Goal: Task Accomplishment & Management: Use online tool/utility

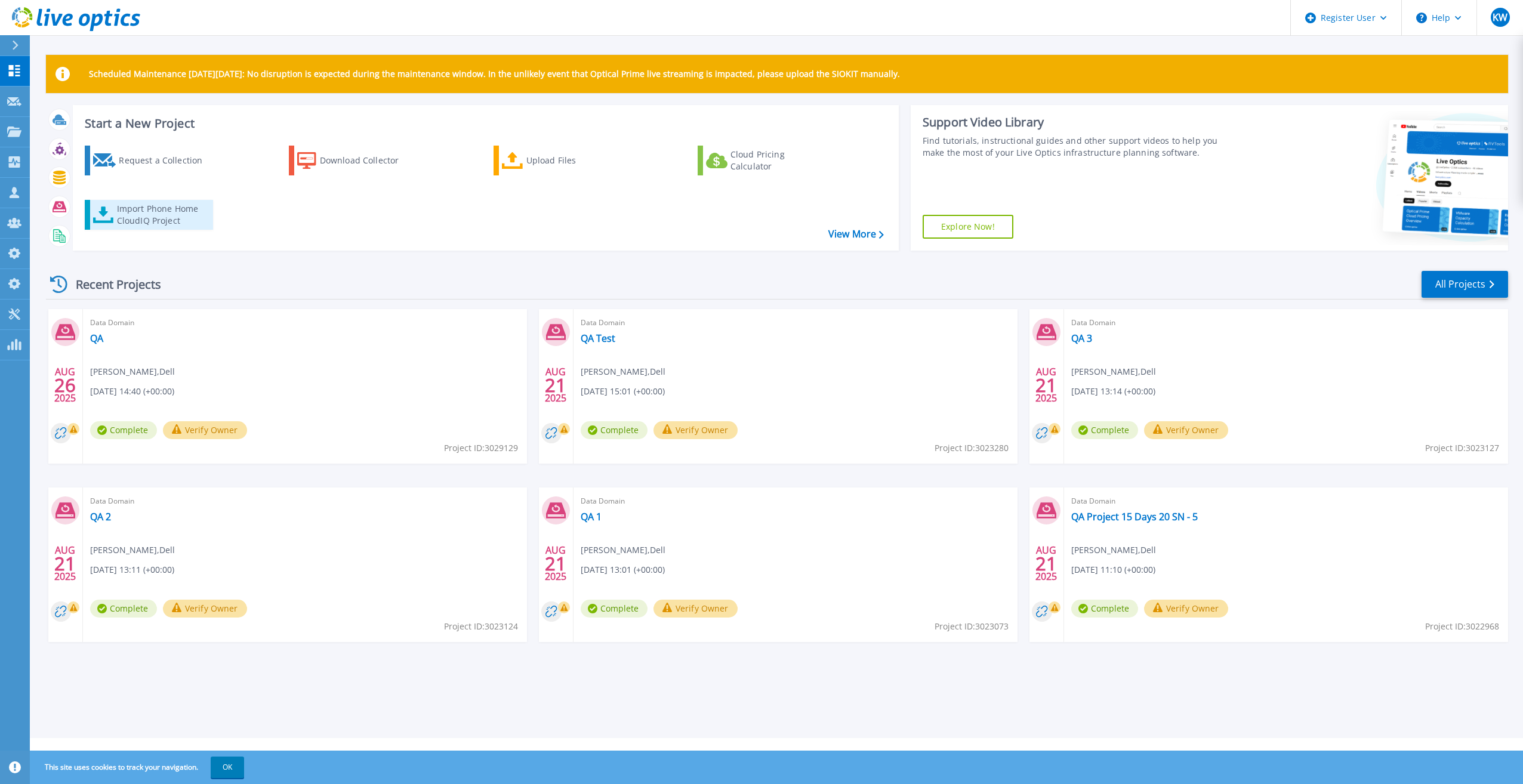
click at [178, 208] on div "Import Phone Home CloudIQ Project" at bounding box center [164, 215] width 93 height 24
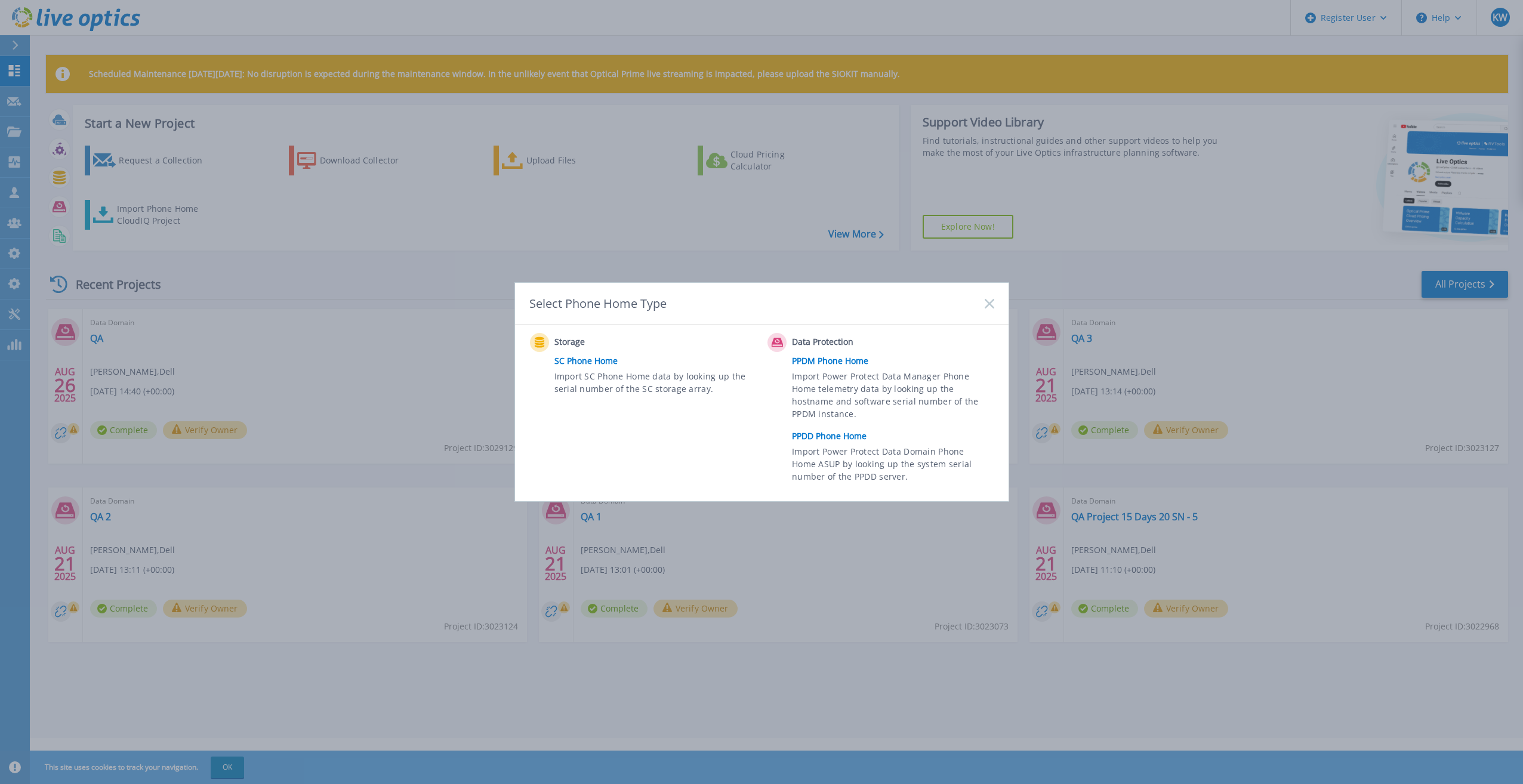
click at [808, 391] on link "PPDD Phone Home" at bounding box center [896, 436] width 208 height 18
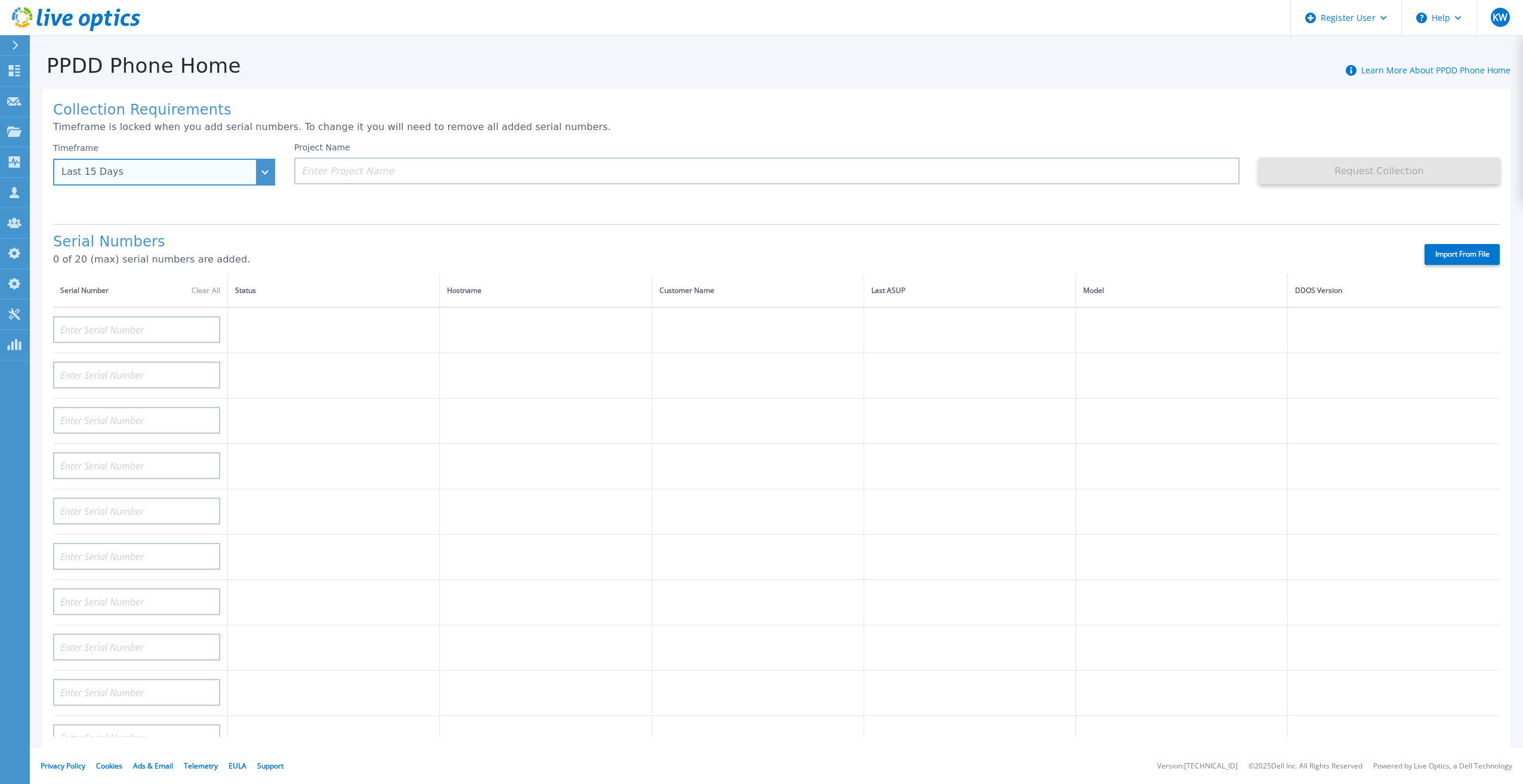
click at [258, 171] on div "Last 15 Days" at bounding box center [164, 171] width 222 height 27
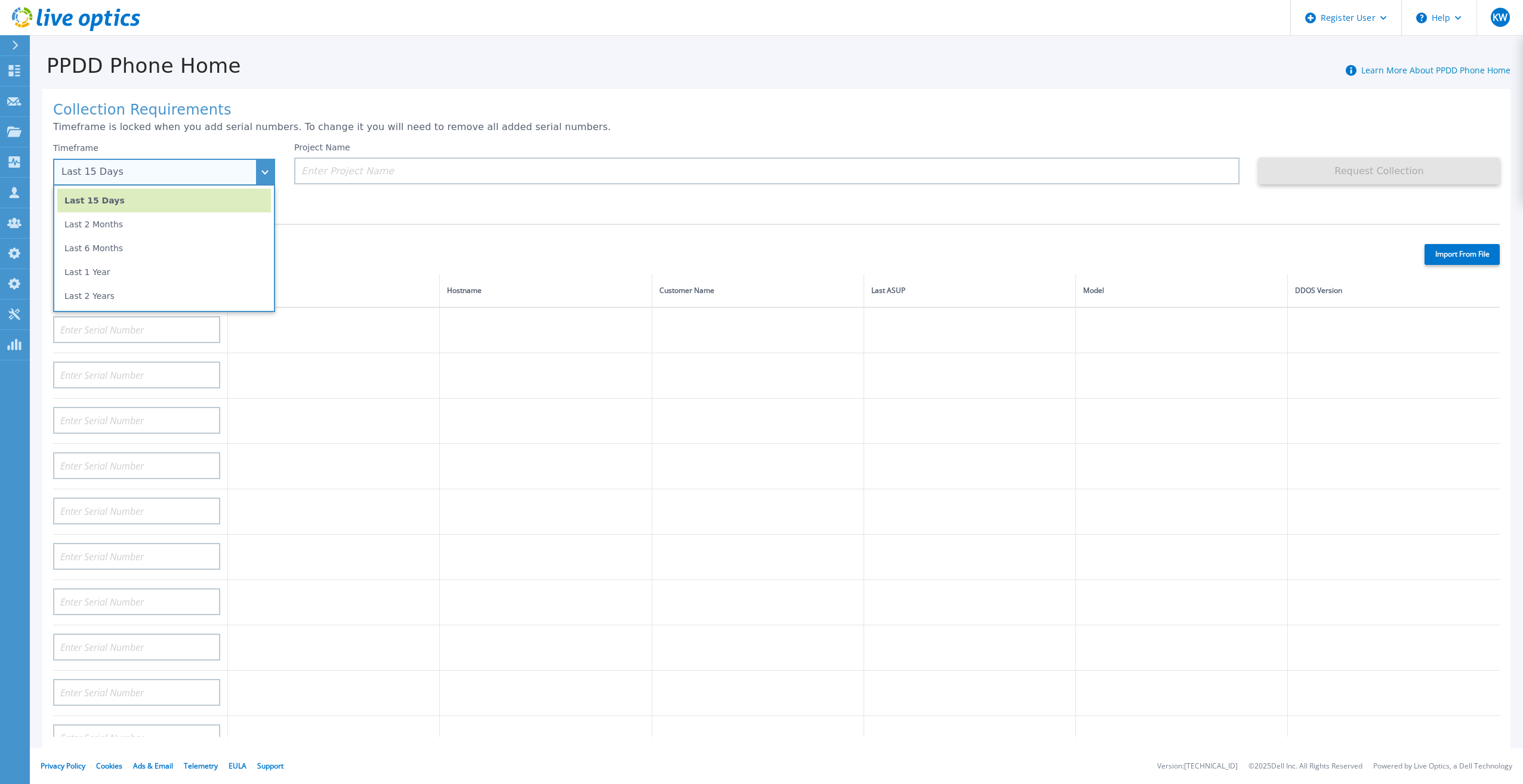
click at [170, 205] on li "Last 15 Days" at bounding box center [165, 200] width 214 height 24
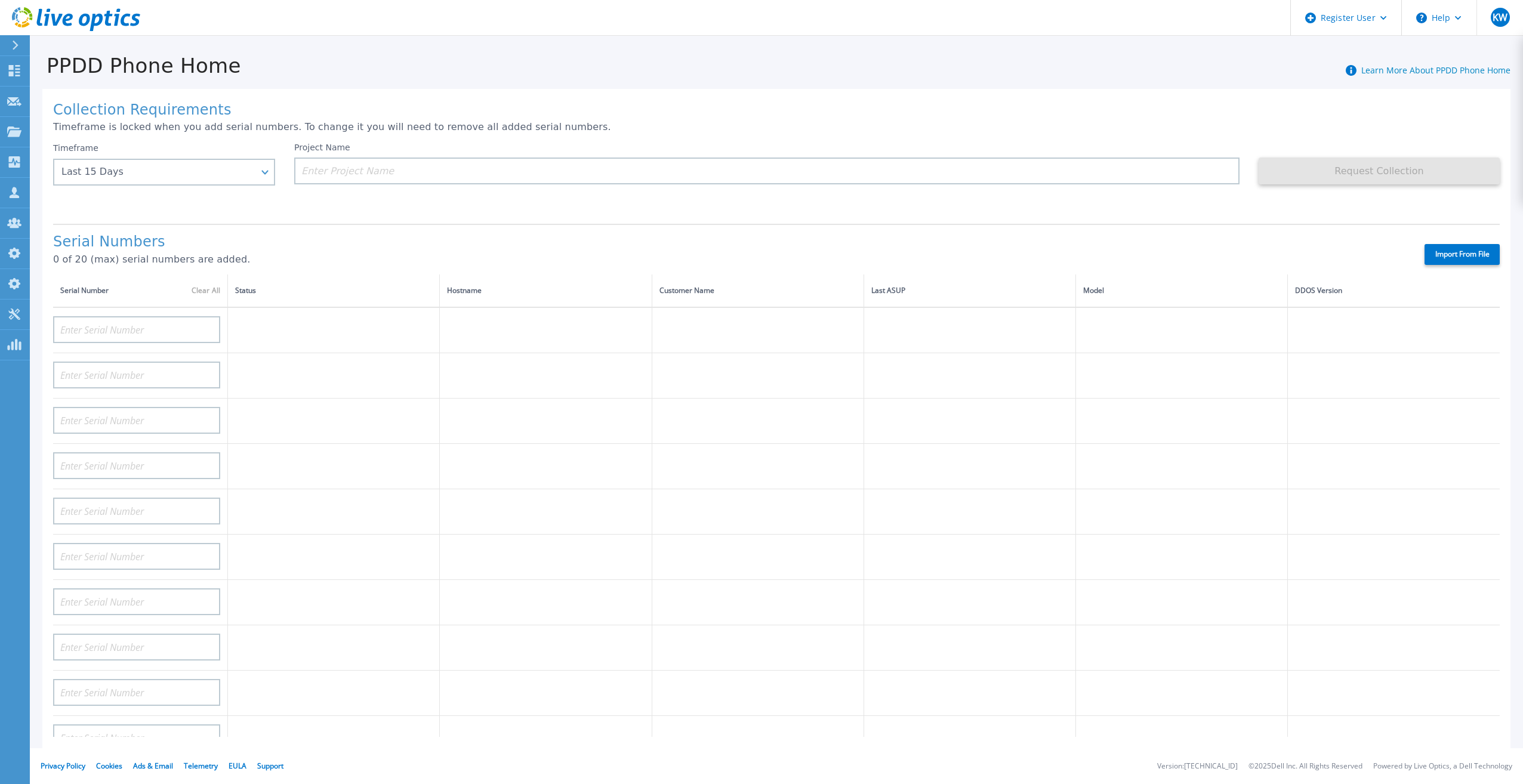
click at [885, 234] on h1 "Serial Numbers" at bounding box center [728, 242] width 1350 height 16
click at [1448, 232] on div "Serial Numbers 0 of 20 (max) serial numbers are added. Import From File" at bounding box center [776, 249] width 1447 height 51
click at [1321, 223] on div "Serial Numbers 0 of 20 (max) serial numbers are added. Import From File" at bounding box center [776, 249] width 1447 height 51
click at [1431, 247] on label "Import From File" at bounding box center [1462, 254] width 75 height 21
click at [0, 0] on input "Import From File" at bounding box center [0, 0] width 0 height 0
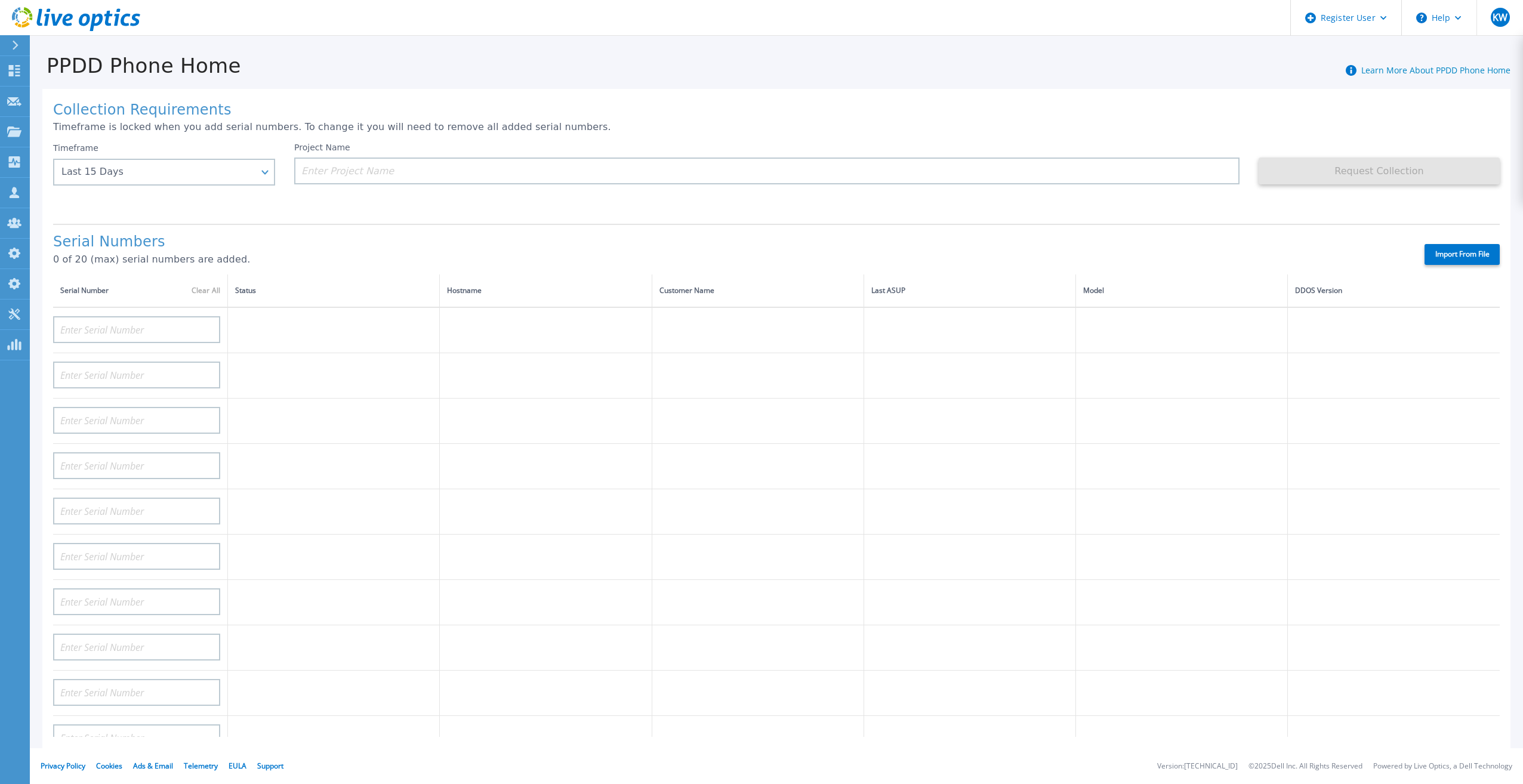
click at [105, 23] on icon at bounding box center [108, 19] width 8 height 16
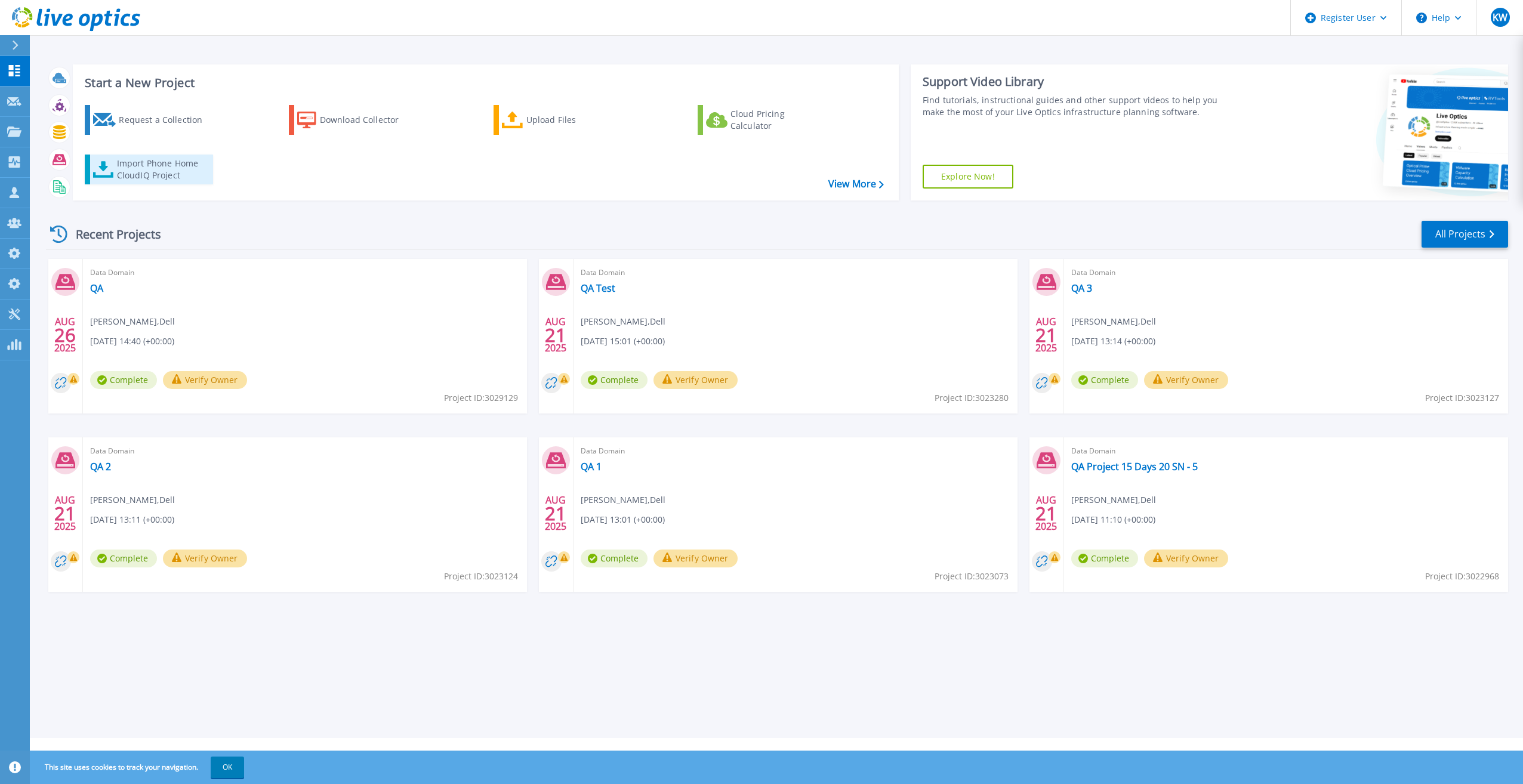
click at [187, 181] on div "Import Phone Home CloudIQ Project" at bounding box center [164, 169] width 93 height 24
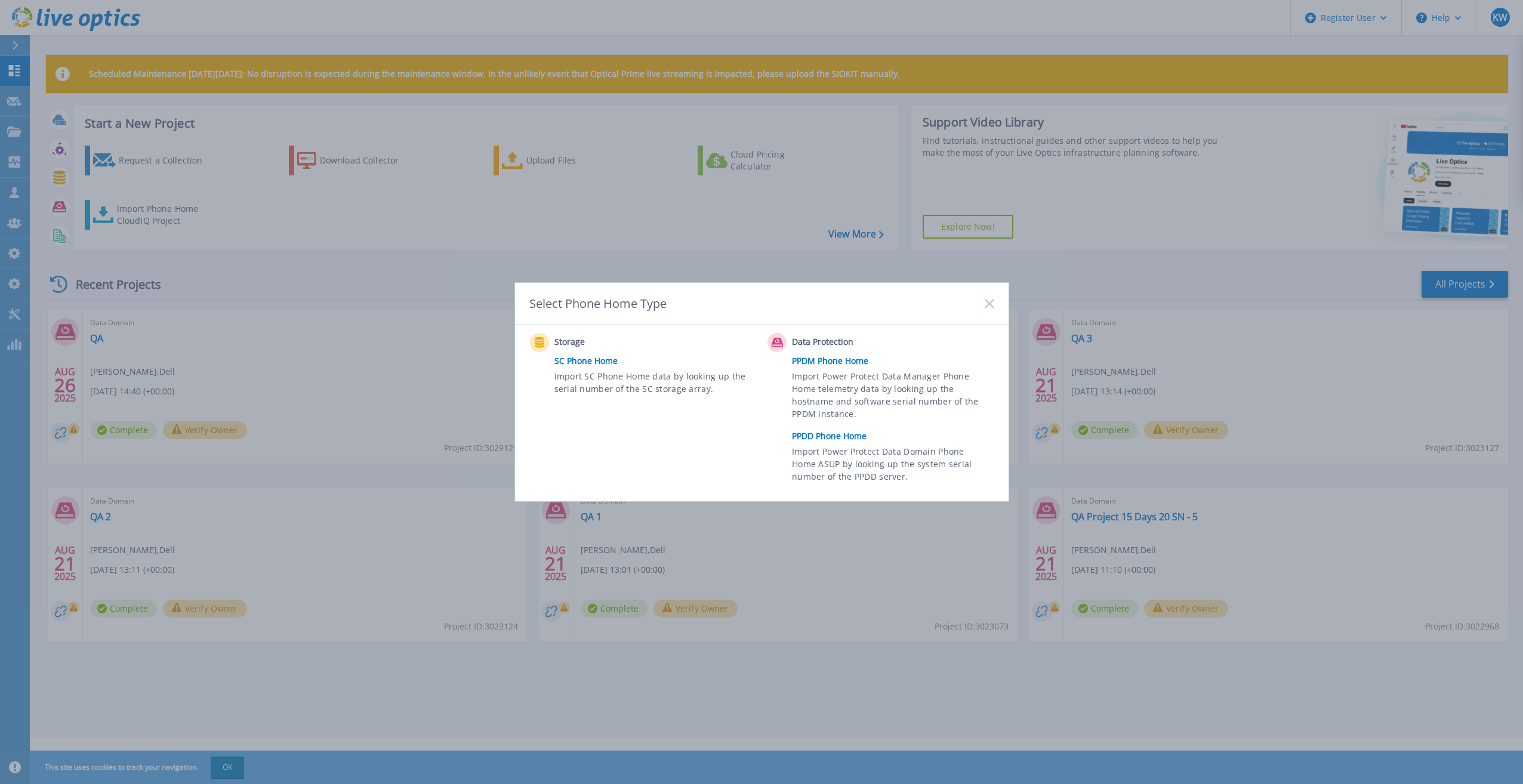
click at [848, 430] on link "PPDD Phone Home" at bounding box center [896, 436] width 208 height 18
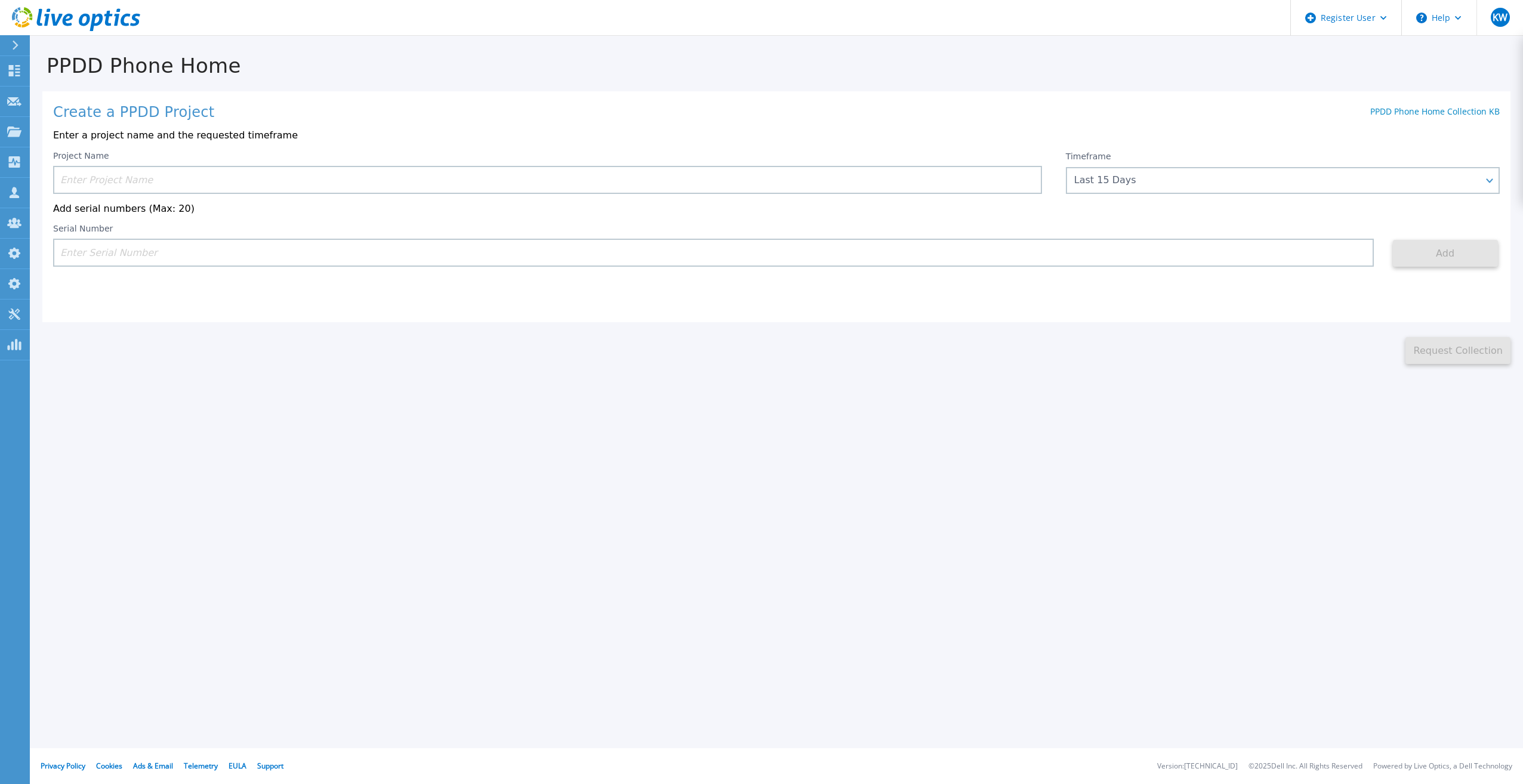
click at [45, 18] on icon at bounding box center [75, 19] width 128 height 25
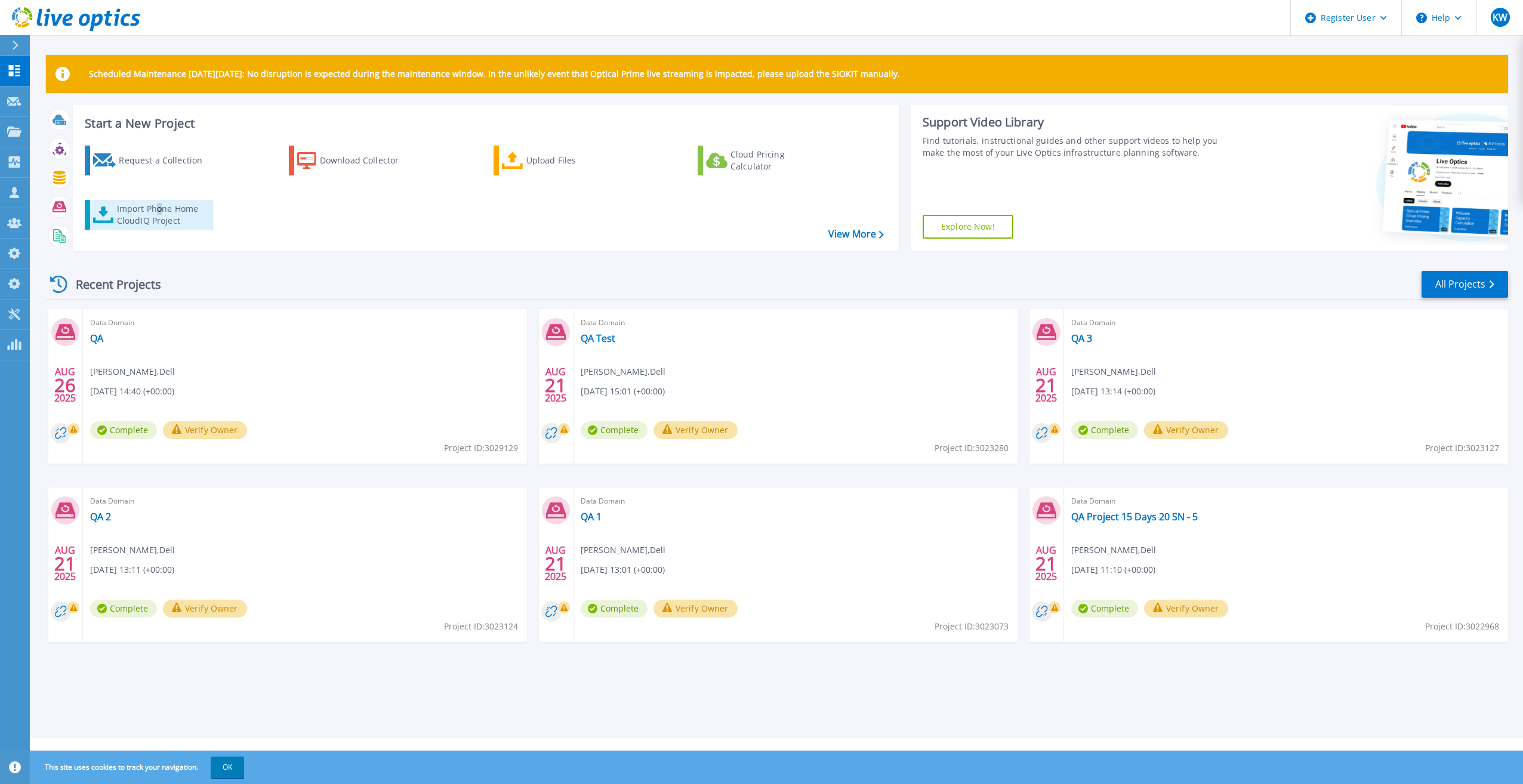
drag, startPoint x: 158, startPoint y: 197, endPoint x: 161, endPoint y: 204, distance: 7.6
click at [161, 204] on div "Request a Collection Download Collector Upload Files Cloud Pricing Calculator I…" at bounding box center [484, 190] width 817 height 108
click at [161, 204] on div "Import Phone Home CloudIQ Project" at bounding box center [164, 215] width 93 height 24
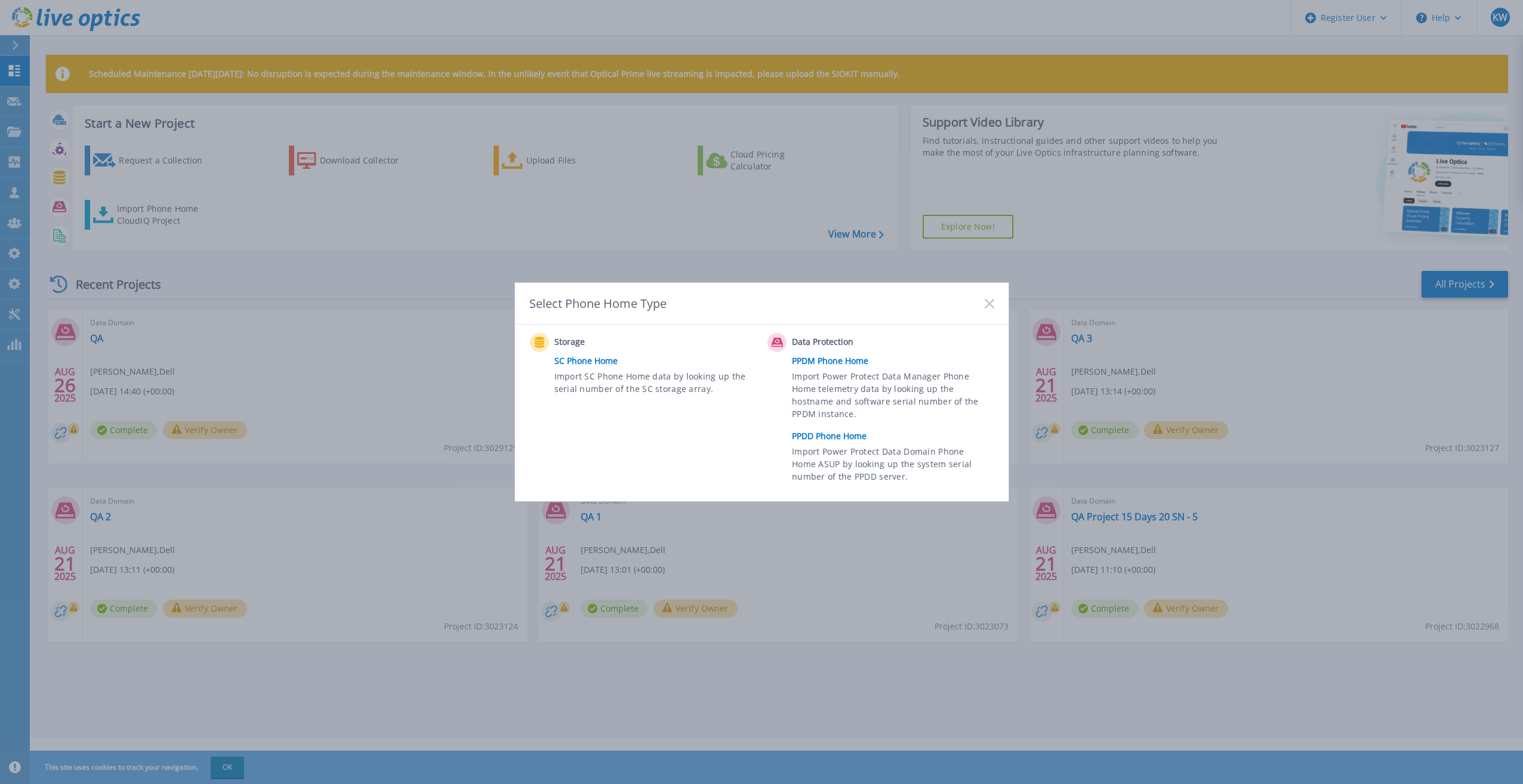
click at [839, 430] on link "PPDD Phone Home" at bounding box center [896, 436] width 208 height 18
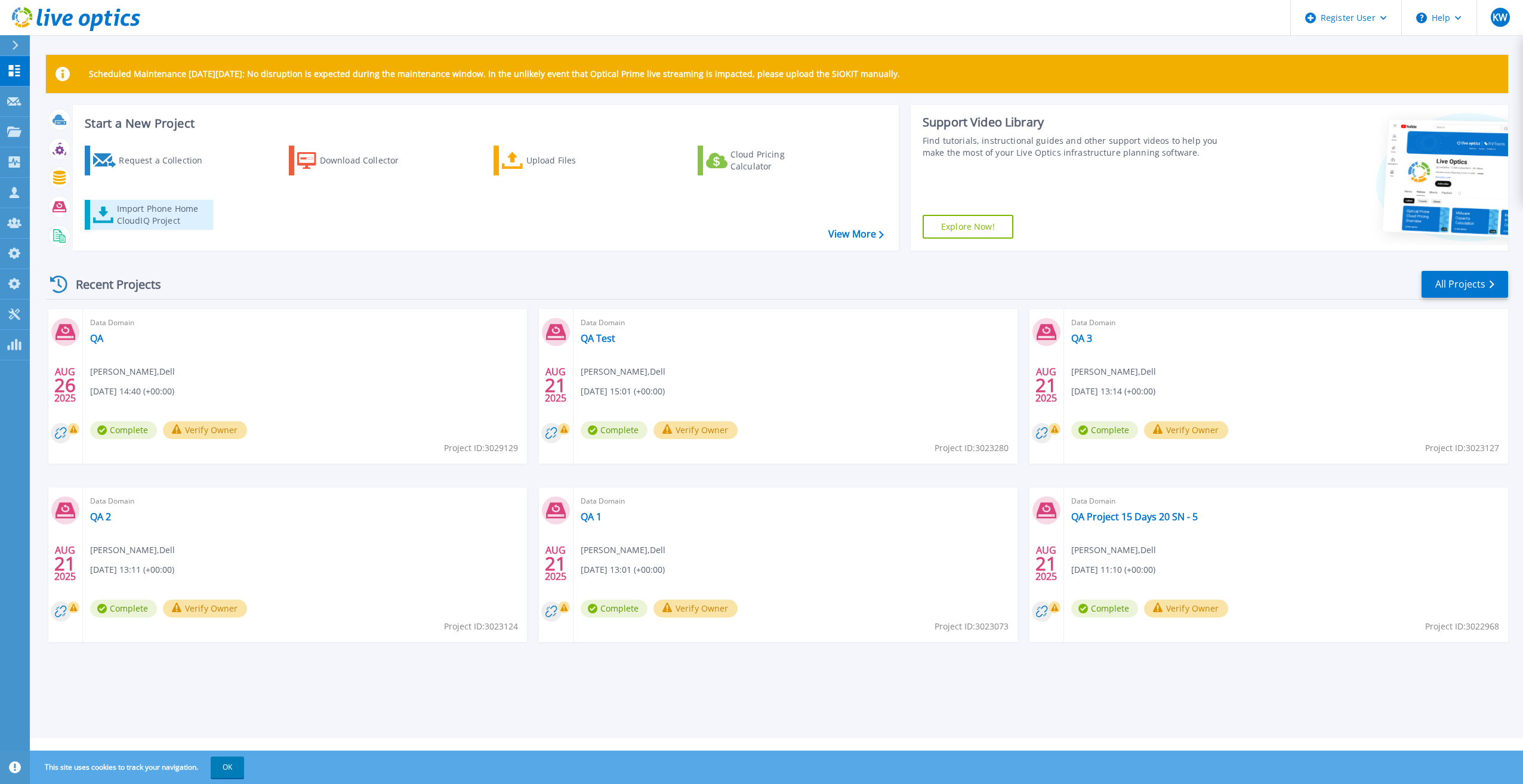
click at [158, 214] on div "Import Phone Home CloudIQ Project" at bounding box center [164, 215] width 93 height 24
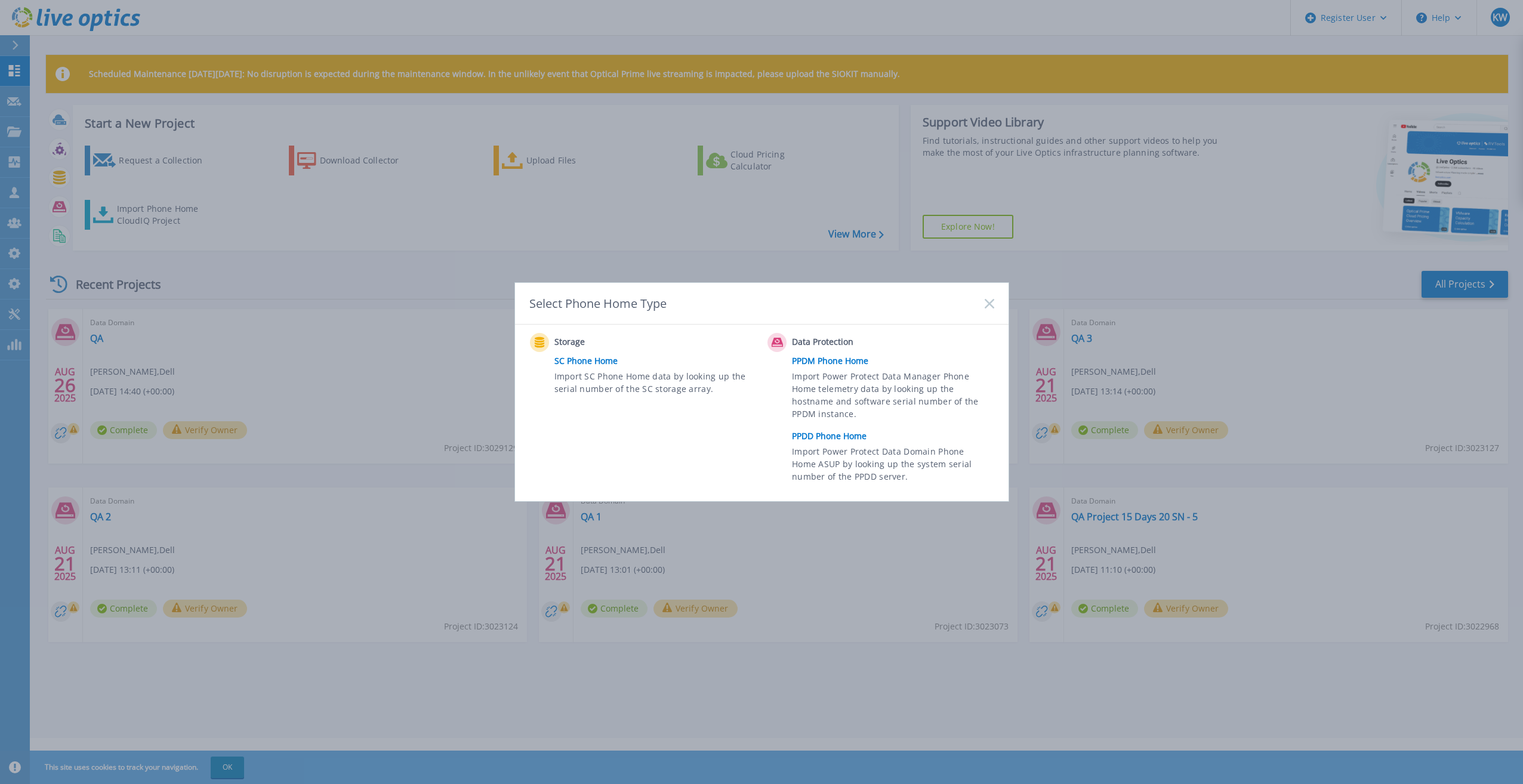
click at [835, 442] on link "PPDD Phone Home" at bounding box center [896, 436] width 208 height 18
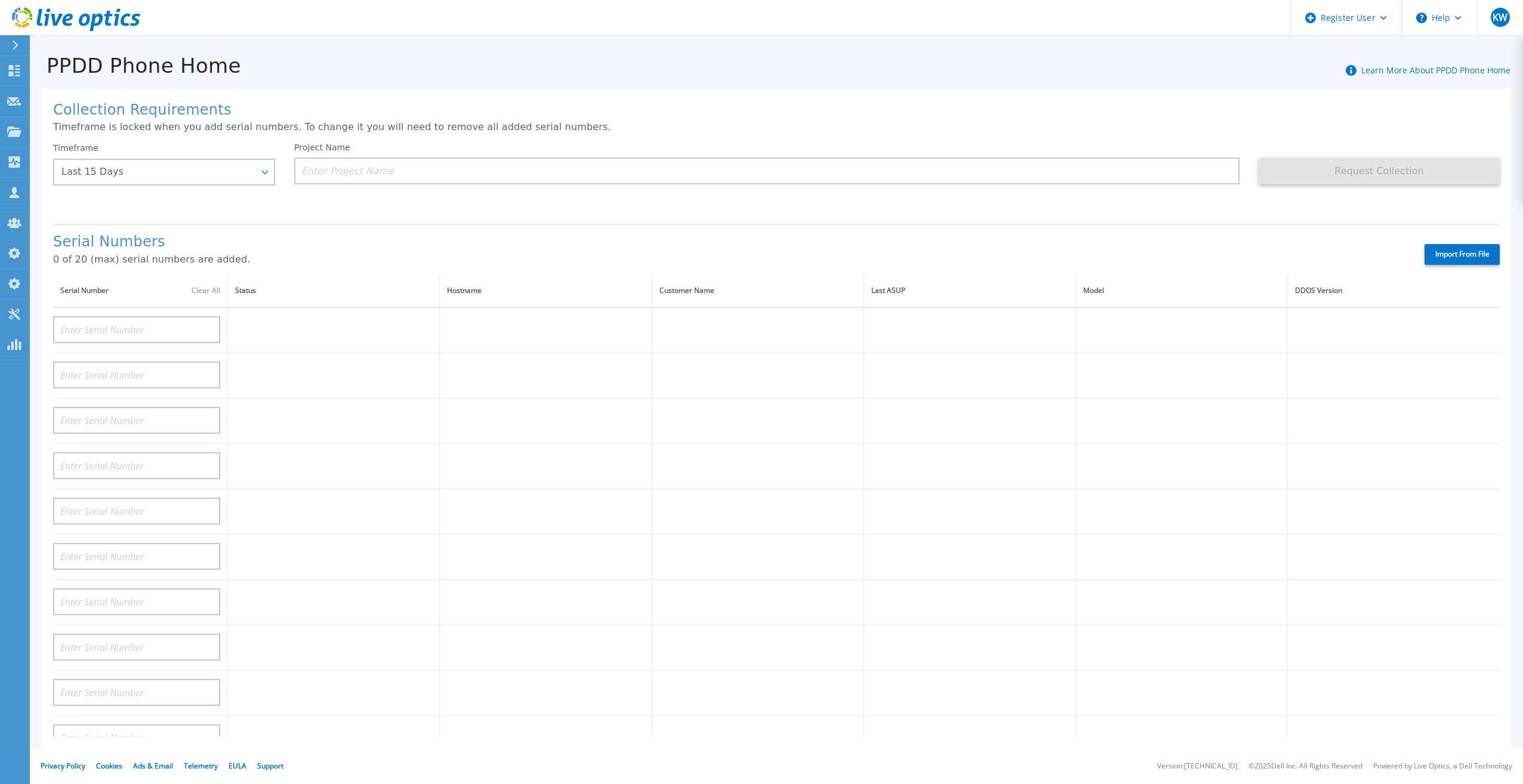
click at [48, 21] on icon at bounding box center [47, 17] width 6 height 17
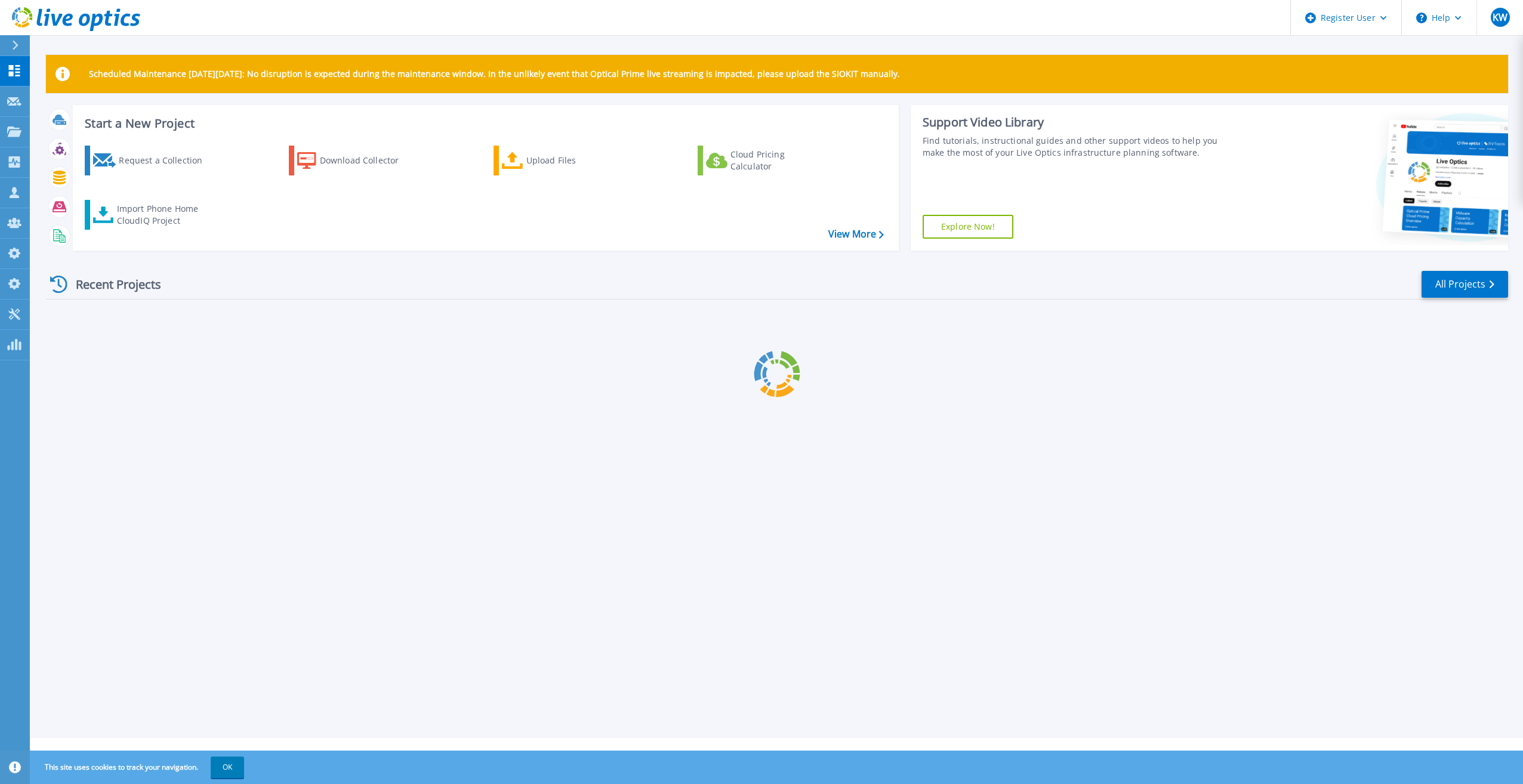
click at [143, 199] on div "Request a Collection Download Collector Upload Files Cloud Pricing Calculator I…" at bounding box center [484, 190] width 817 height 108
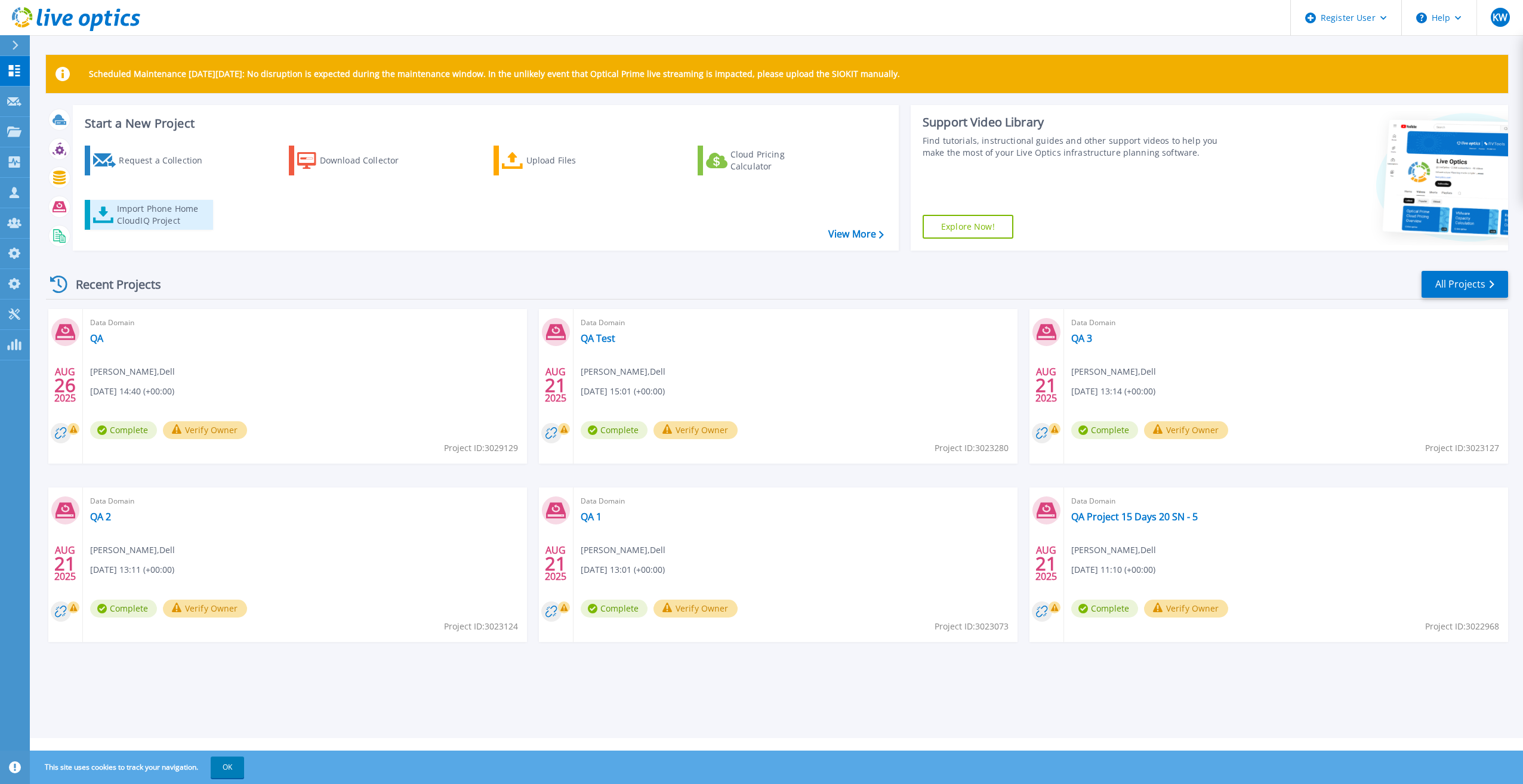
click at [182, 226] on div "Import Phone Home CloudIQ Project" at bounding box center [164, 215] width 93 height 24
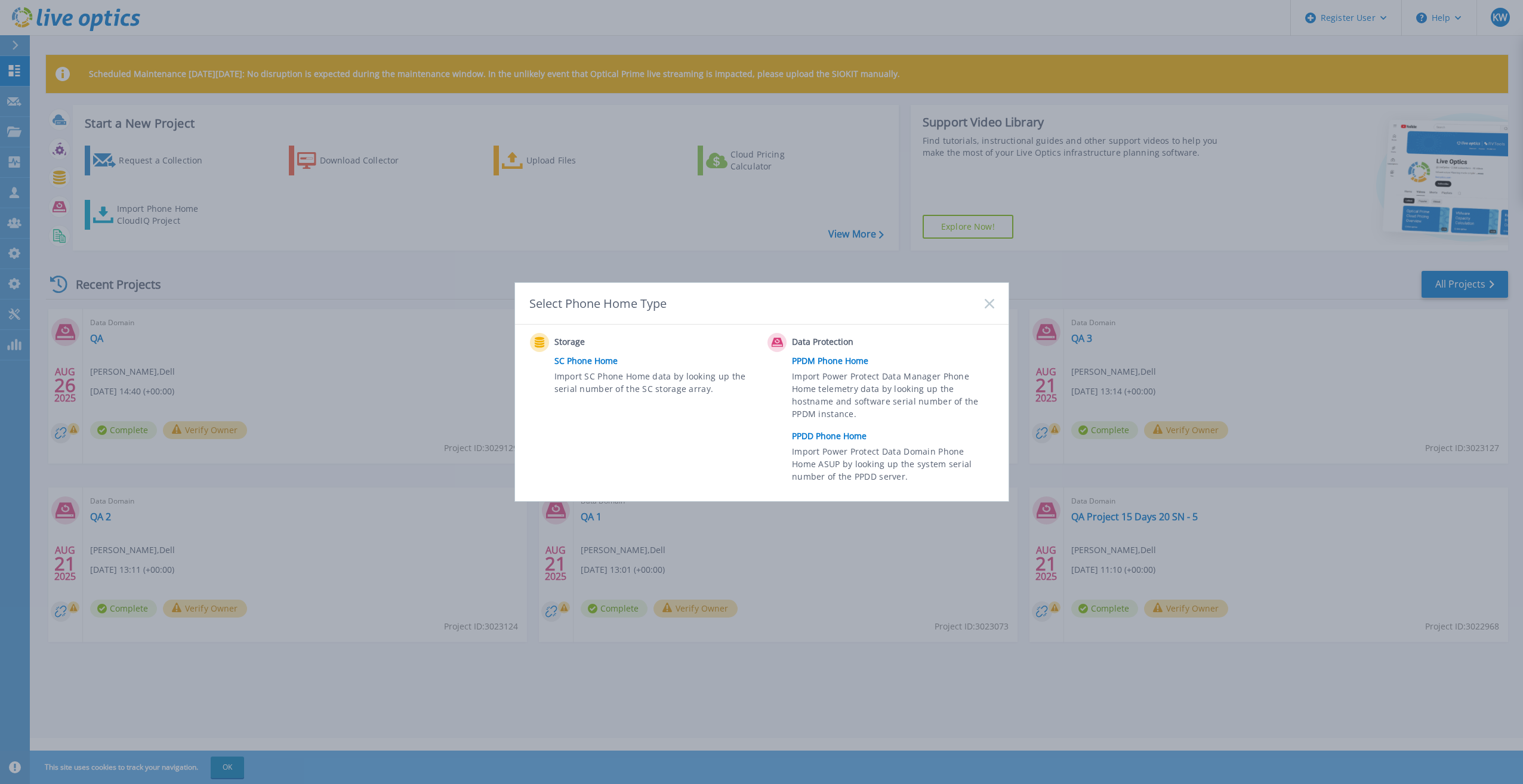
click at [805, 434] on link "PPDD Phone Home" at bounding box center [896, 436] width 208 height 18
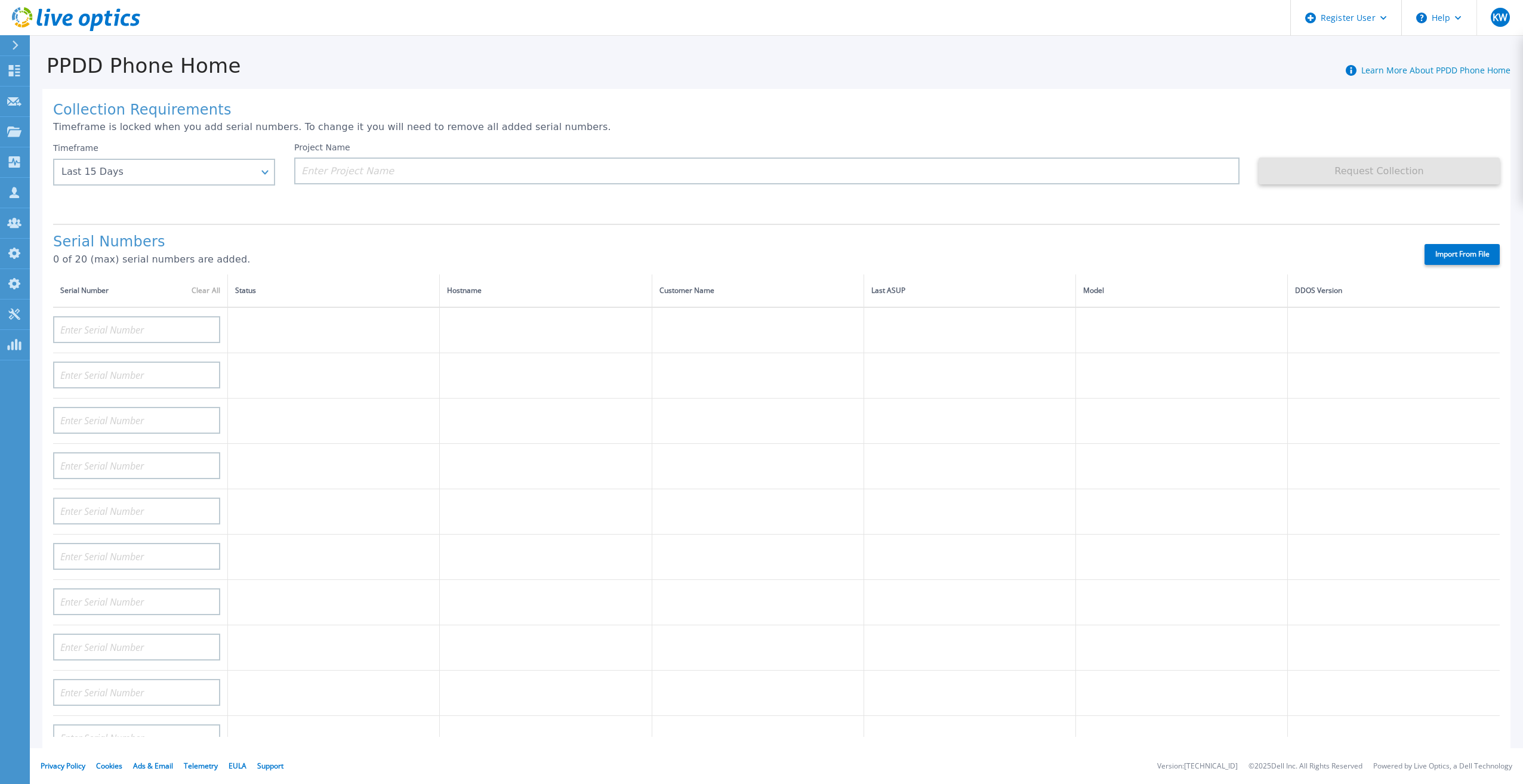
click at [86, 29] on icon at bounding box center [75, 19] width 128 height 25
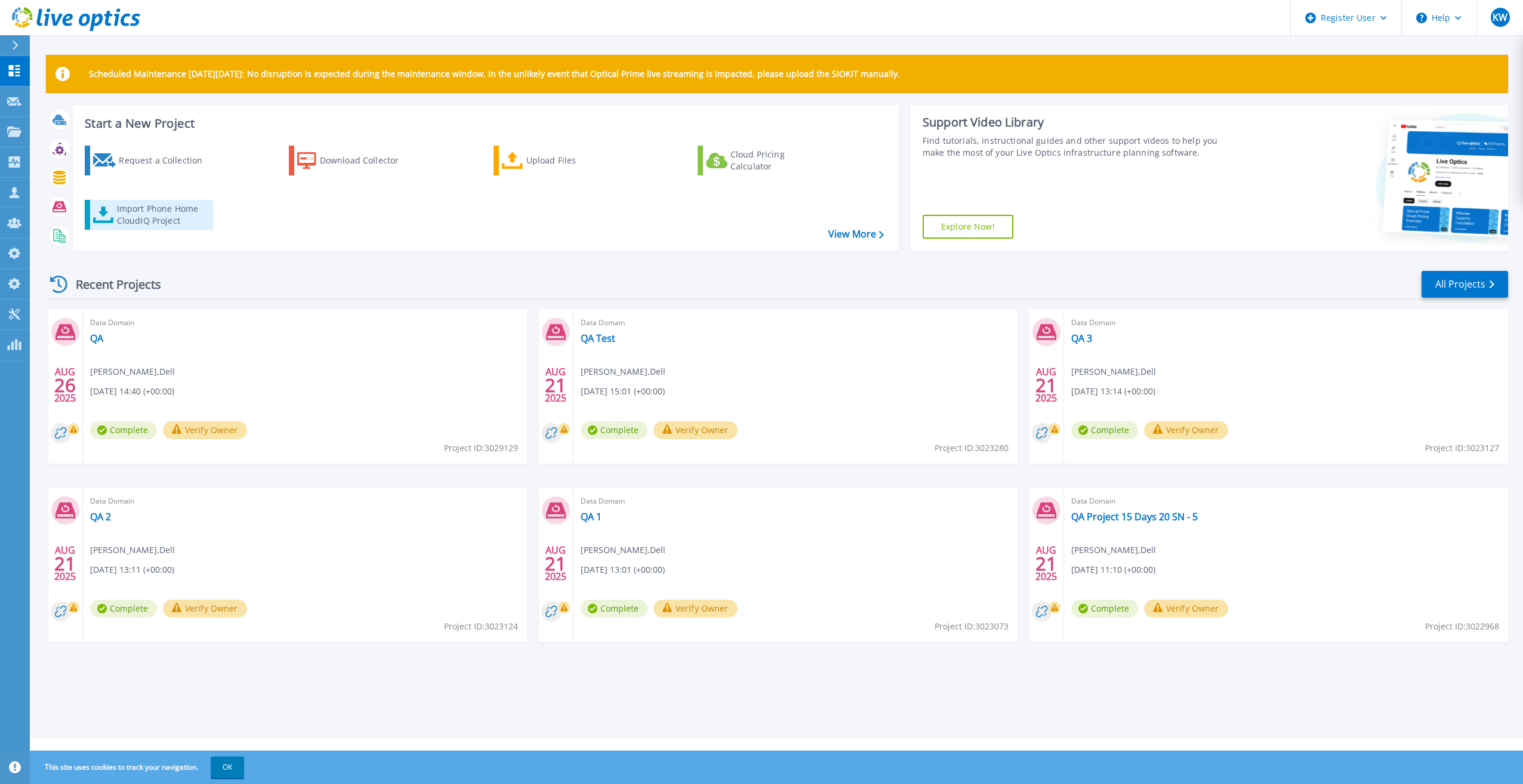
click at [185, 215] on div "Import Phone Home CloudIQ Project" at bounding box center [164, 215] width 93 height 24
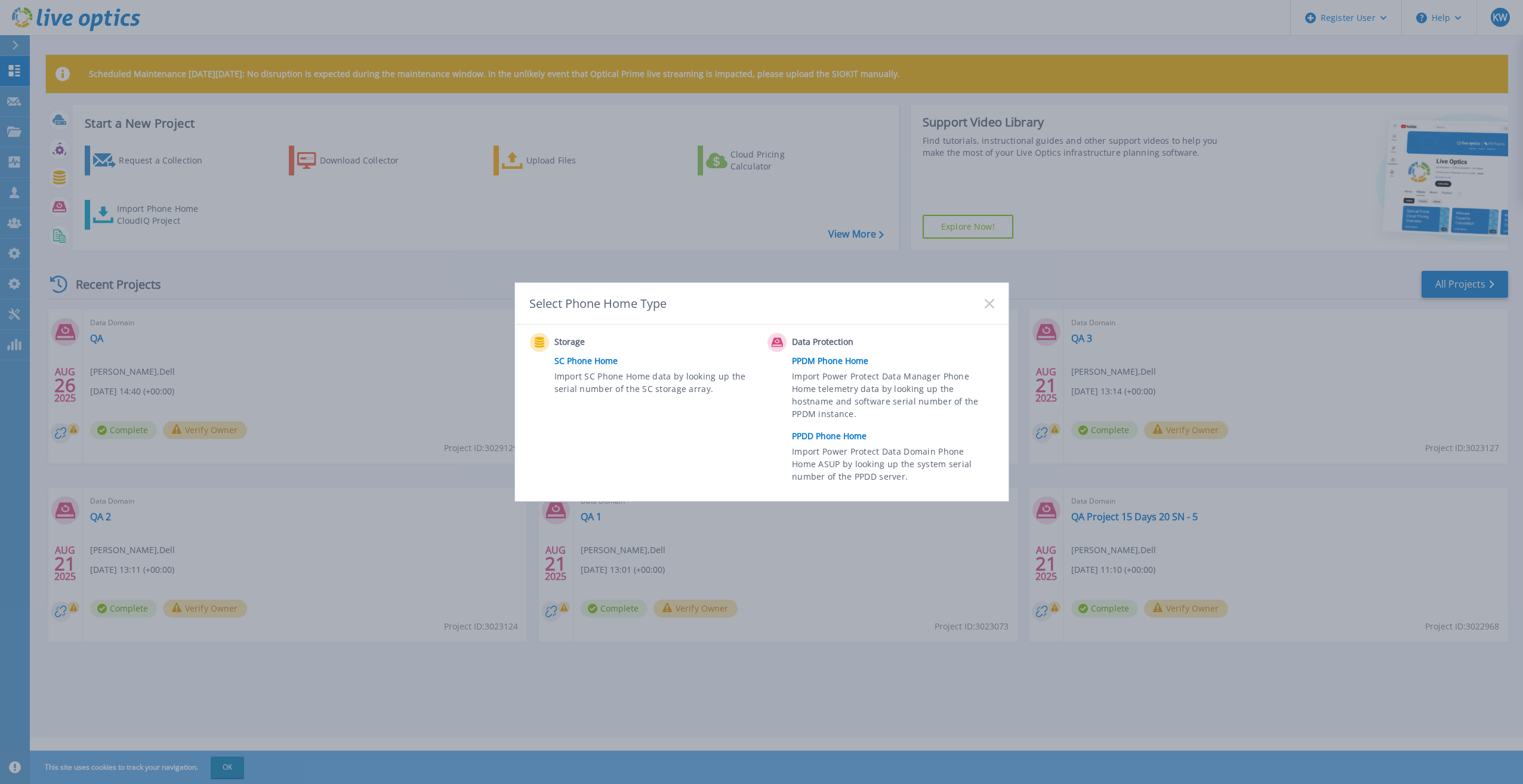
click at [816, 447] on span "Import Power Protect Data Domain Phone Home ASUP by looking up the system seria…" at bounding box center [891, 465] width 199 height 41
click at [817, 439] on link "PPDD Phone Home" at bounding box center [896, 436] width 208 height 18
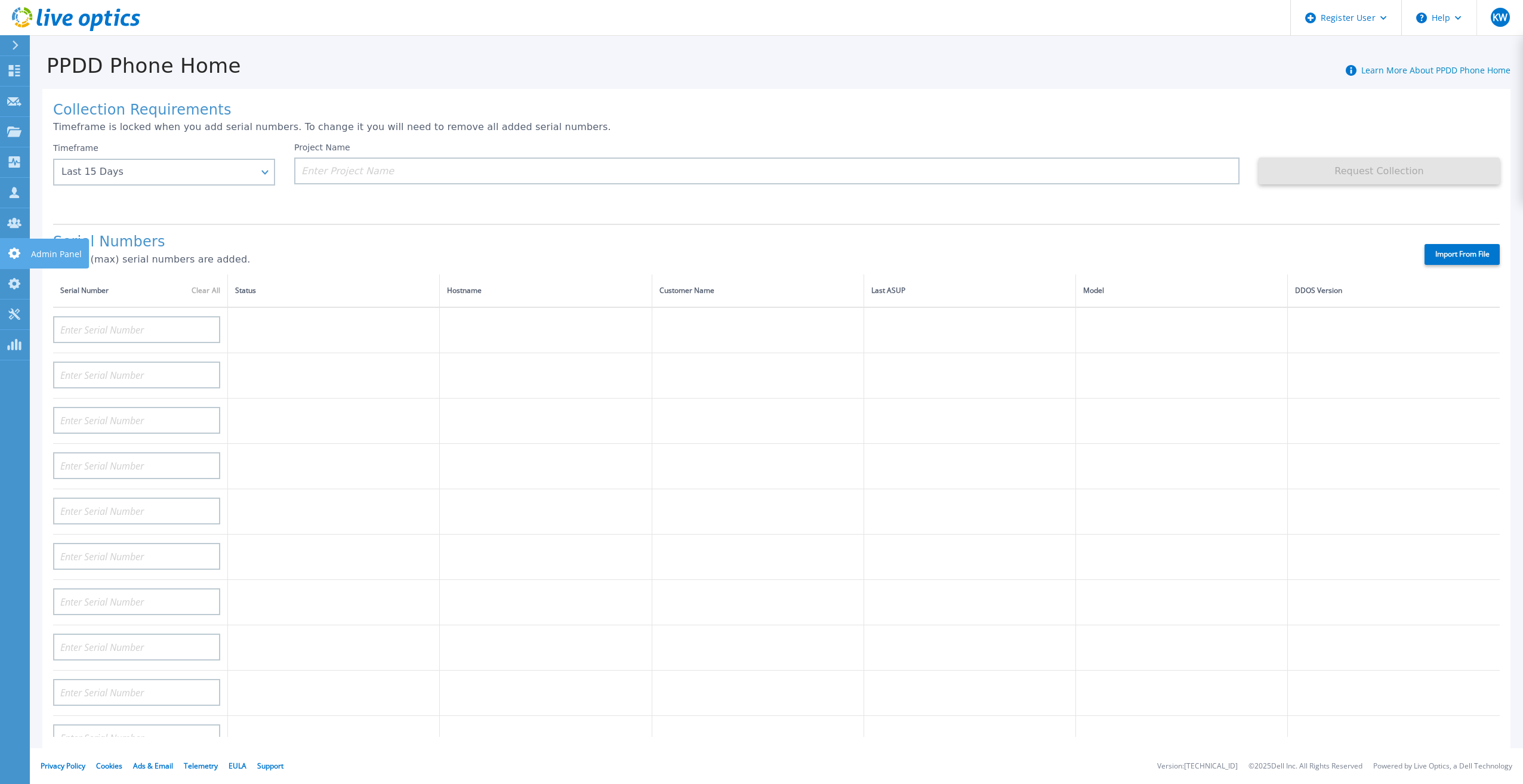
click at [7, 255] on icon at bounding box center [14, 253] width 14 height 12
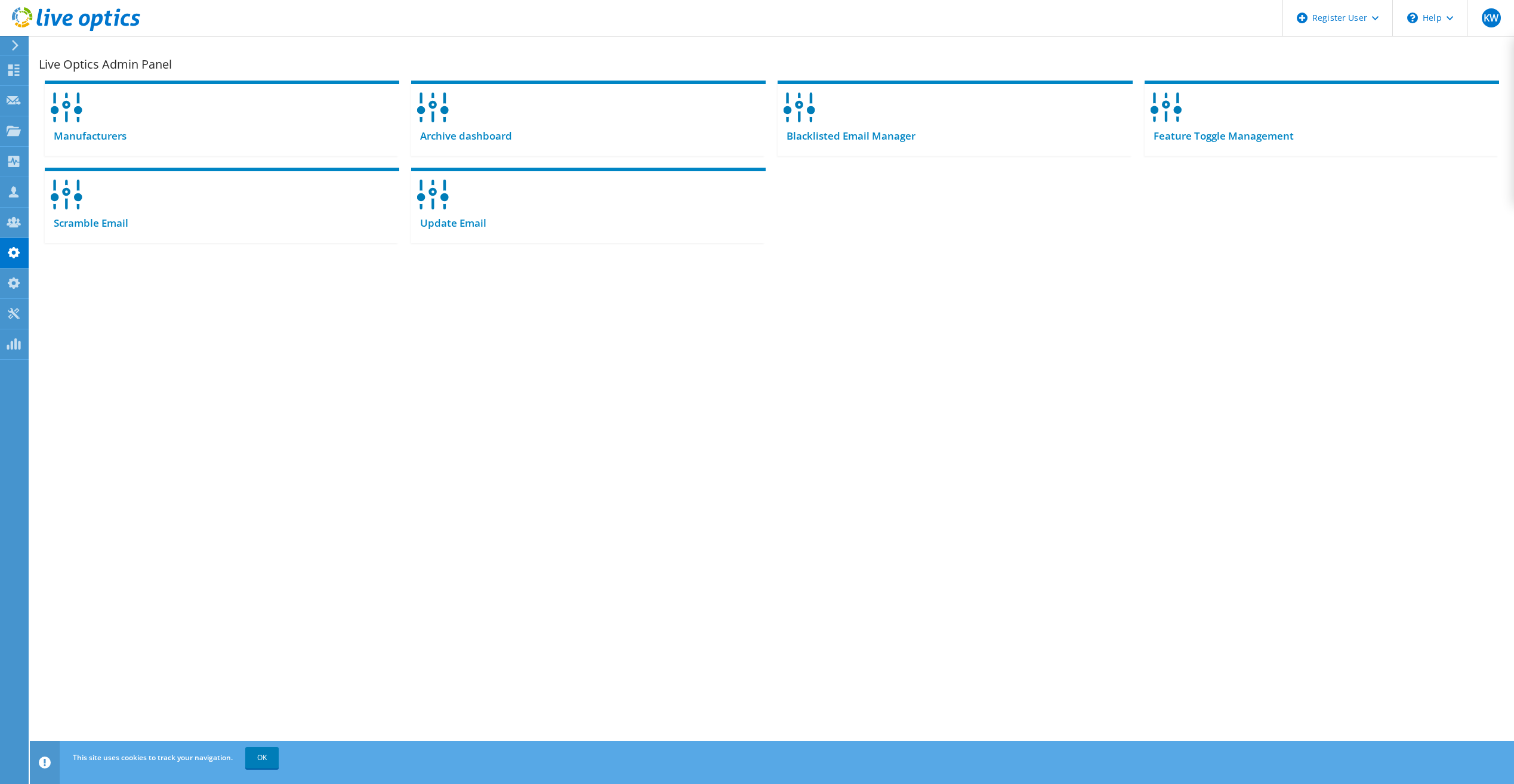
click at [129, 4] on div at bounding box center [70, 20] width 141 height 40
click at [127, 10] on icon at bounding box center [75, 19] width 128 height 25
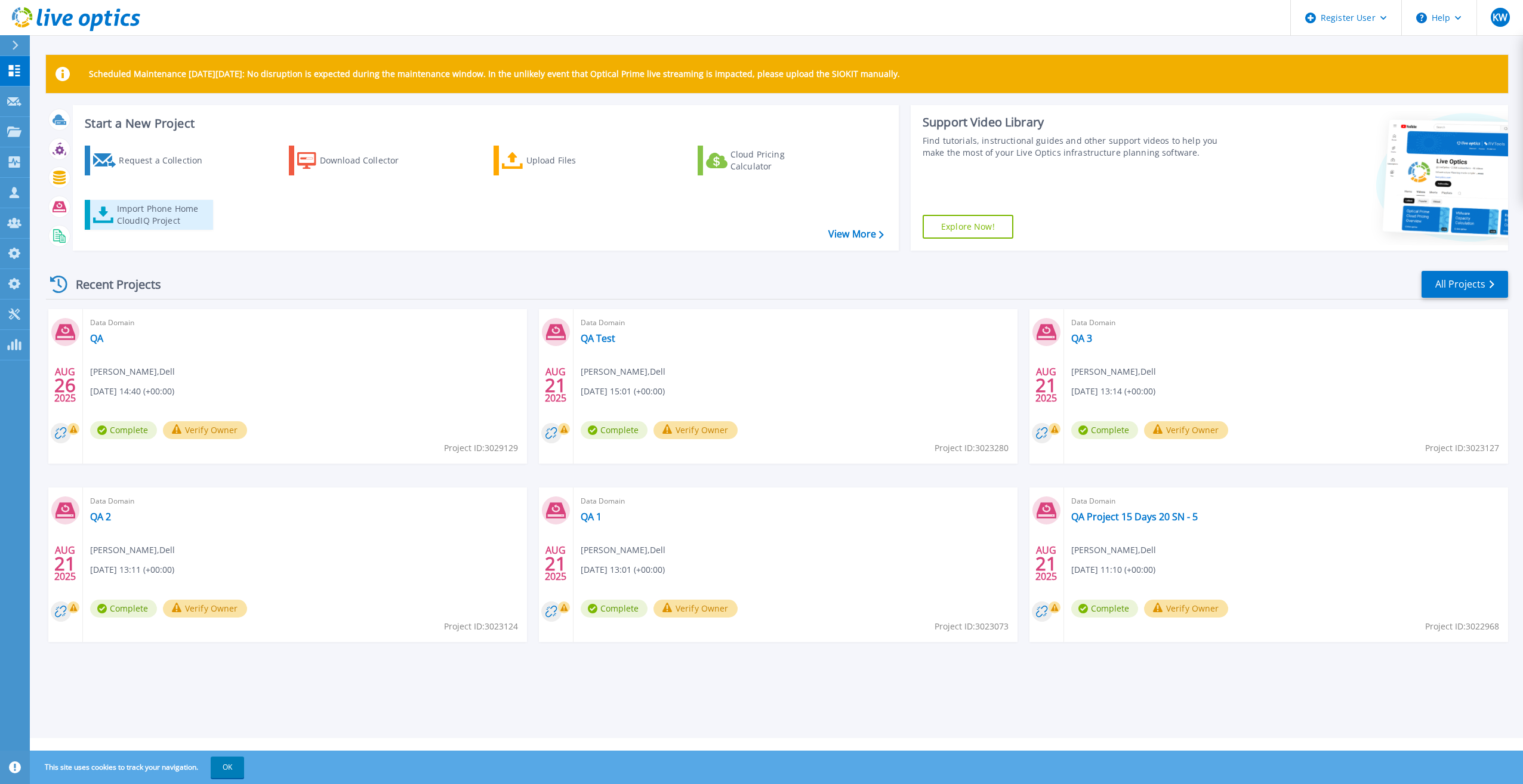
click at [184, 202] on link "Import Phone Home CloudIQ Project" at bounding box center [149, 215] width 128 height 30
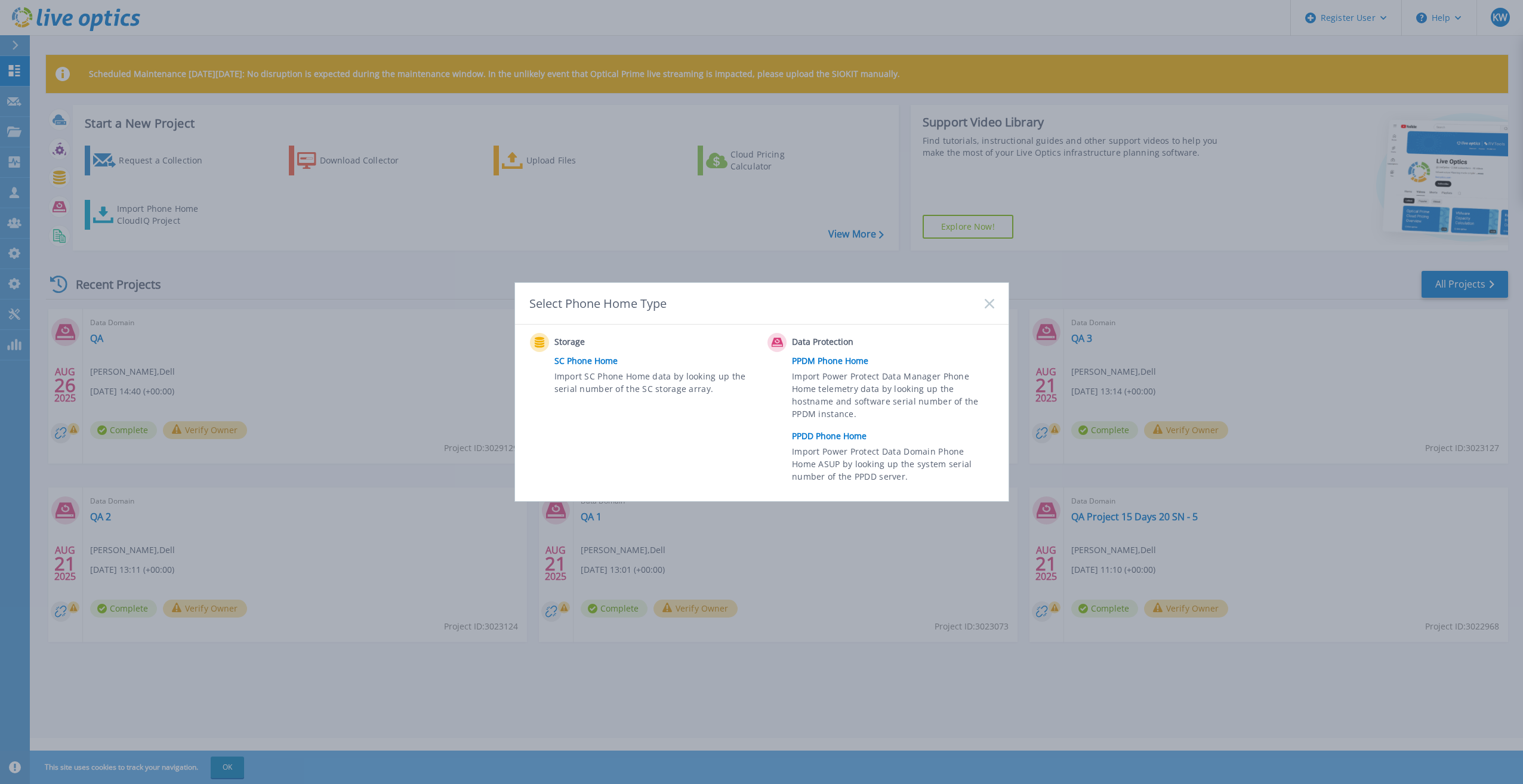
click at [839, 439] on link "PPDD Phone Home" at bounding box center [896, 436] width 208 height 18
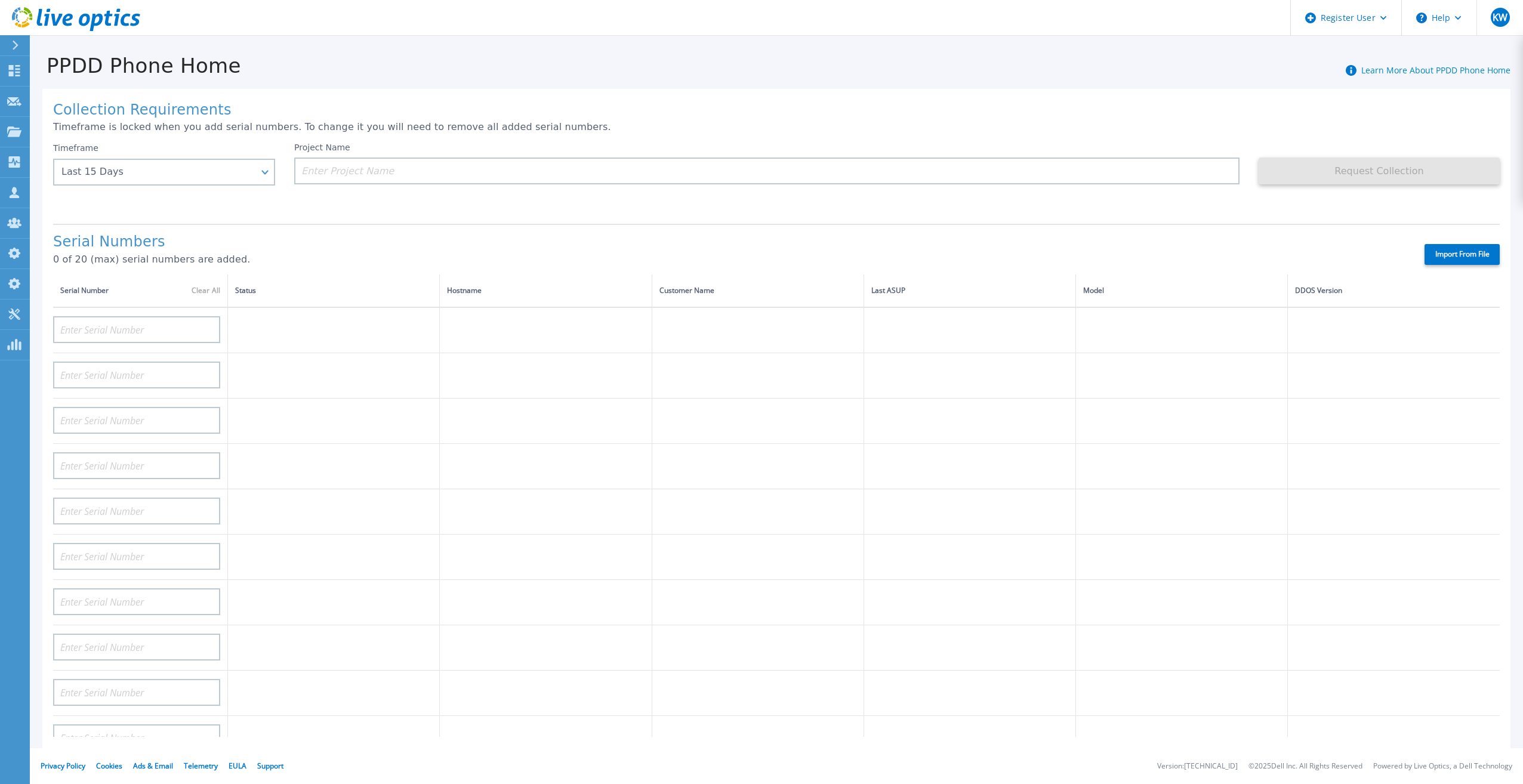
click at [1467, 244] on label "Import From File" at bounding box center [1462, 254] width 75 height 21
click at [0, 0] on input "Import From File" at bounding box center [0, 0] width 0 height 0
type input "APM00193603655"
type input "APM00212517749"
type input "APX00232503742"
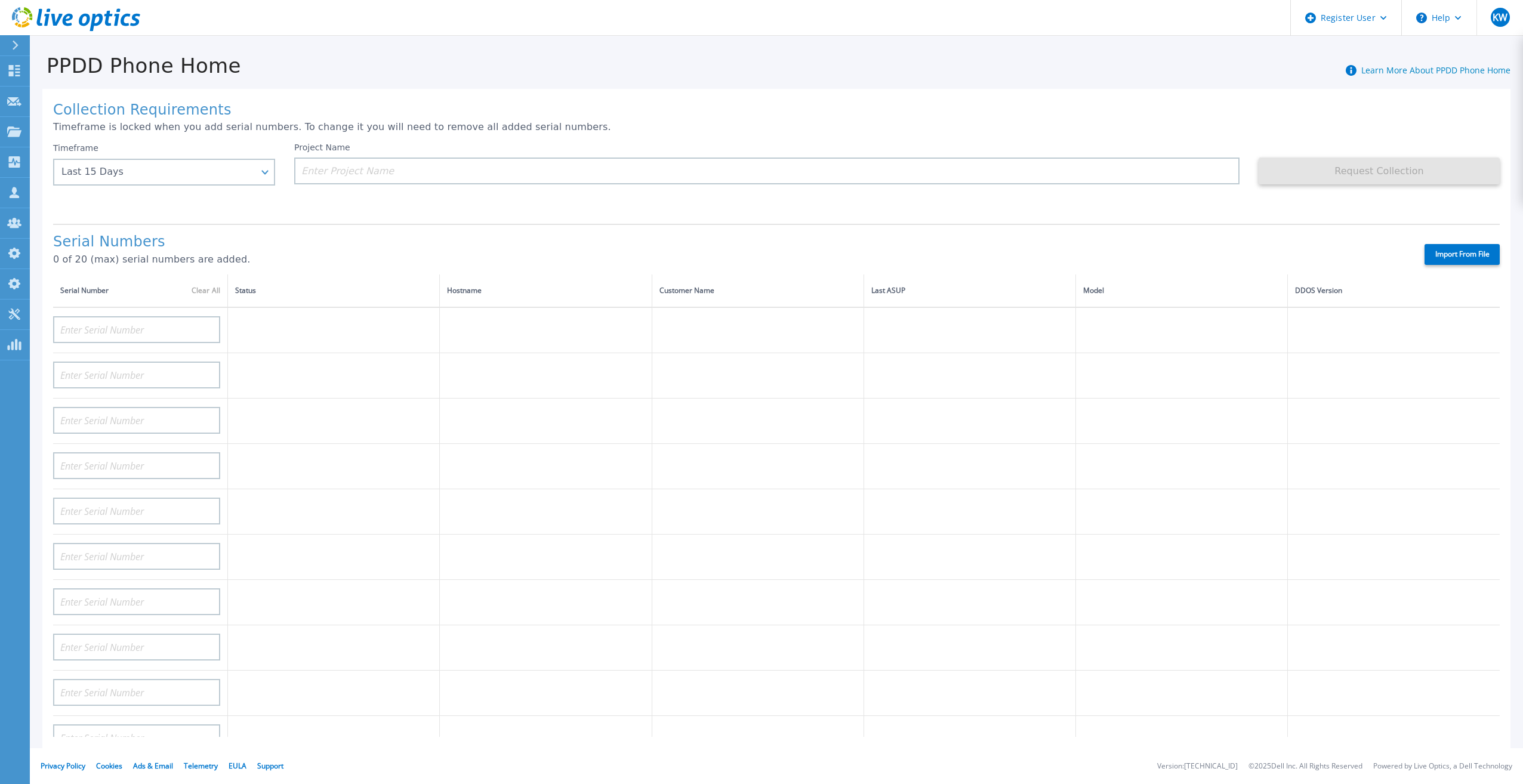
type input "APM00212702822"
type input "APM00212610953"
type input "APM00202614668"
type input "APM00212613652"
type input "APX00222101185"
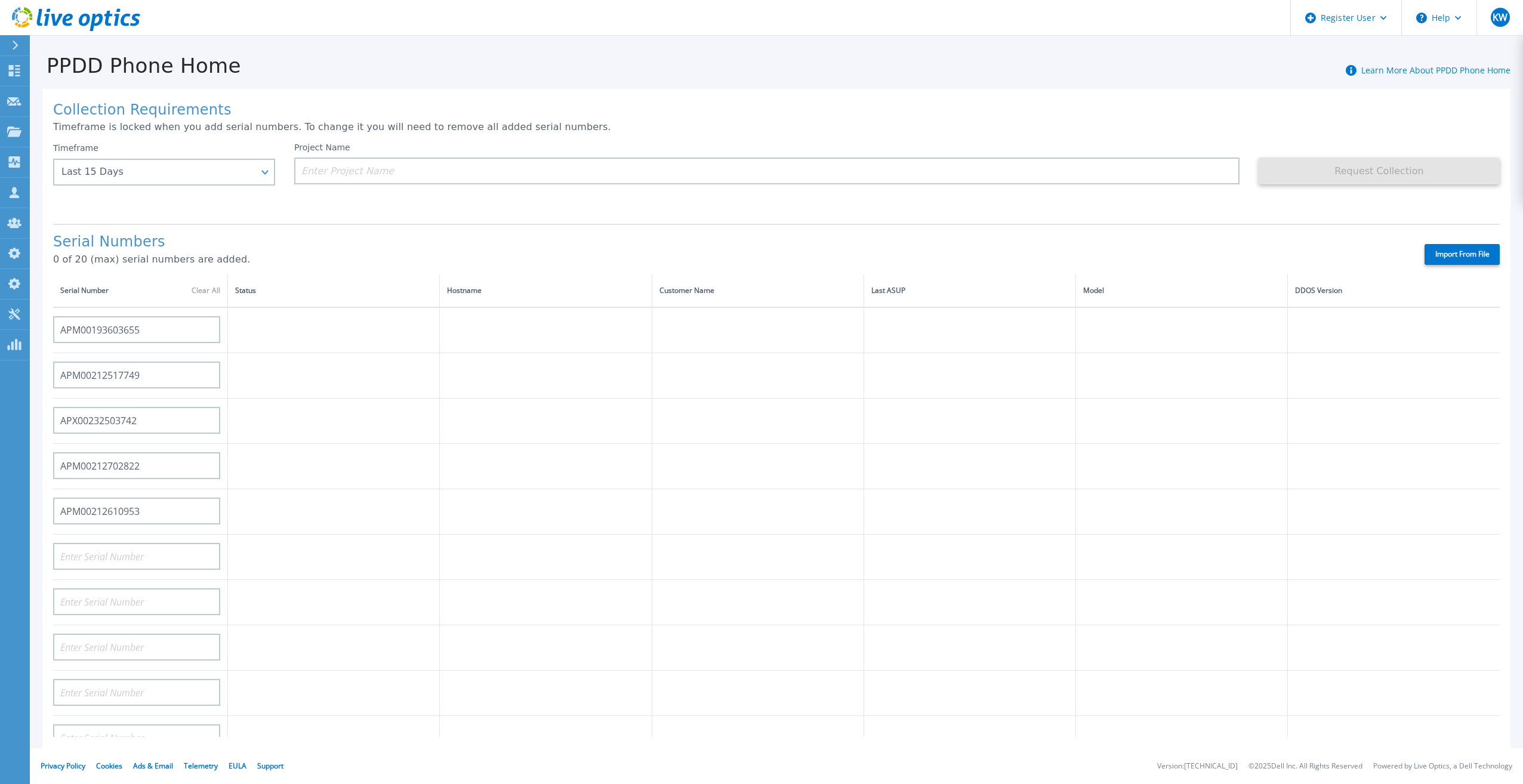
type input "AUDVUX6XJHDJFE"
type input "APM00133543104"
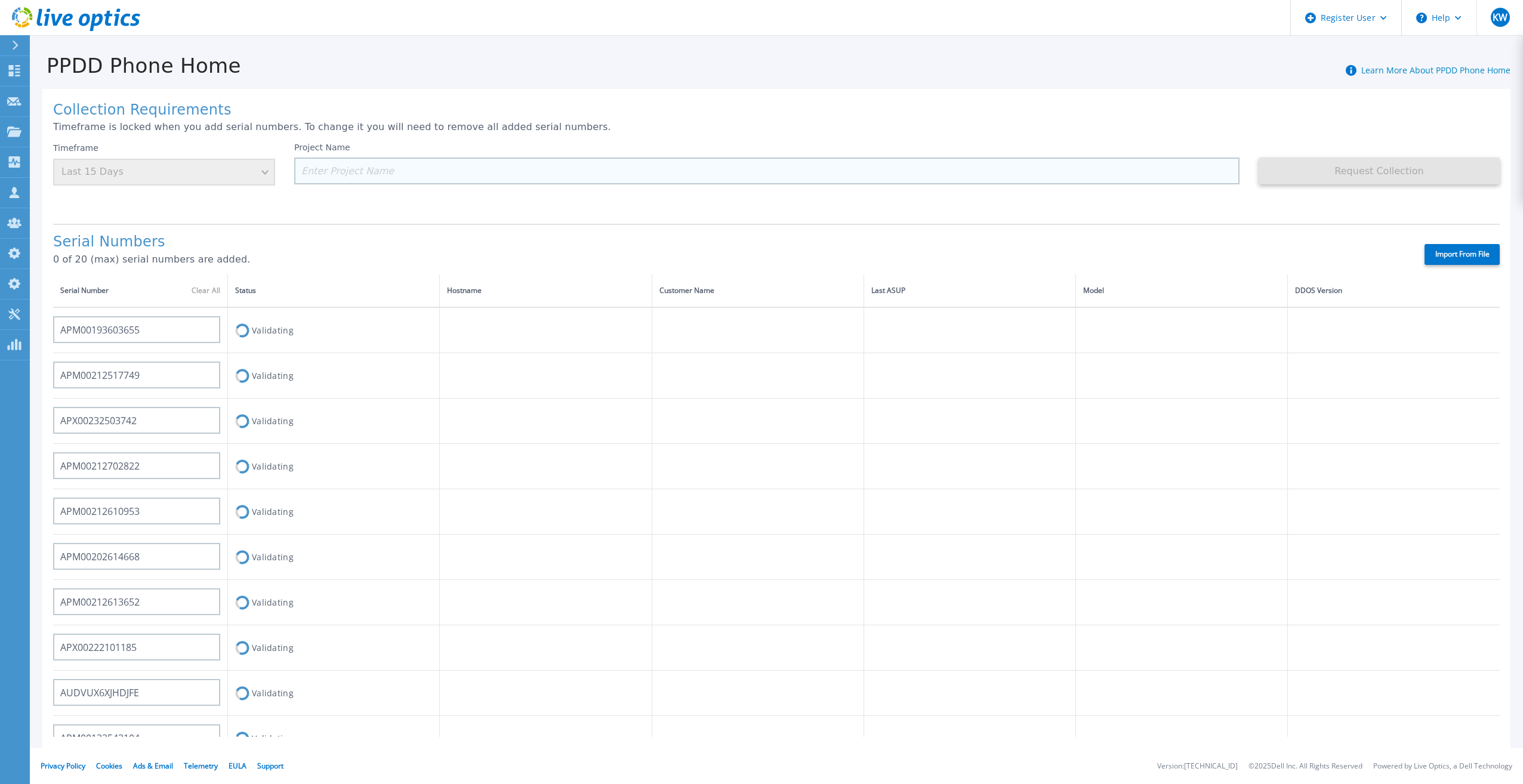
click at [451, 167] on input at bounding box center [767, 171] width 945 height 27
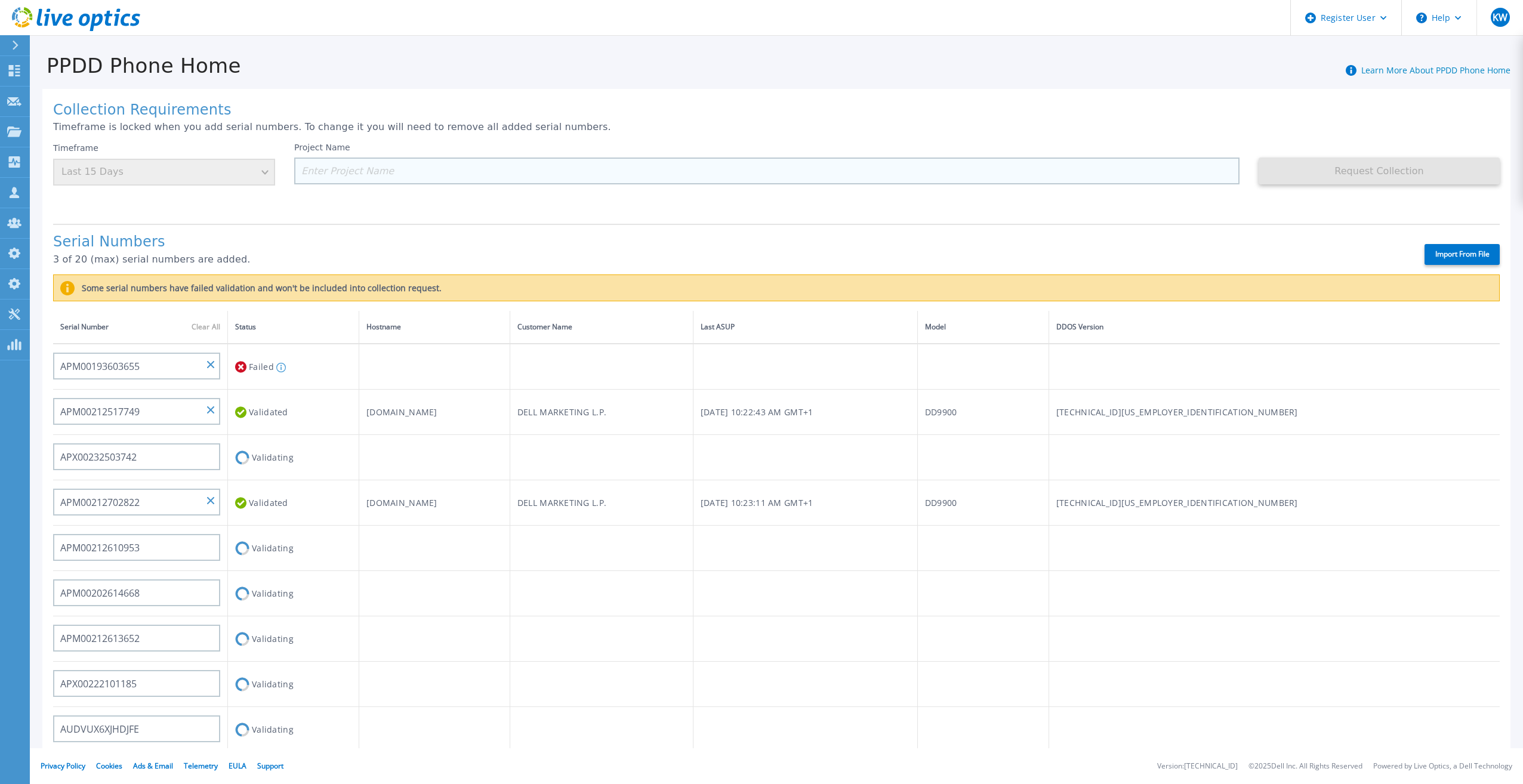
click at [451, 167] on input at bounding box center [767, 171] width 945 height 27
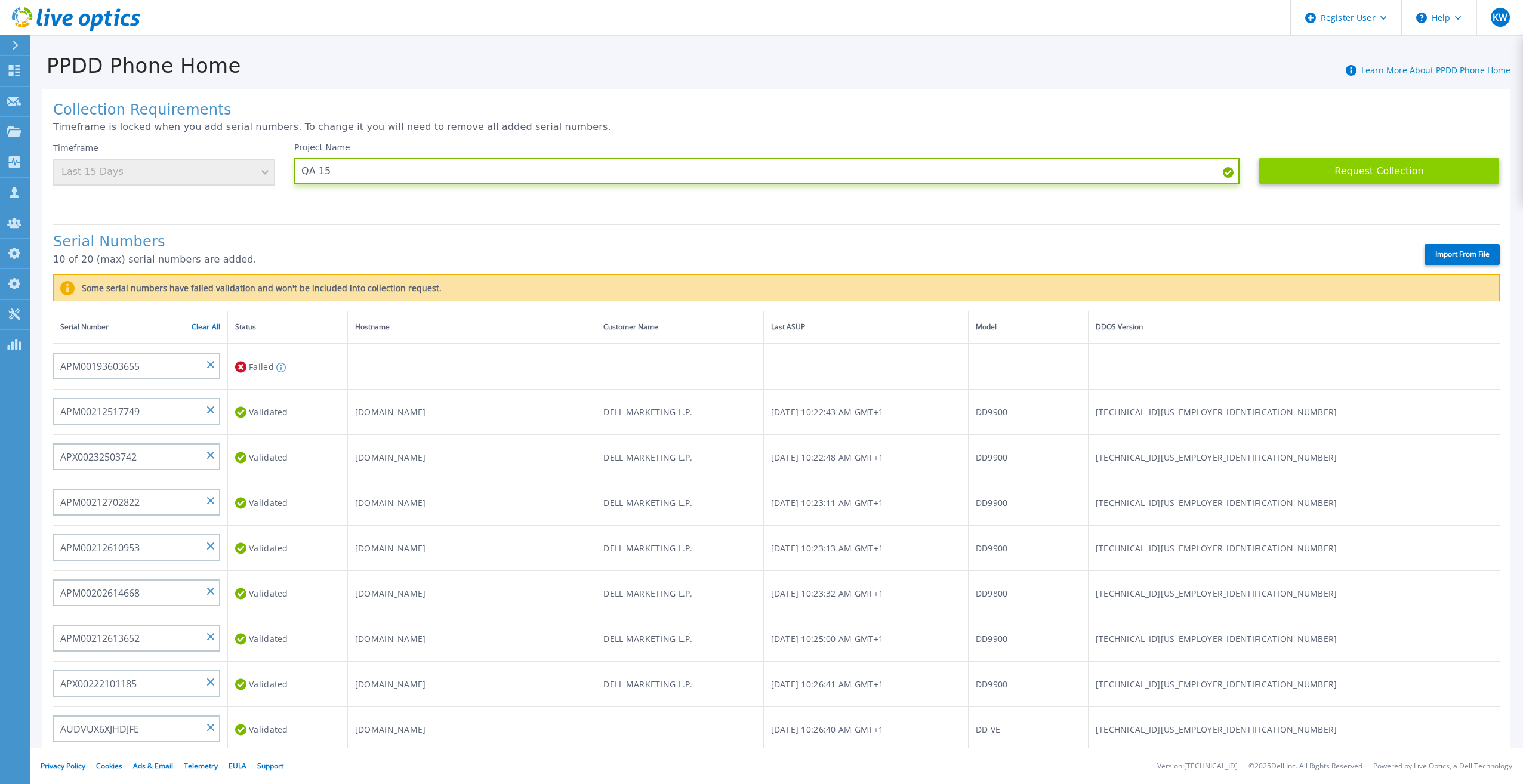
type input "QA 15"
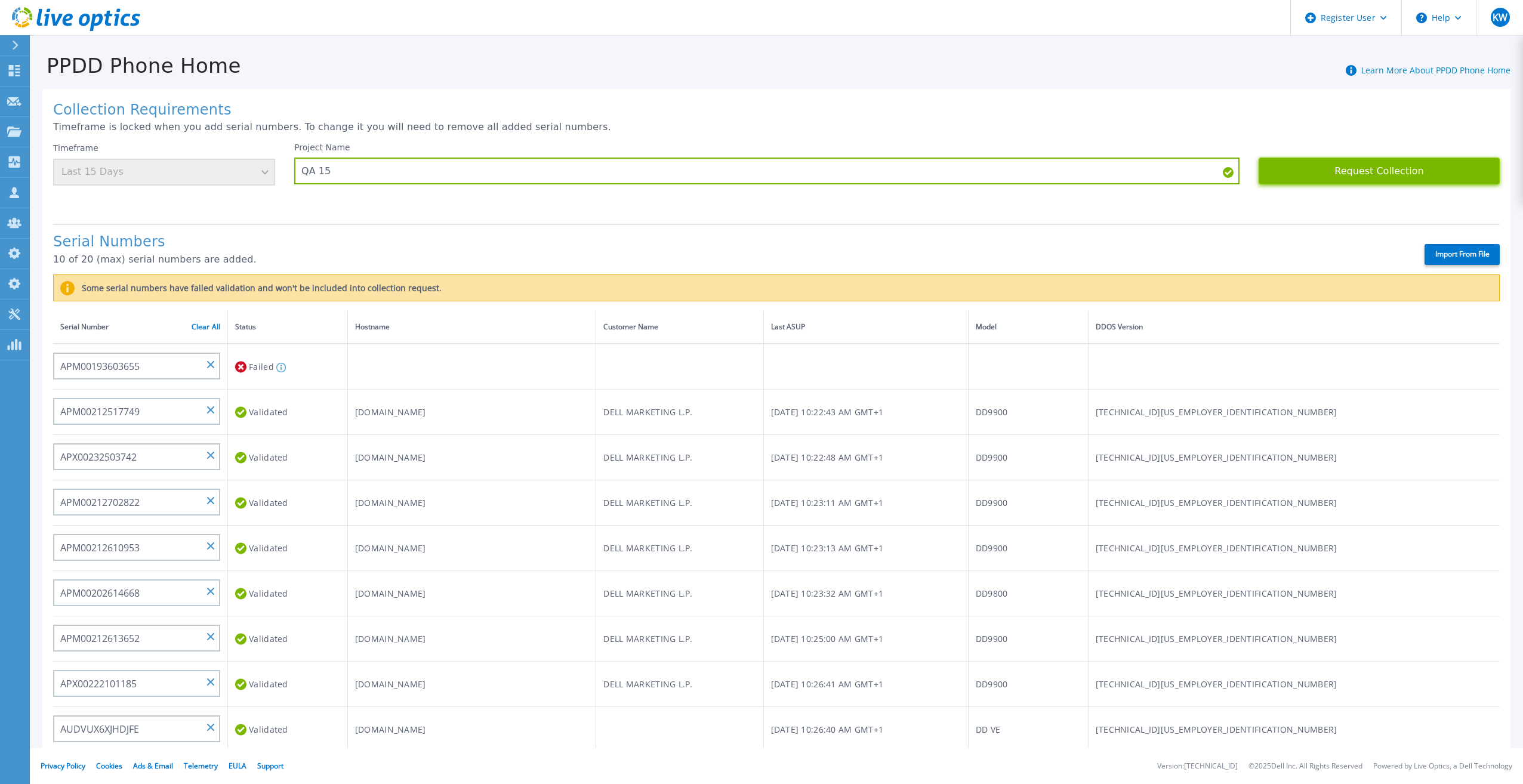
click at [1312, 181] on button "Request Collection" at bounding box center [1379, 171] width 241 height 27
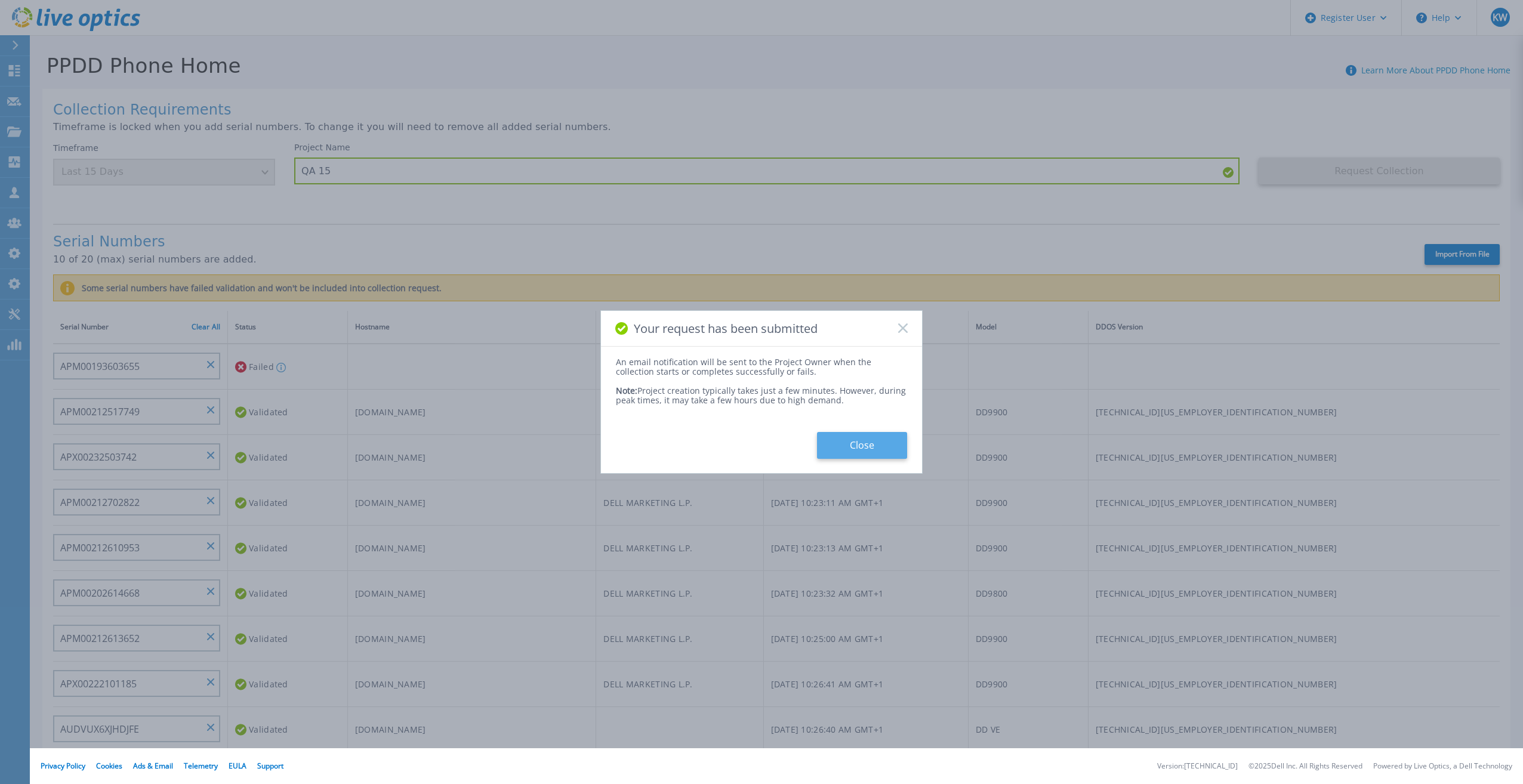
click at [845, 434] on button "Close" at bounding box center [861, 445] width 90 height 27
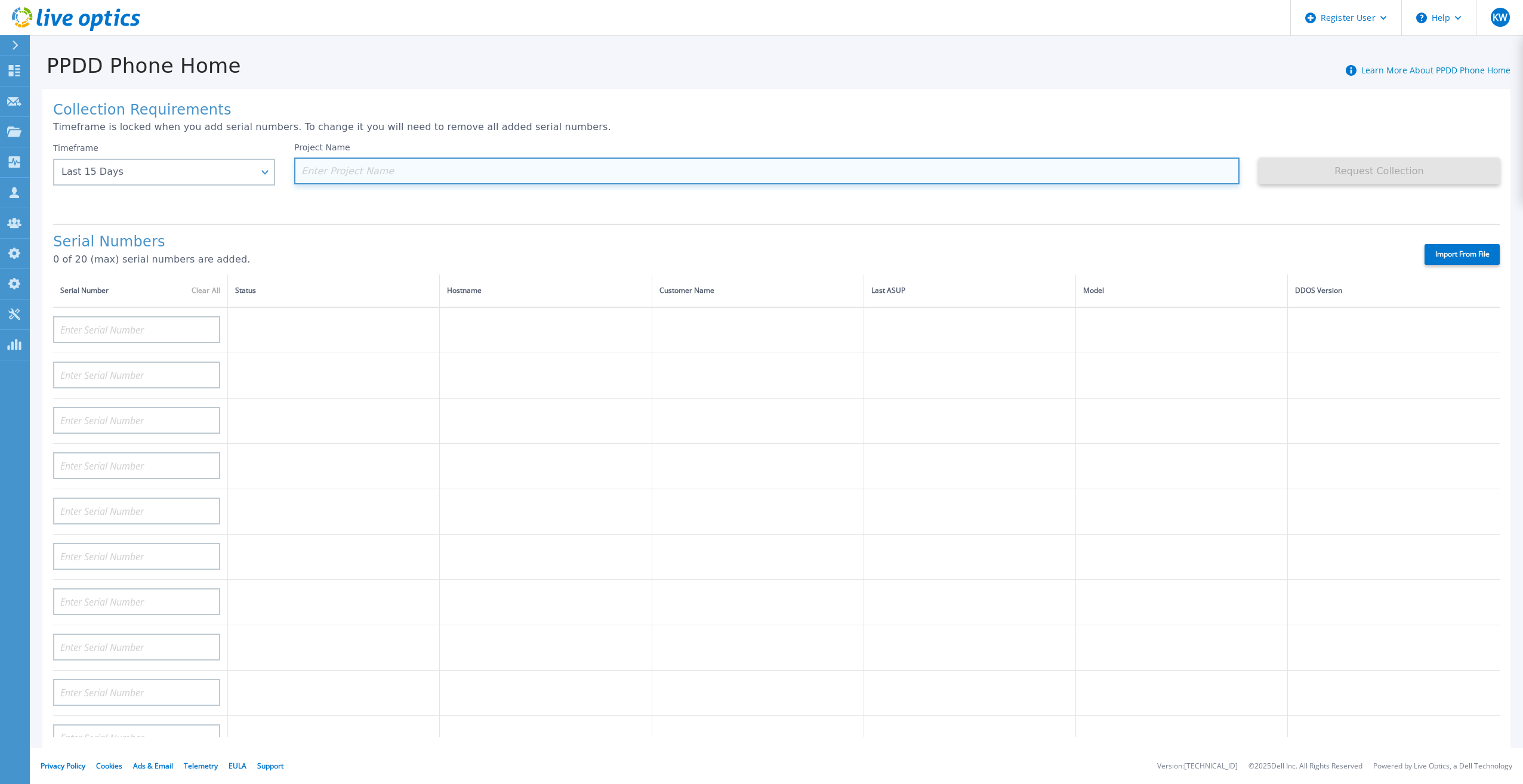
click at [409, 171] on input at bounding box center [767, 171] width 945 height 27
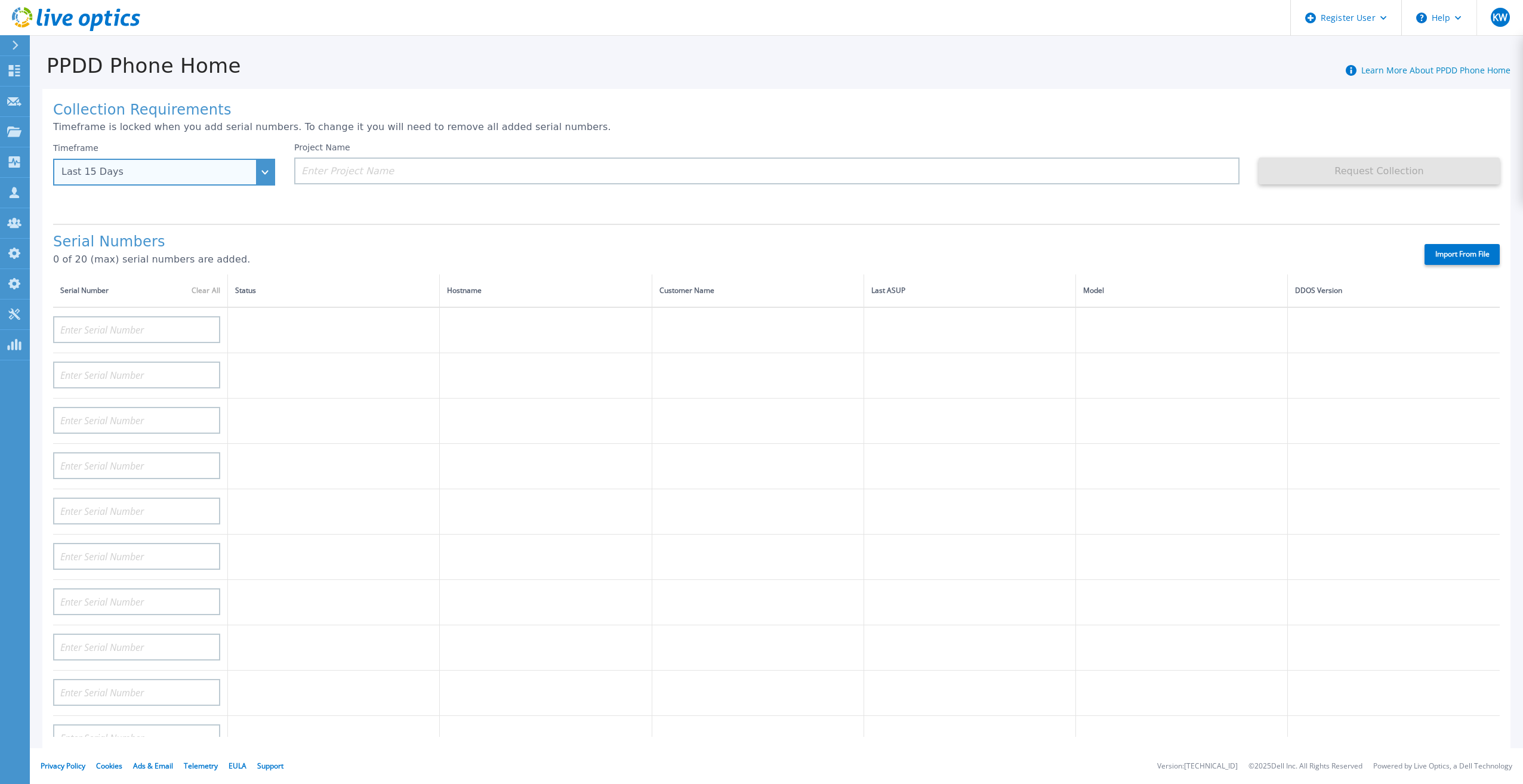
click at [259, 160] on div "Last 15 Days" at bounding box center [164, 171] width 222 height 27
click at [77, 20] on icon at bounding box center [75, 19] width 128 height 25
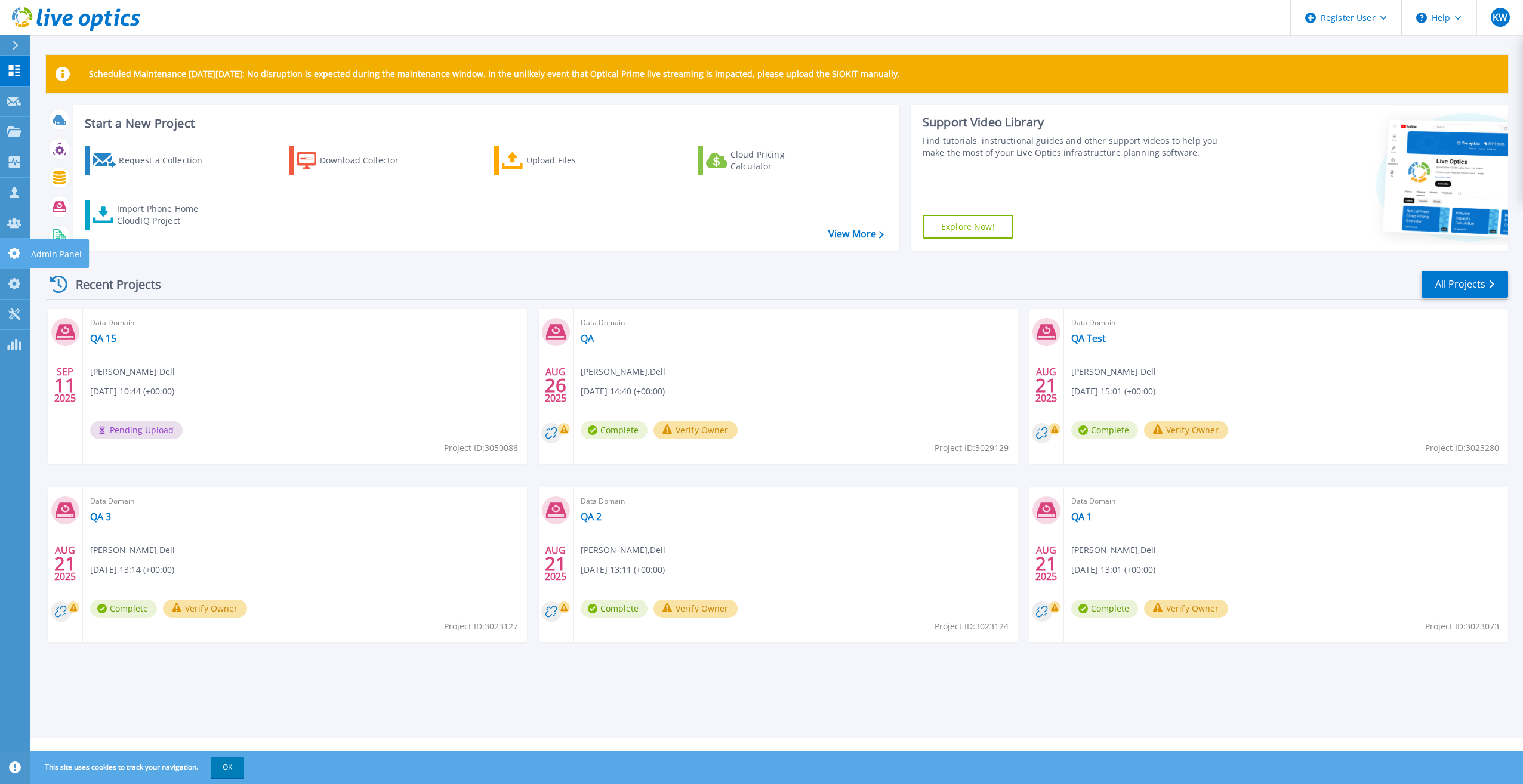
click at [20, 267] on link "Admin Panel Admin Panel" at bounding box center [15, 254] width 30 height 30
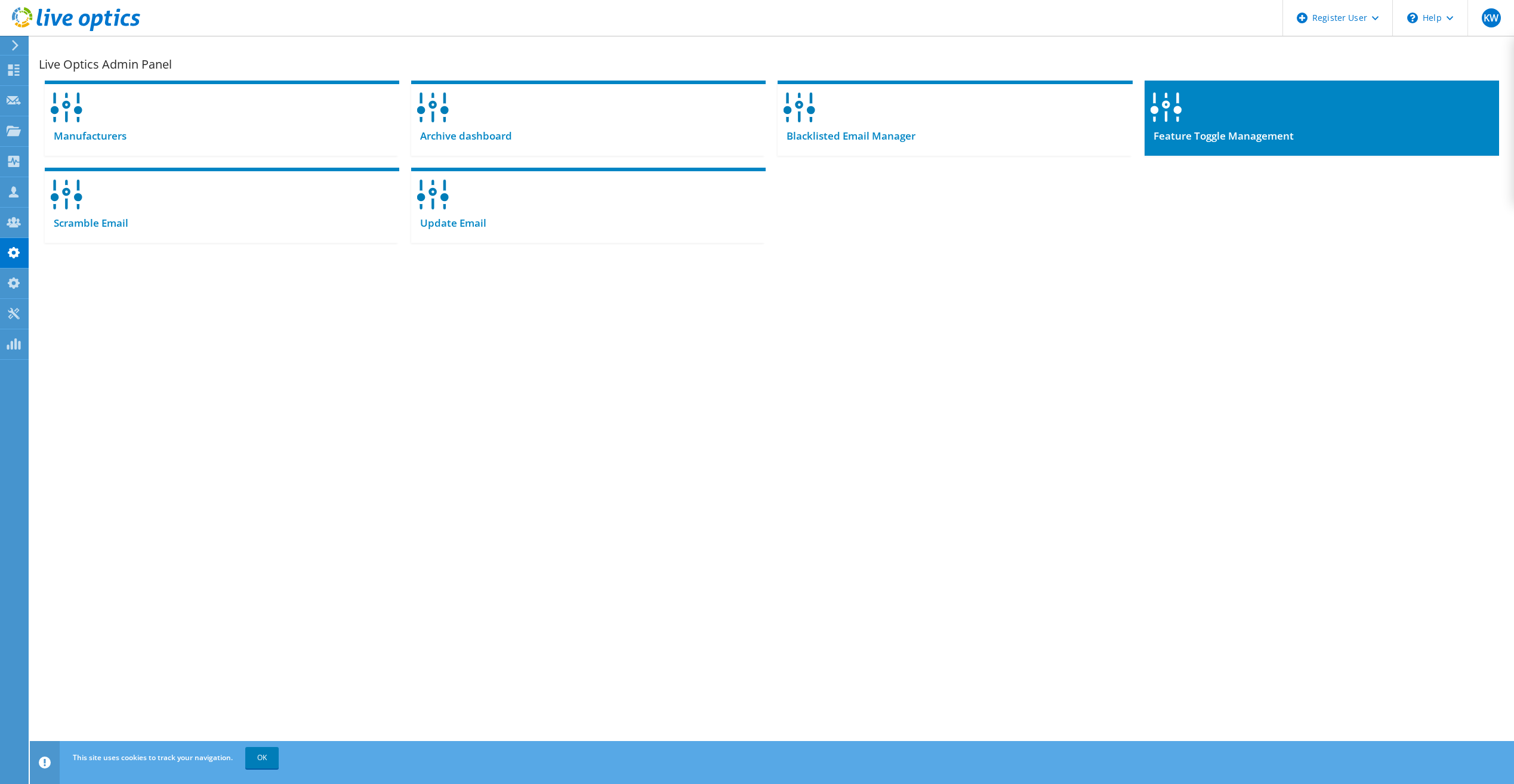
click at [1309, 110] on div at bounding box center [1321, 103] width 355 height 46
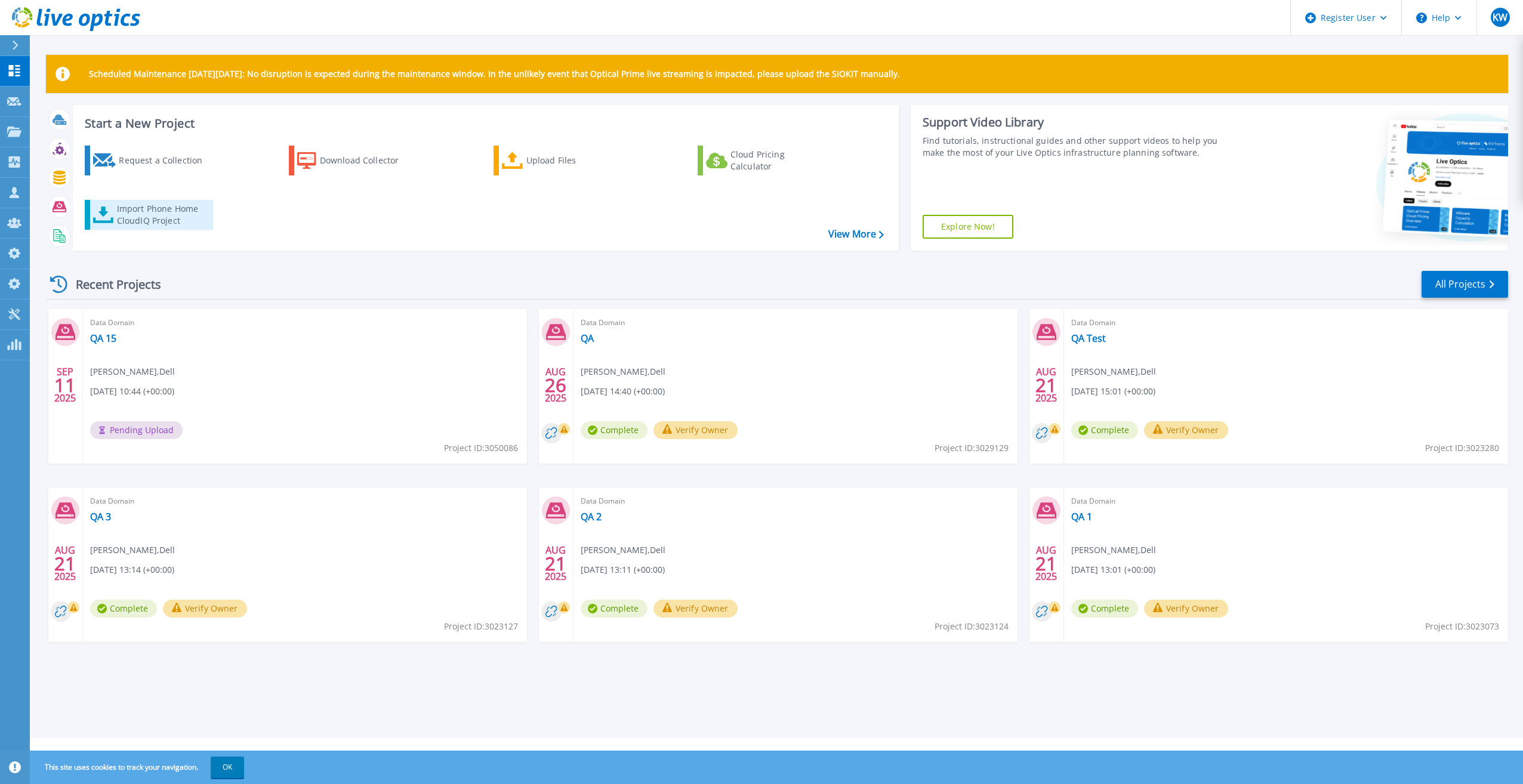
click at [177, 200] on link "Import Phone Home CloudIQ Project" at bounding box center [149, 215] width 128 height 30
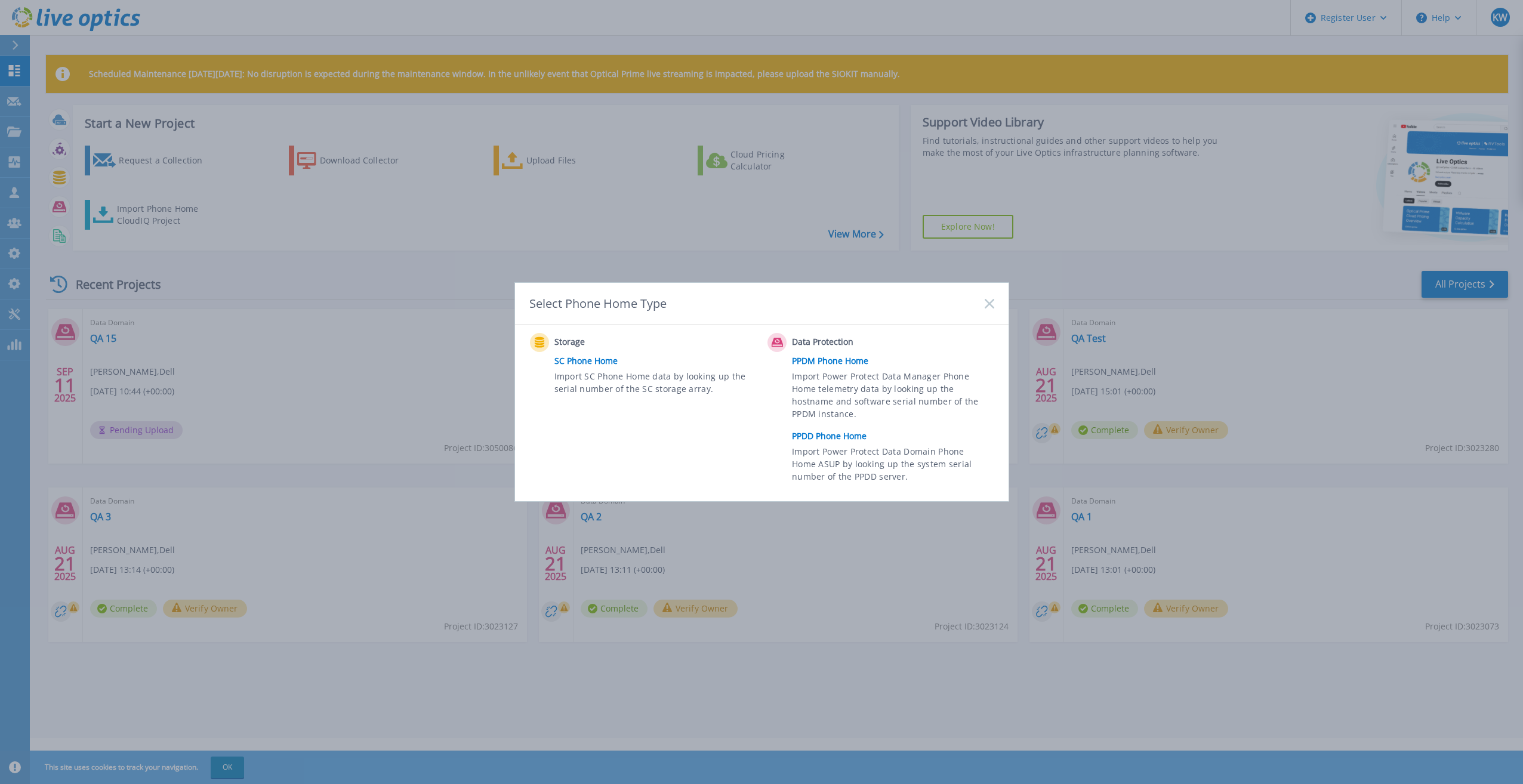
click at [850, 432] on link "PPDD Phone Home" at bounding box center [896, 436] width 208 height 18
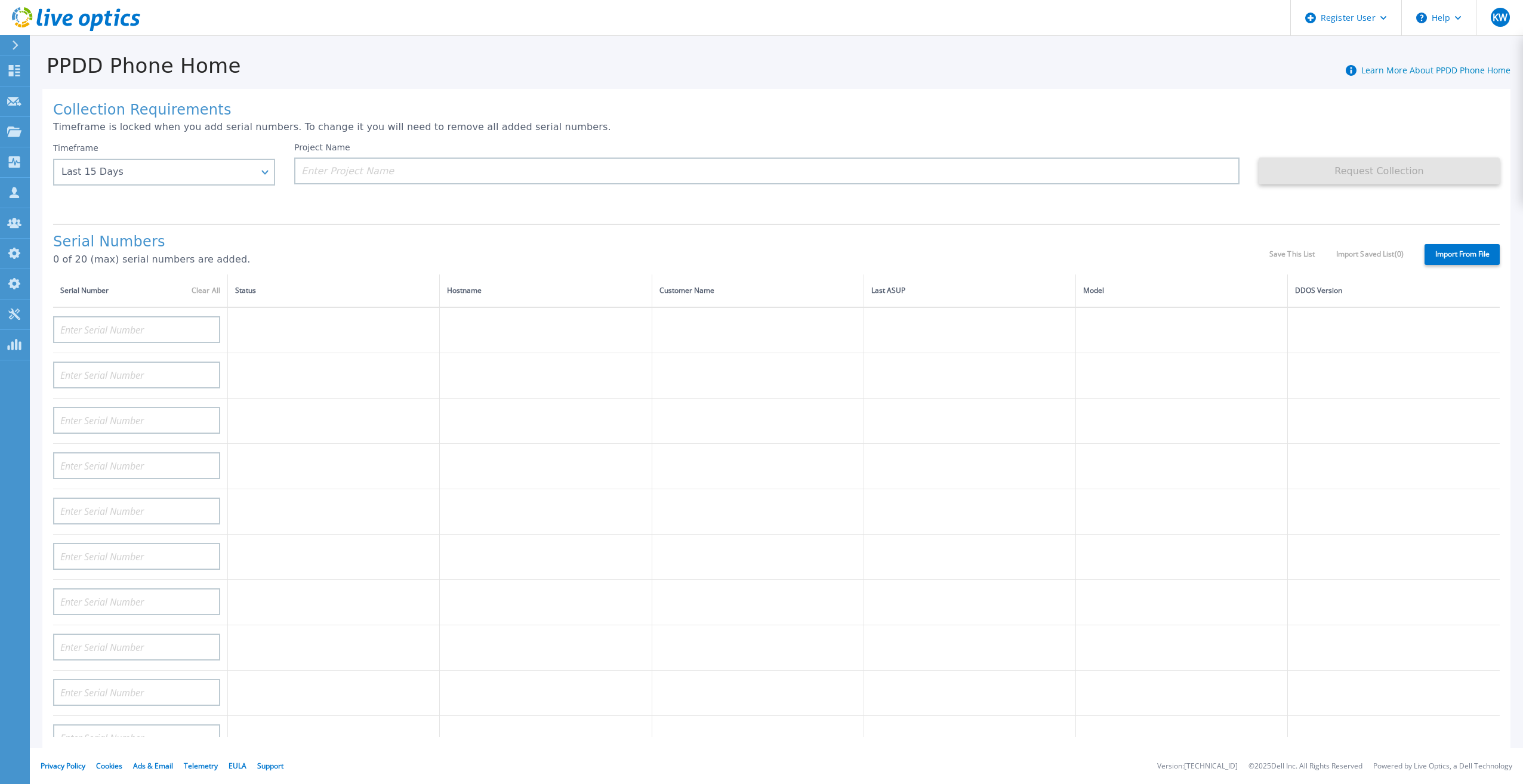
click at [1461, 244] on label "Import From File" at bounding box center [1462, 254] width 75 height 21
click at [0, 0] on input "Import From File" at bounding box center [0, 0] width 0 height 0
type input "APM00211700095"
type input "APX00232503747"
type input "APM00214914093"
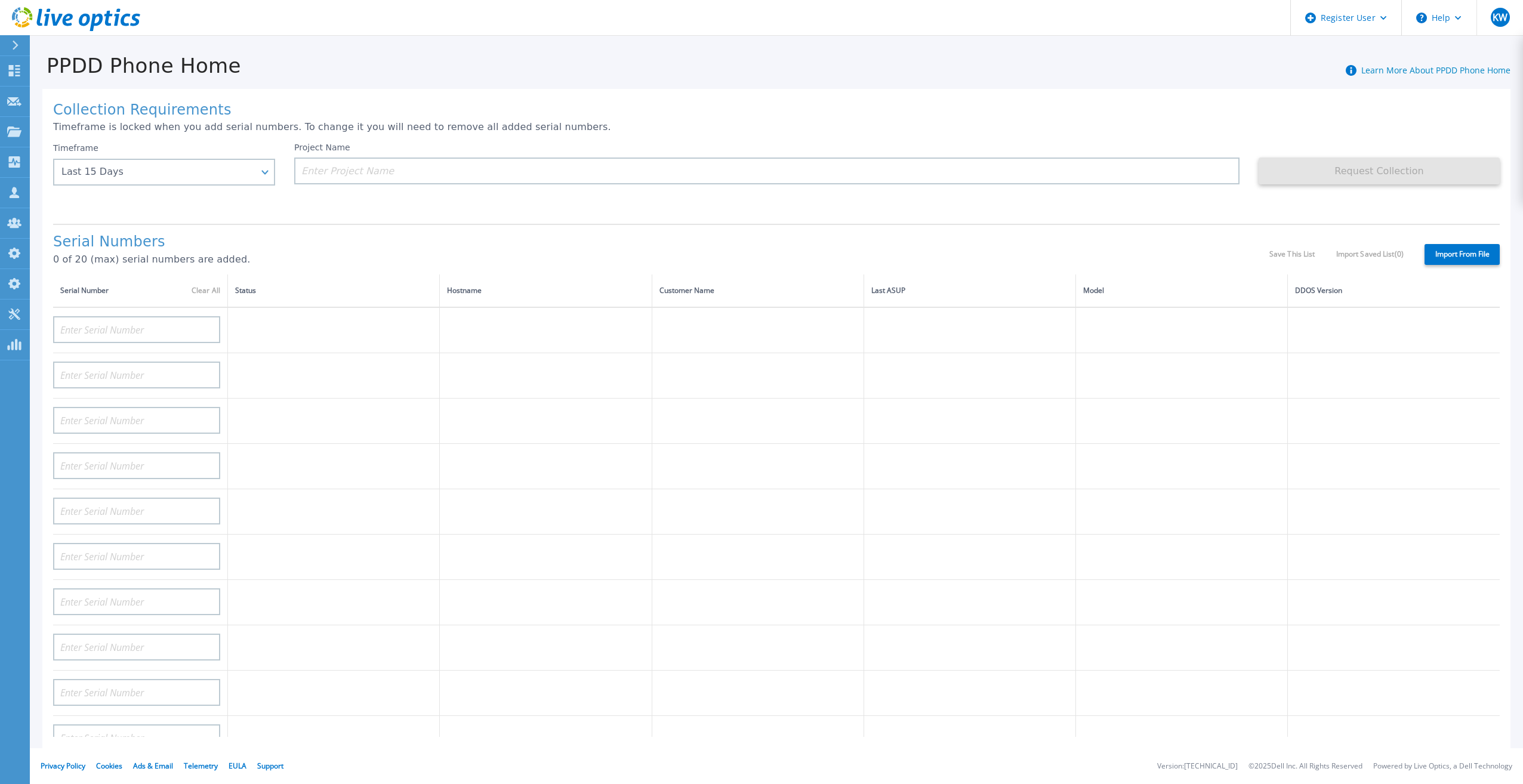
type input "APM00171836329"
type input "APM00212026971"
type input "APM00214914094"
type input "APX00234502218"
type input "APM00212018359"
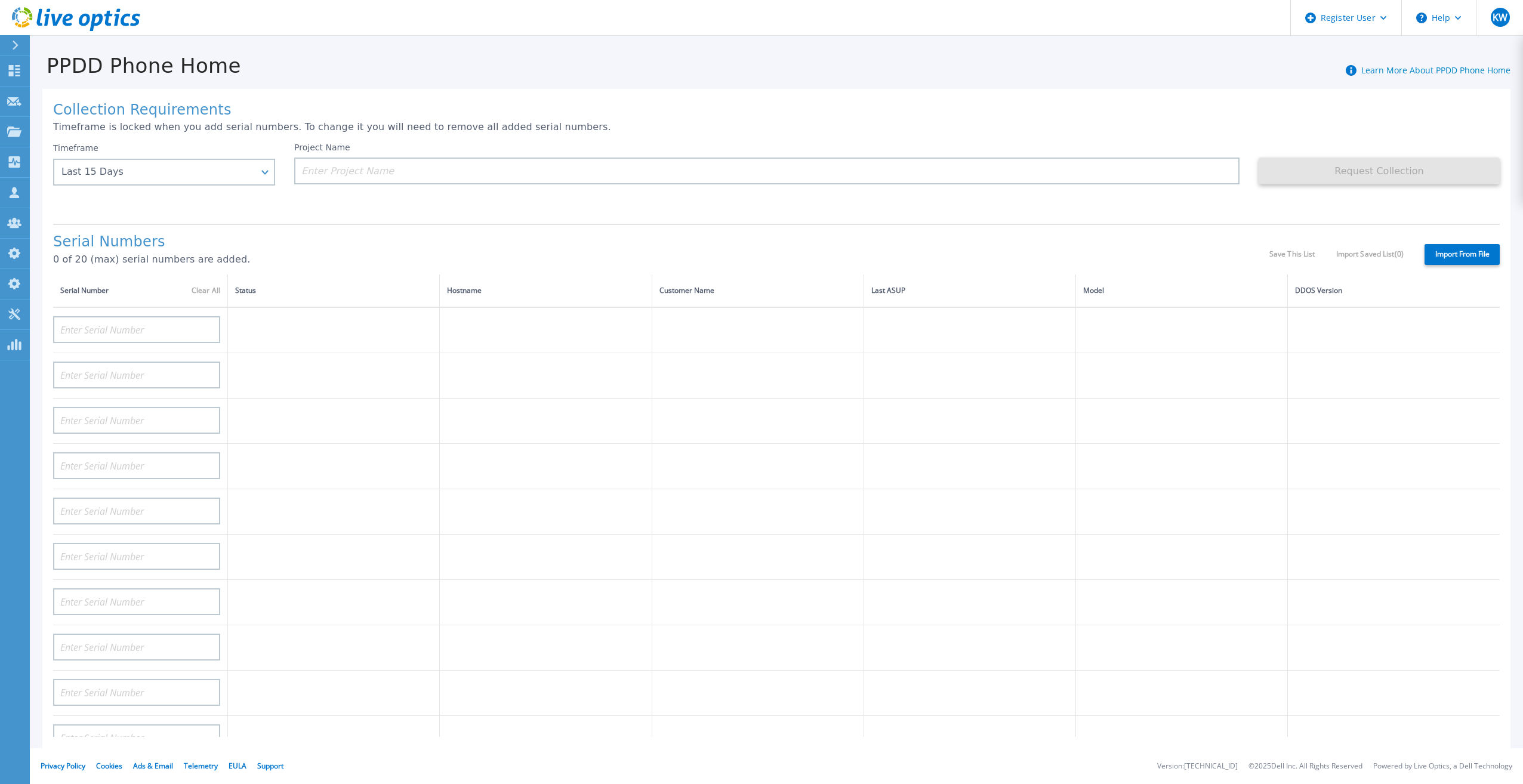
type input "APX00232503745"
type input "APX00232503743"
type input "APM00193603655"
type input "APM00212517749"
type input "APX00232503742"
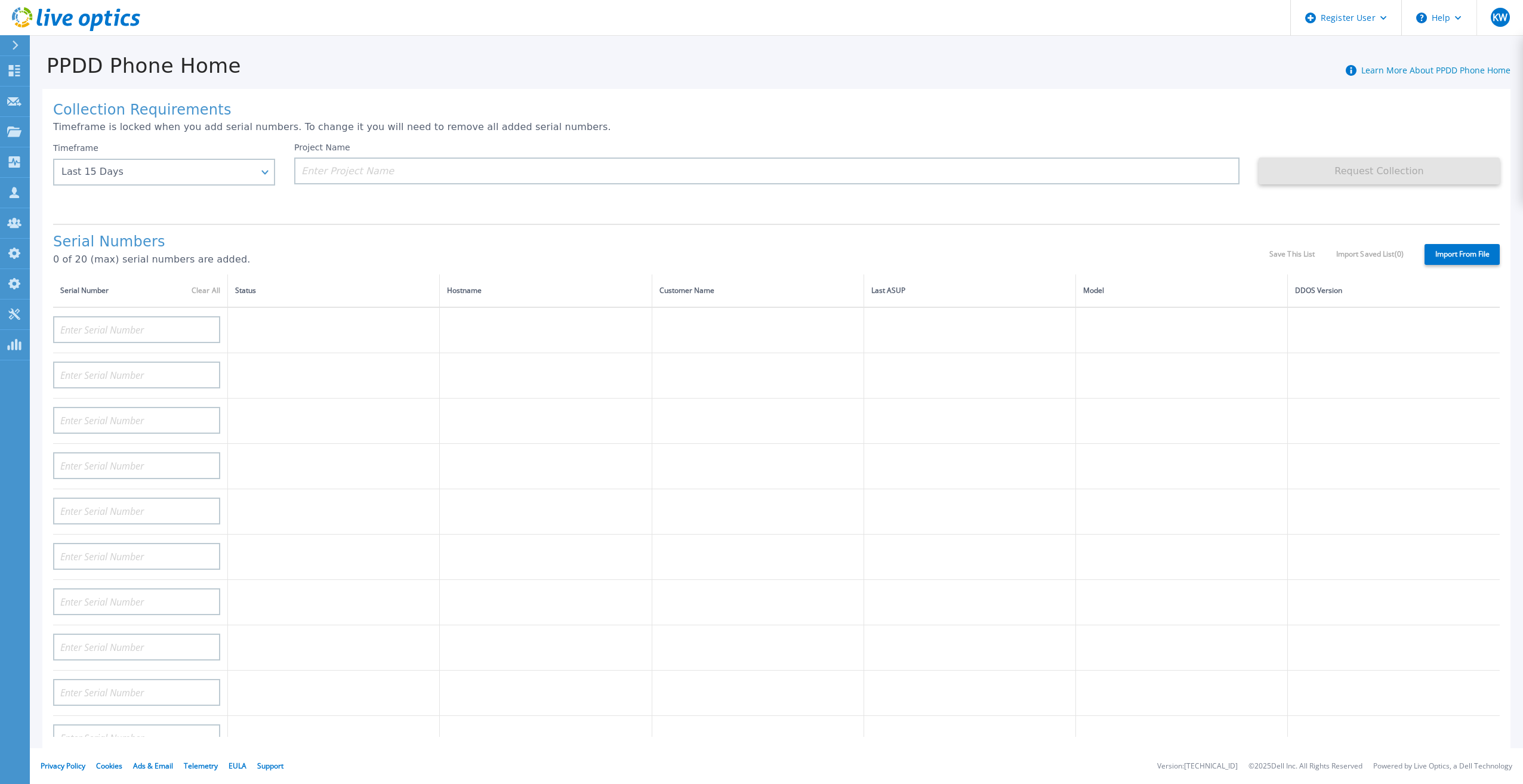
type input "APM00212702822"
type input "APM00212610953"
type input "APM00202614668"
type input "APM00212613652"
type input "APX00222101185"
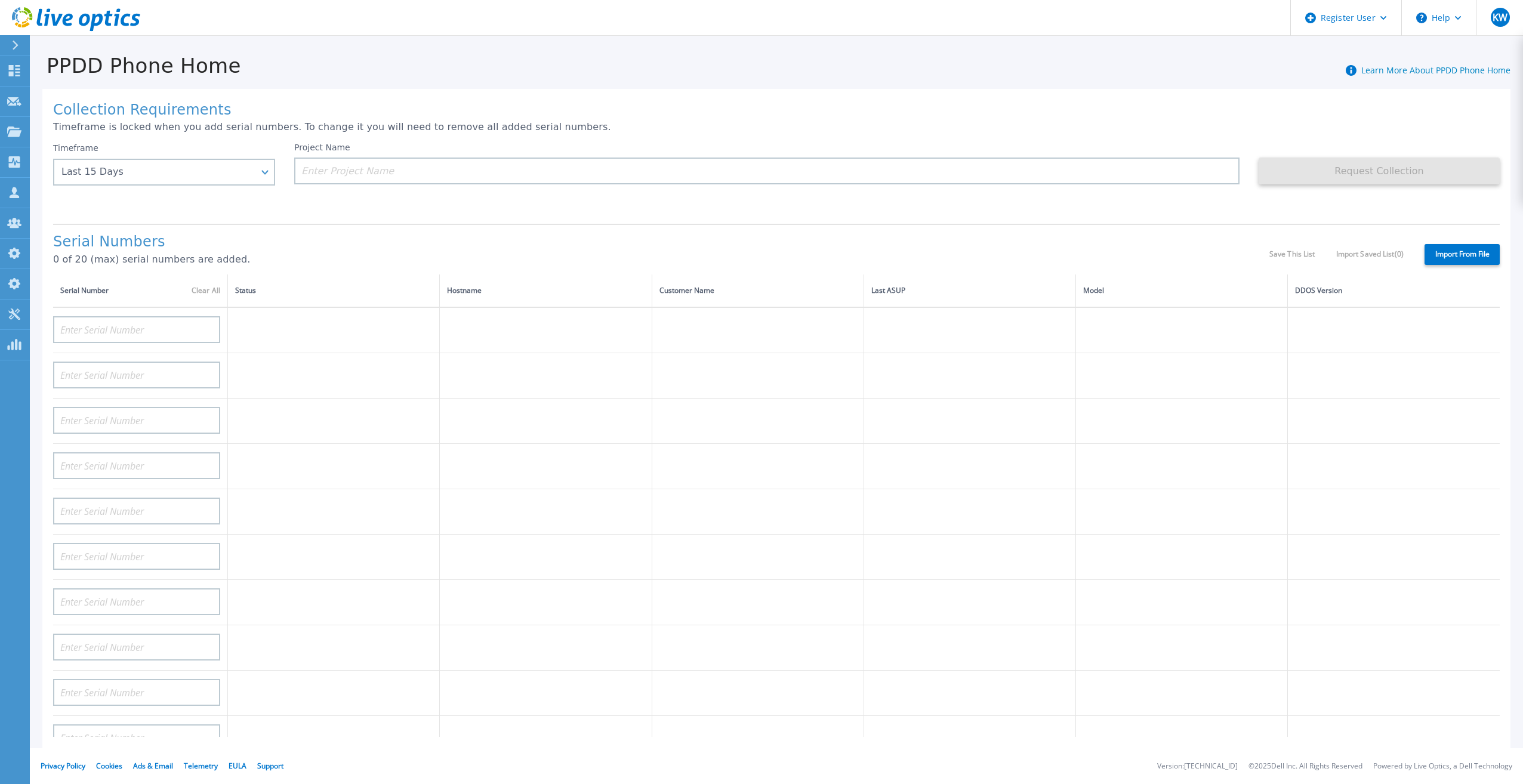
type input "AUDVUX6XJHDJFE"
type input "APM00133543104"
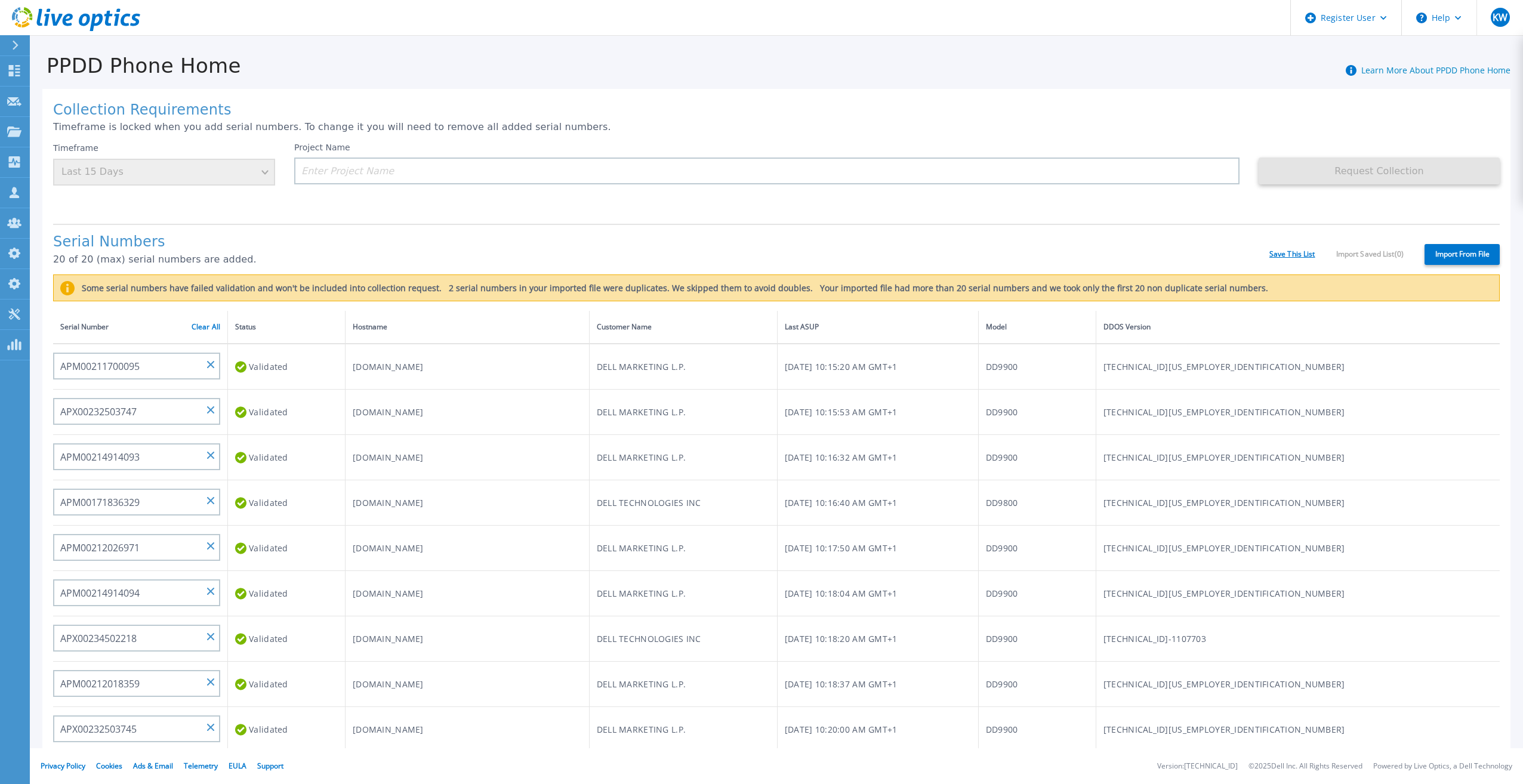
click at [1288, 250] on link "Save This List" at bounding box center [1292, 254] width 46 height 8
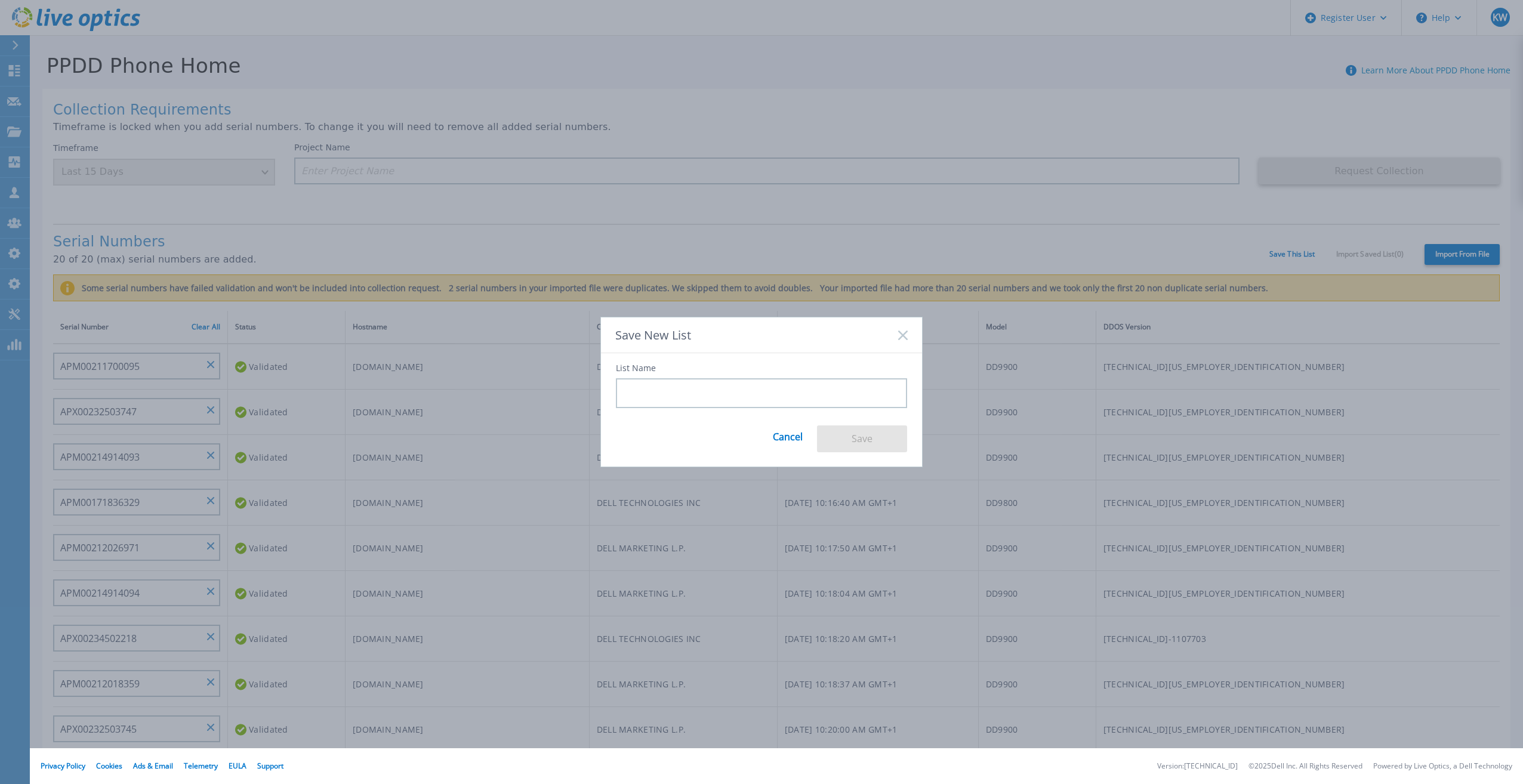
click at [798, 385] on input at bounding box center [761, 393] width 291 height 30
type input "QA Test"
click at [841, 433] on button "Save" at bounding box center [861, 438] width 90 height 27
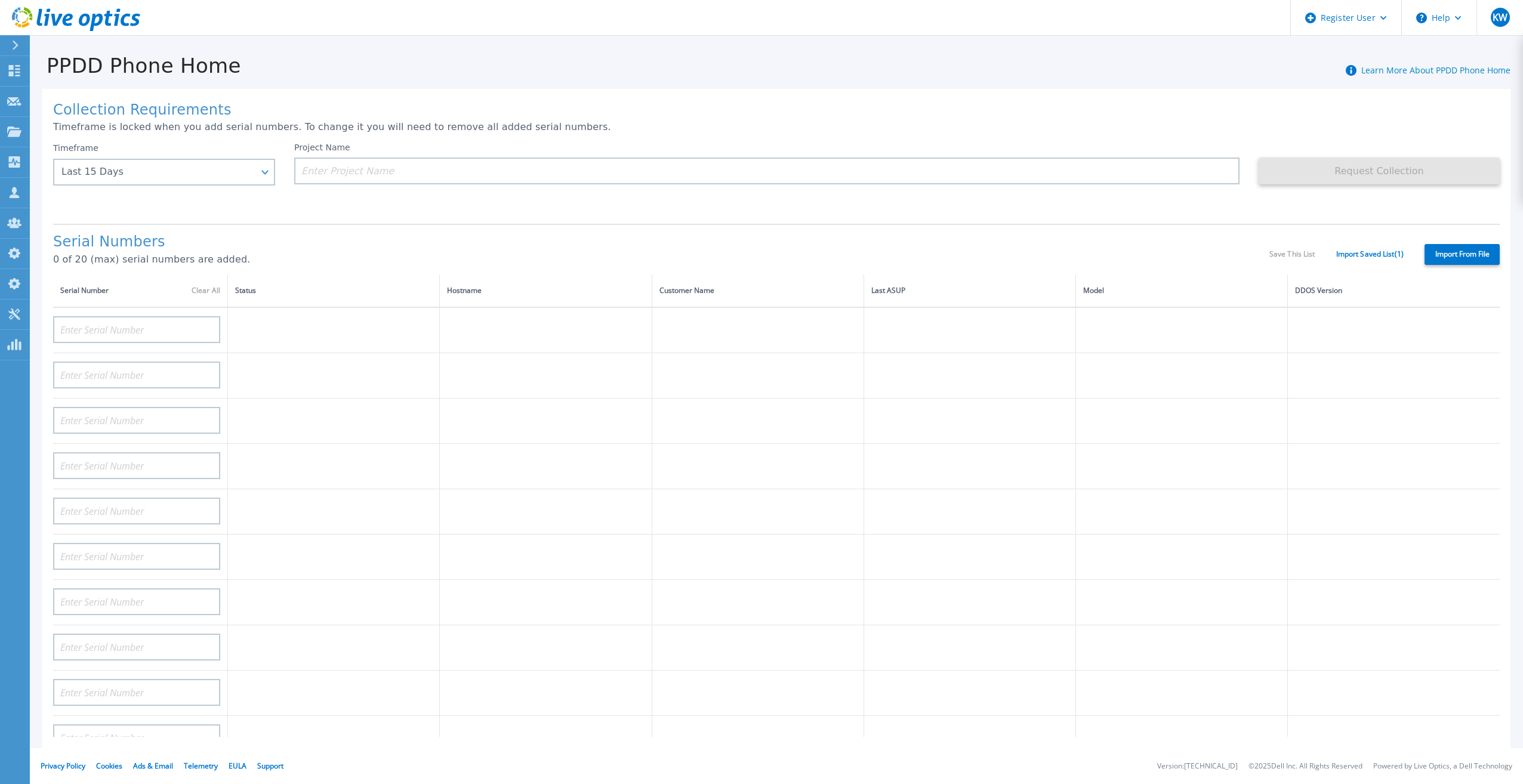
click at [1361, 251] on div "Serial Numbers 0 of 20 (max) serial numbers are added. Save This List Import Sa…" at bounding box center [776, 249] width 1447 height 51
click at [1365, 250] on link "Import Saved List ( 1 )" at bounding box center [1370, 254] width 67 height 8
click at [1145, 254] on p "0 of 20 (max) serial numbers are added." at bounding box center [661, 260] width 1216 height 11
click at [126, 25] on icon at bounding box center [125, 20] width 10 height 12
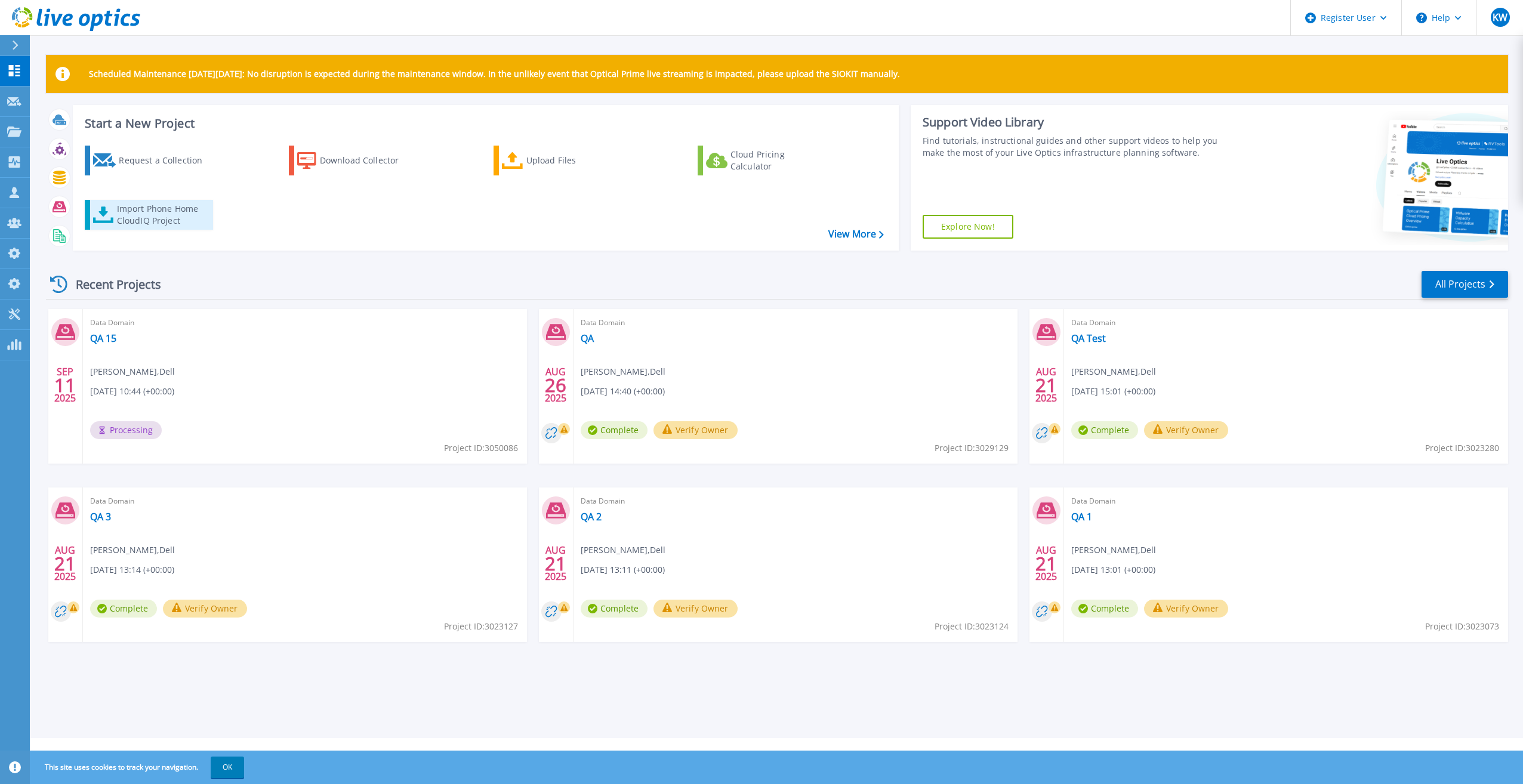
click at [138, 218] on div "Import Phone Home CloudIQ Project" at bounding box center [164, 215] width 93 height 24
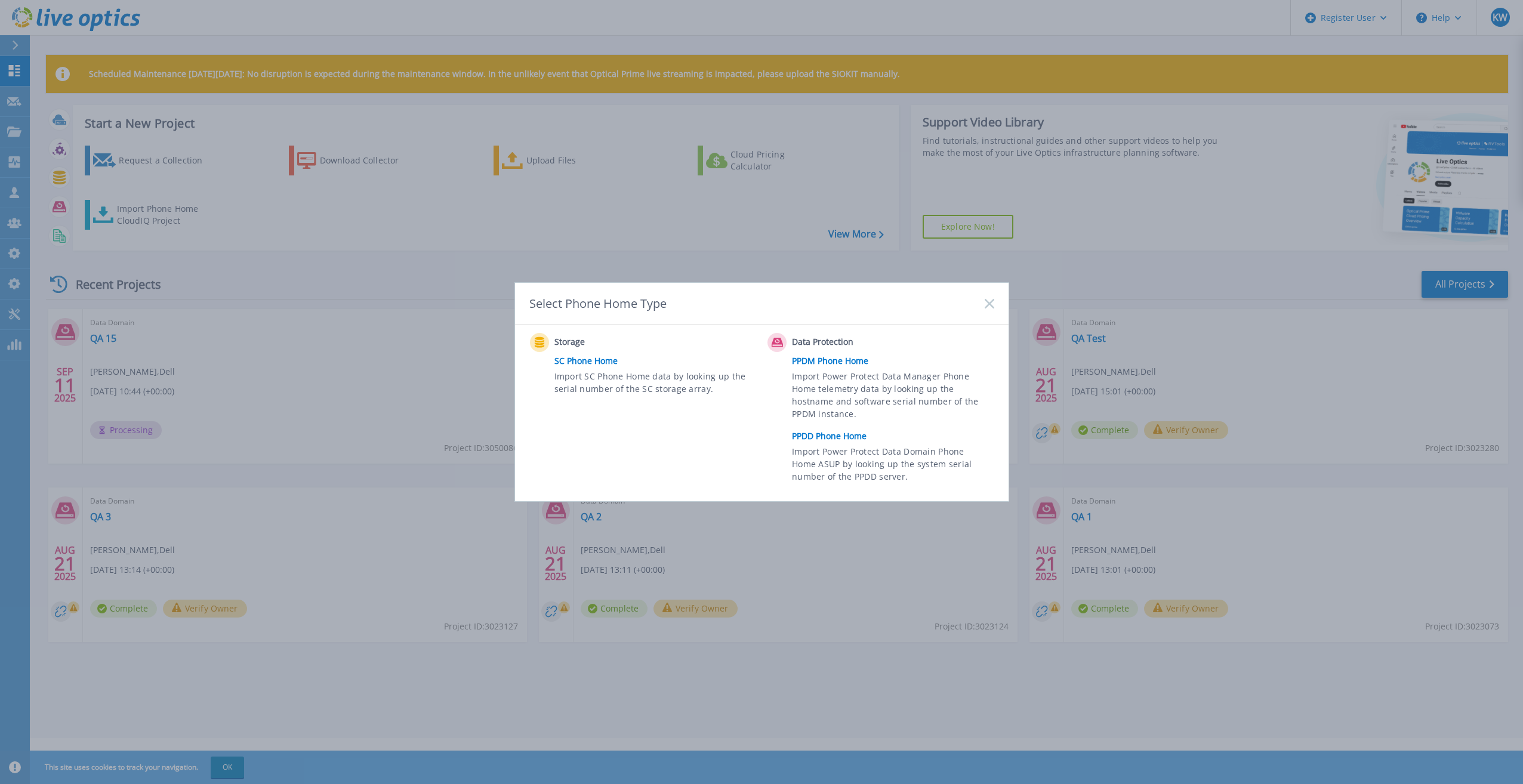
click at [847, 432] on link "PPDD Phone Home" at bounding box center [896, 436] width 208 height 18
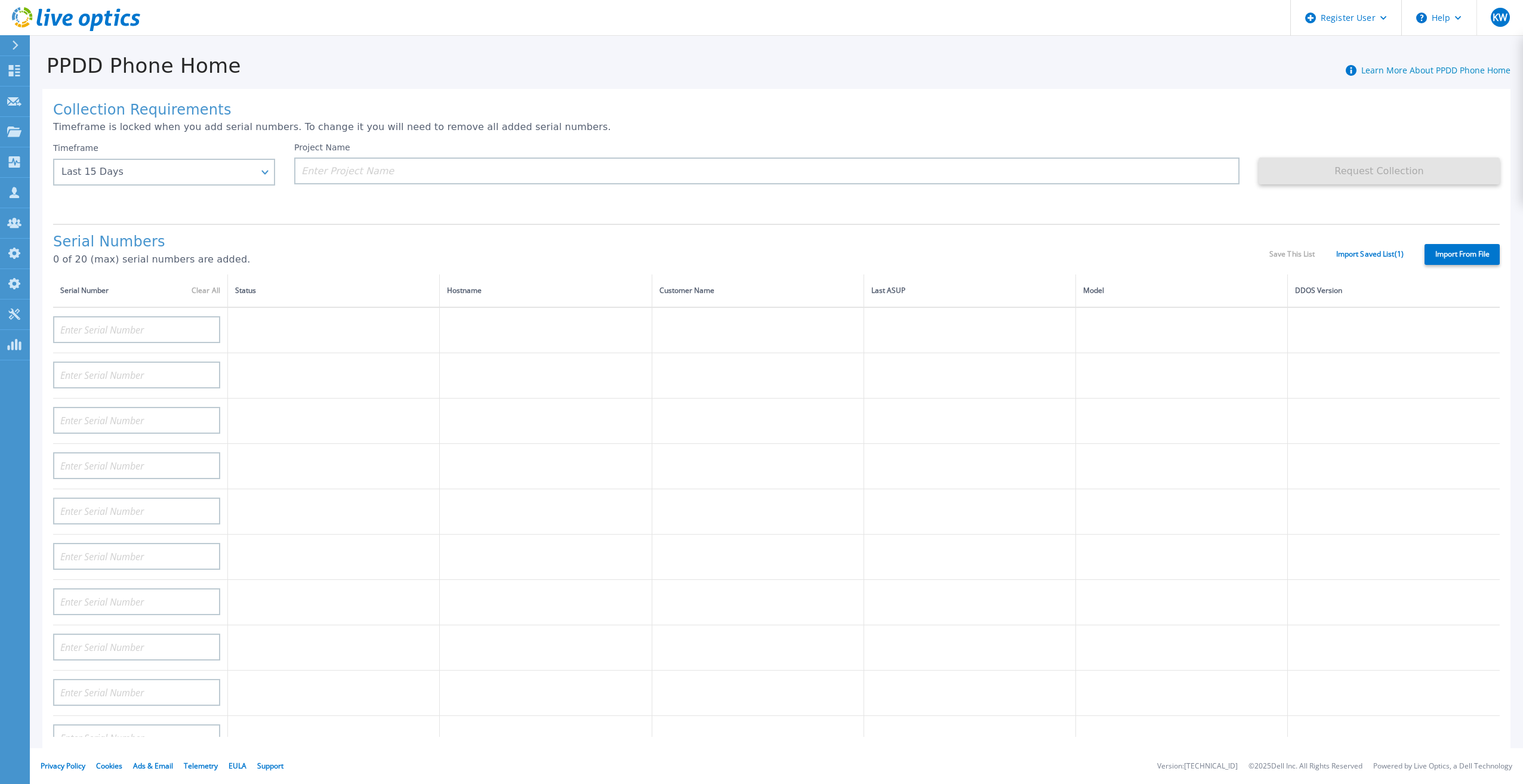
click at [423, 254] on p "0 of 20 (max) serial numbers are added." at bounding box center [661, 260] width 1216 height 11
click at [6, 246] on link "Admin Panel Admin Panel" at bounding box center [15, 254] width 30 height 30
click at [25, 256] on link "Admin Panel Admin Panel" at bounding box center [15, 254] width 30 height 30
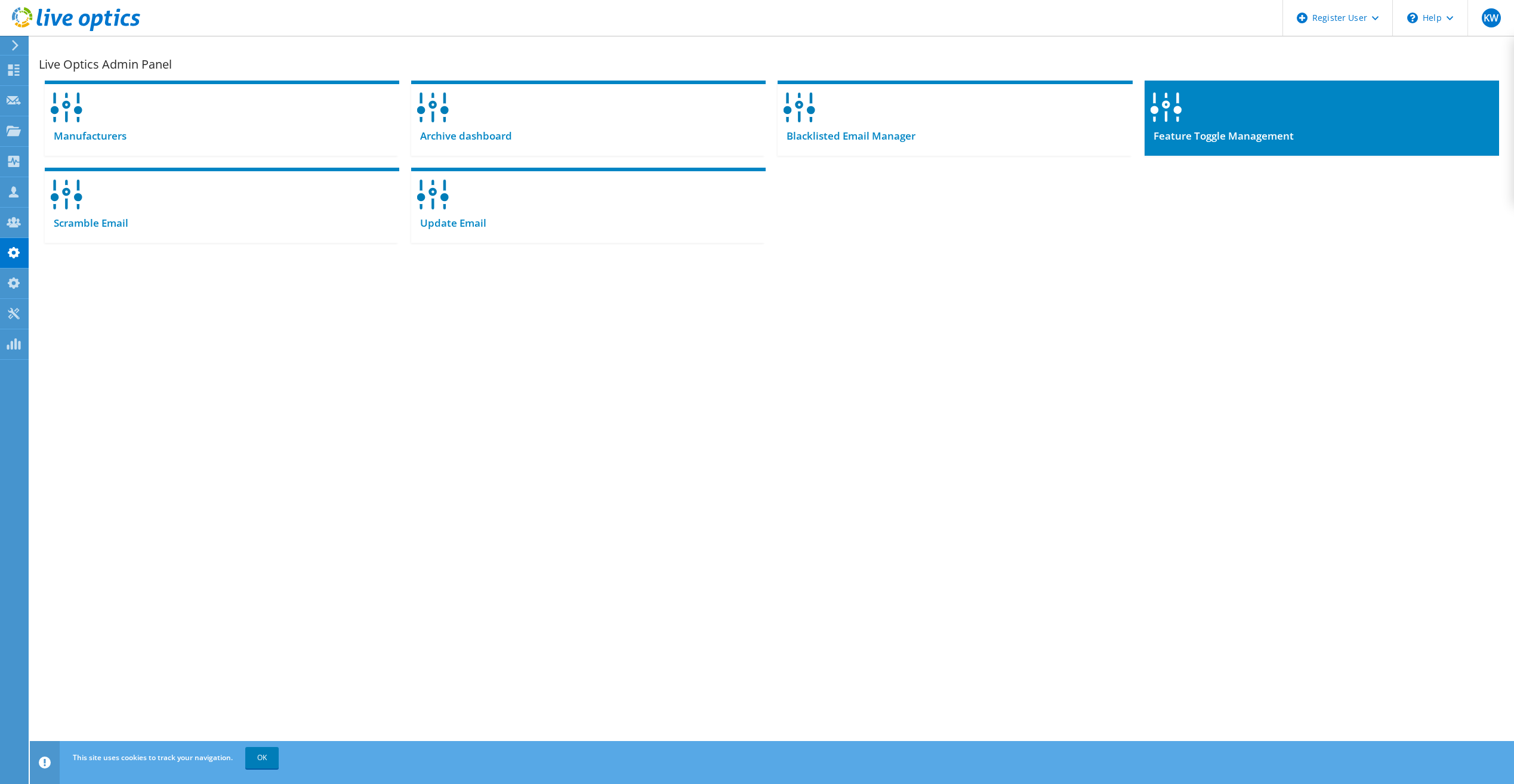
click at [1217, 131] on span "Feature Toggle Management" at bounding box center [1219, 136] width 149 height 13
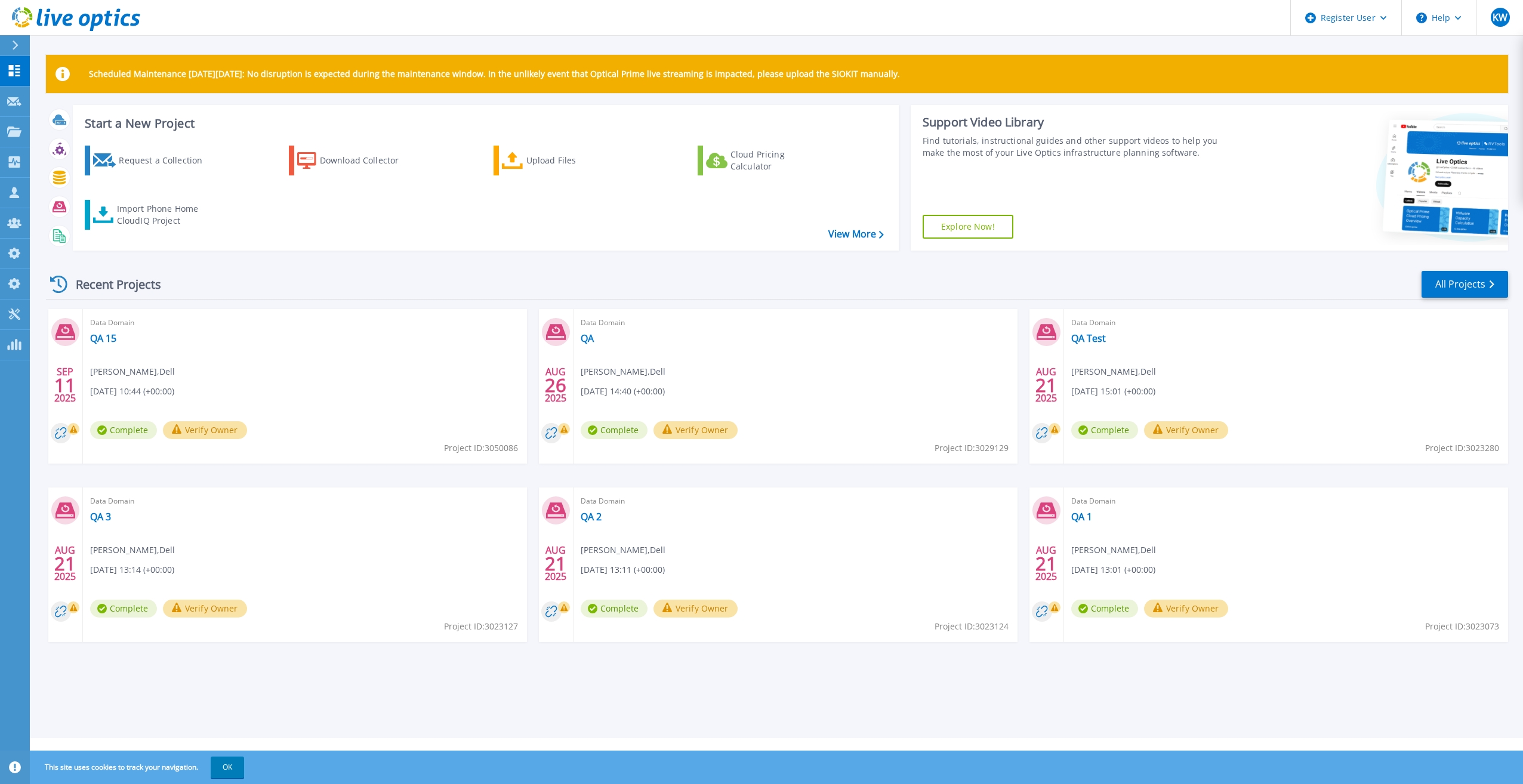
click at [149, 232] on div "Request a Collection Download Collector Upload Files Cloud Pricing Calculator I…" at bounding box center [484, 190] width 817 height 108
click at [158, 210] on div "Import Phone Home CloudIQ Project" at bounding box center [164, 215] width 93 height 24
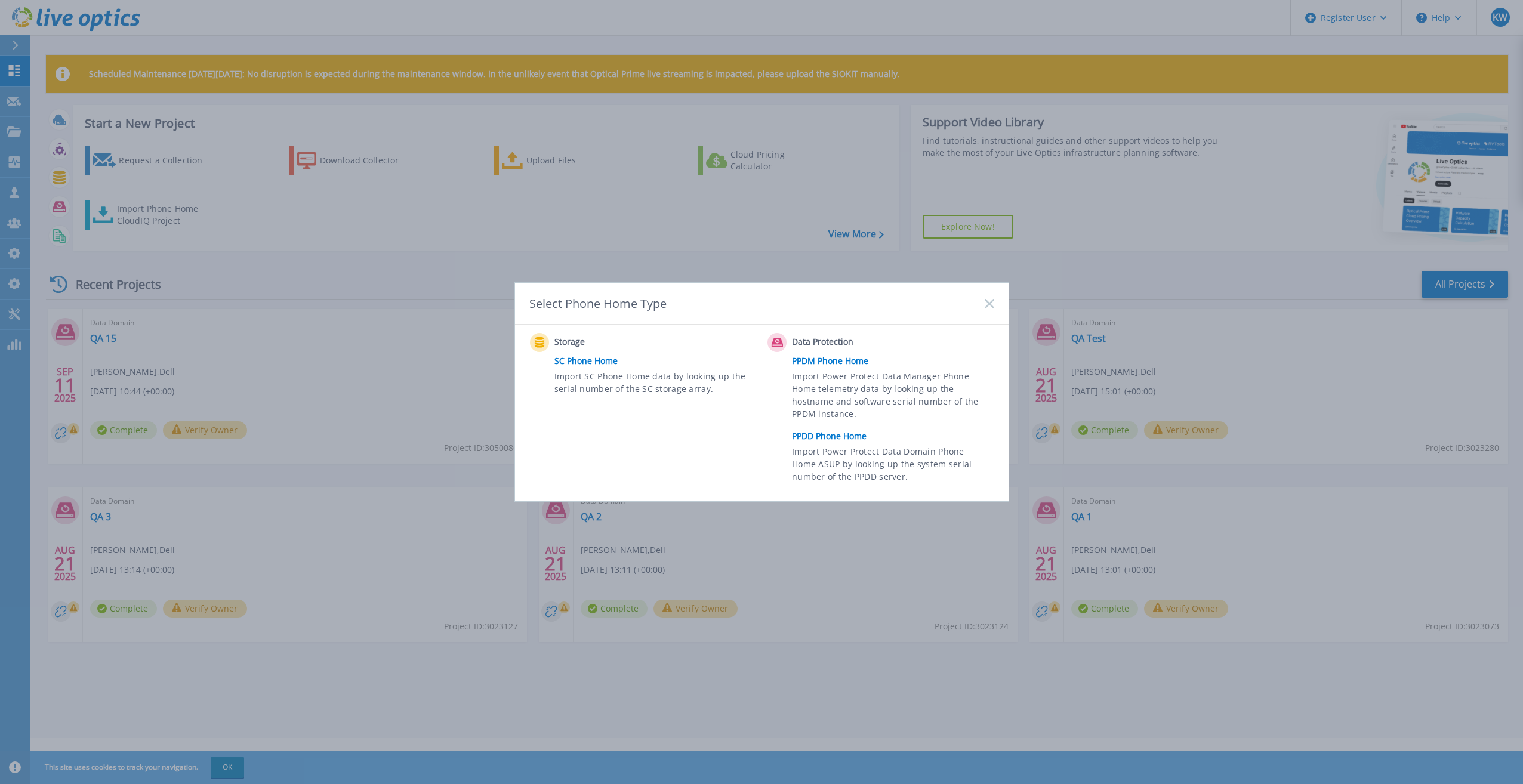
click at [860, 437] on link "PPDD Phone Home" at bounding box center [896, 436] width 208 height 18
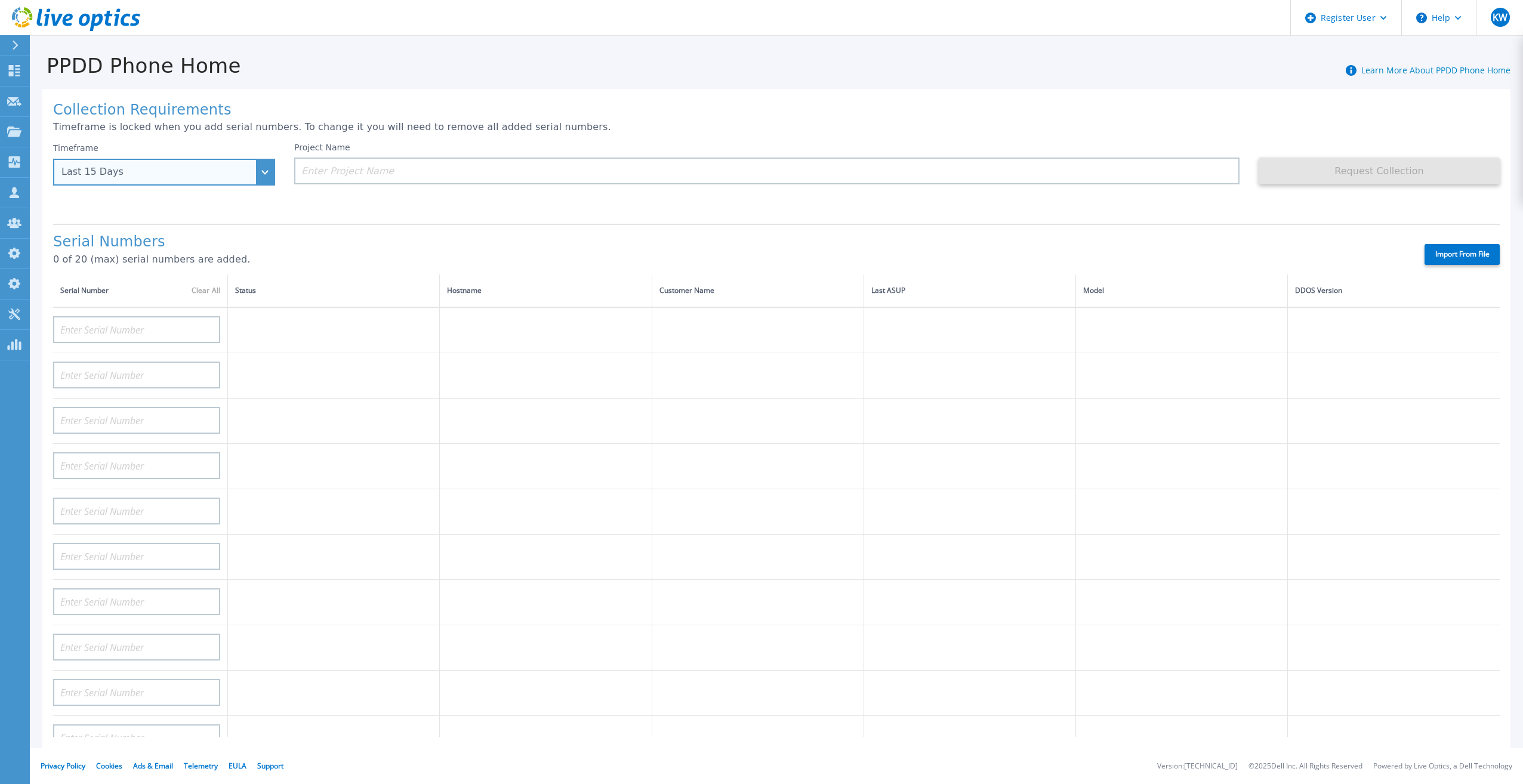
click at [245, 168] on div "Last 15 Days" at bounding box center [158, 172] width 192 height 11
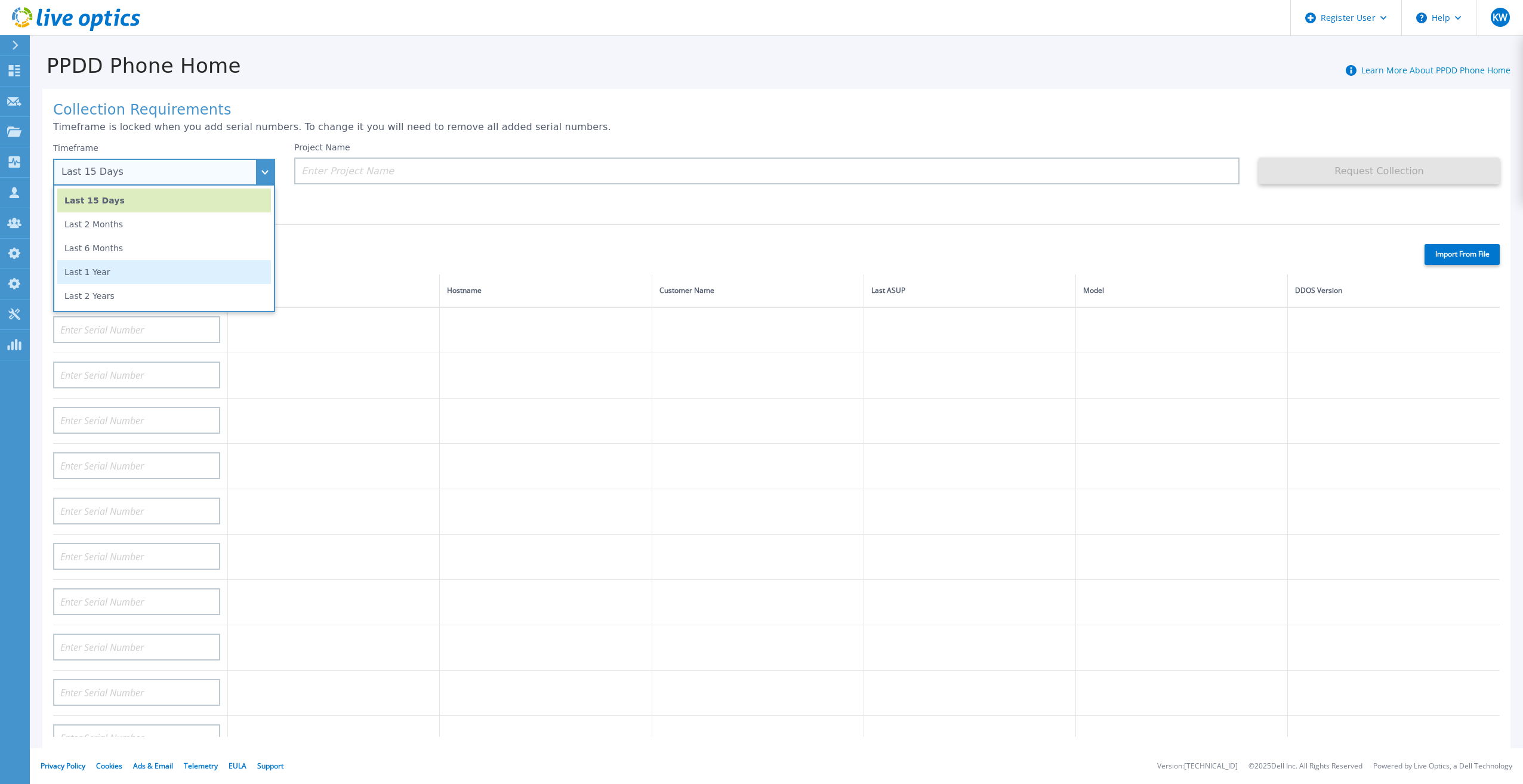
click at [149, 269] on li "Last 1 Year" at bounding box center [165, 271] width 214 height 24
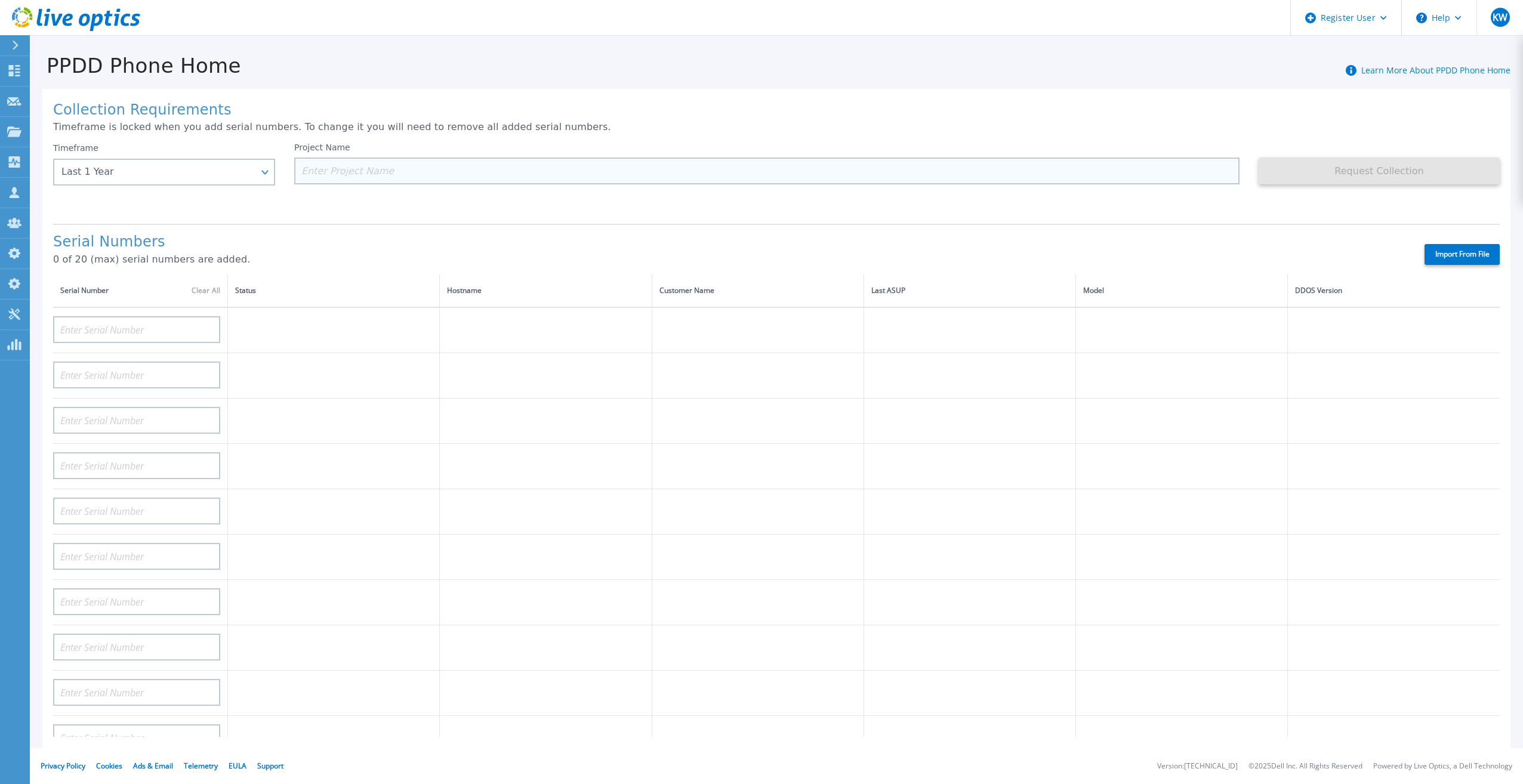
click at [352, 164] on input at bounding box center [767, 171] width 945 height 27
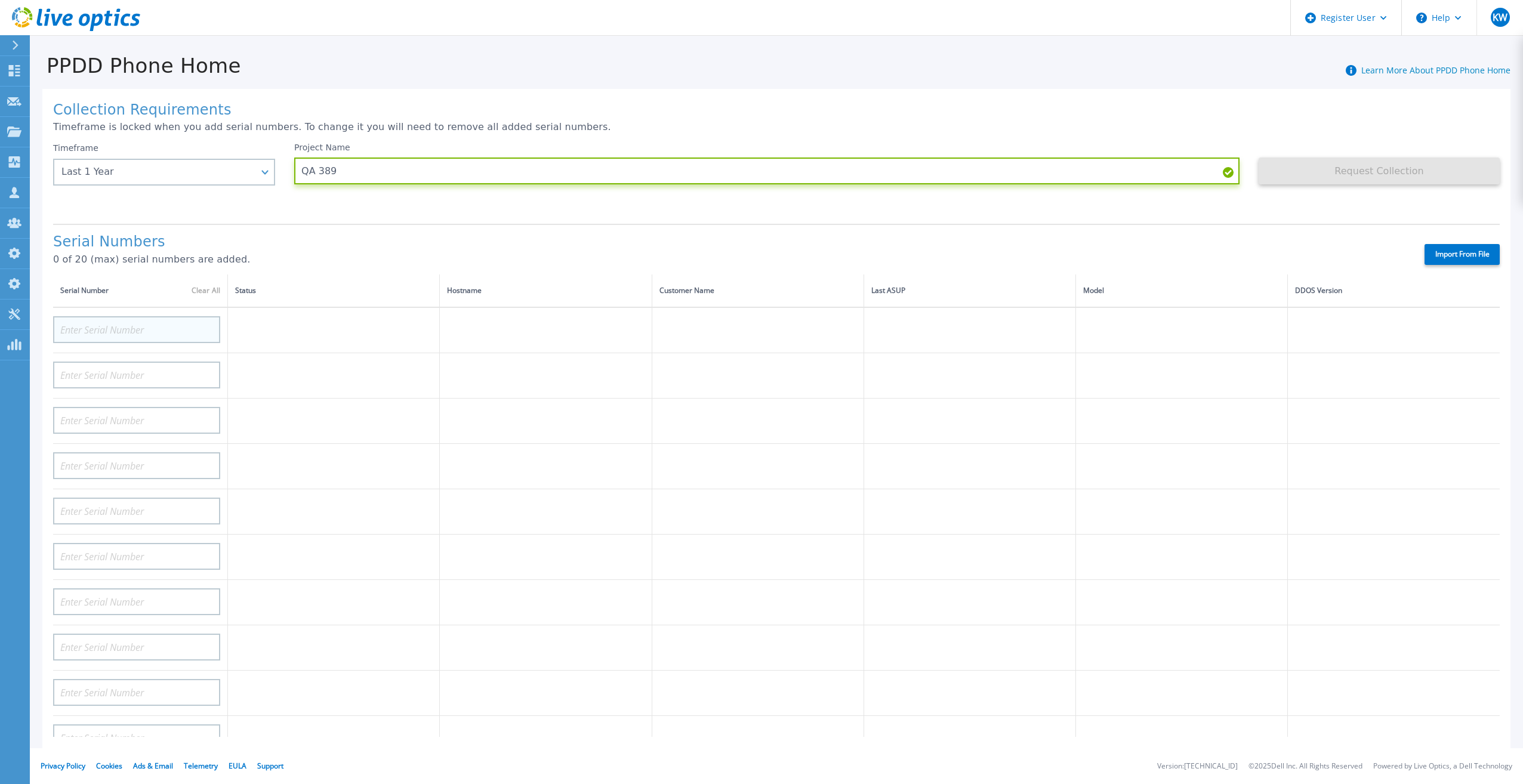
type input "QA 389"
click at [176, 316] on input at bounding box center [136, 329] width 167 height 27
paste input "DE400242803893"
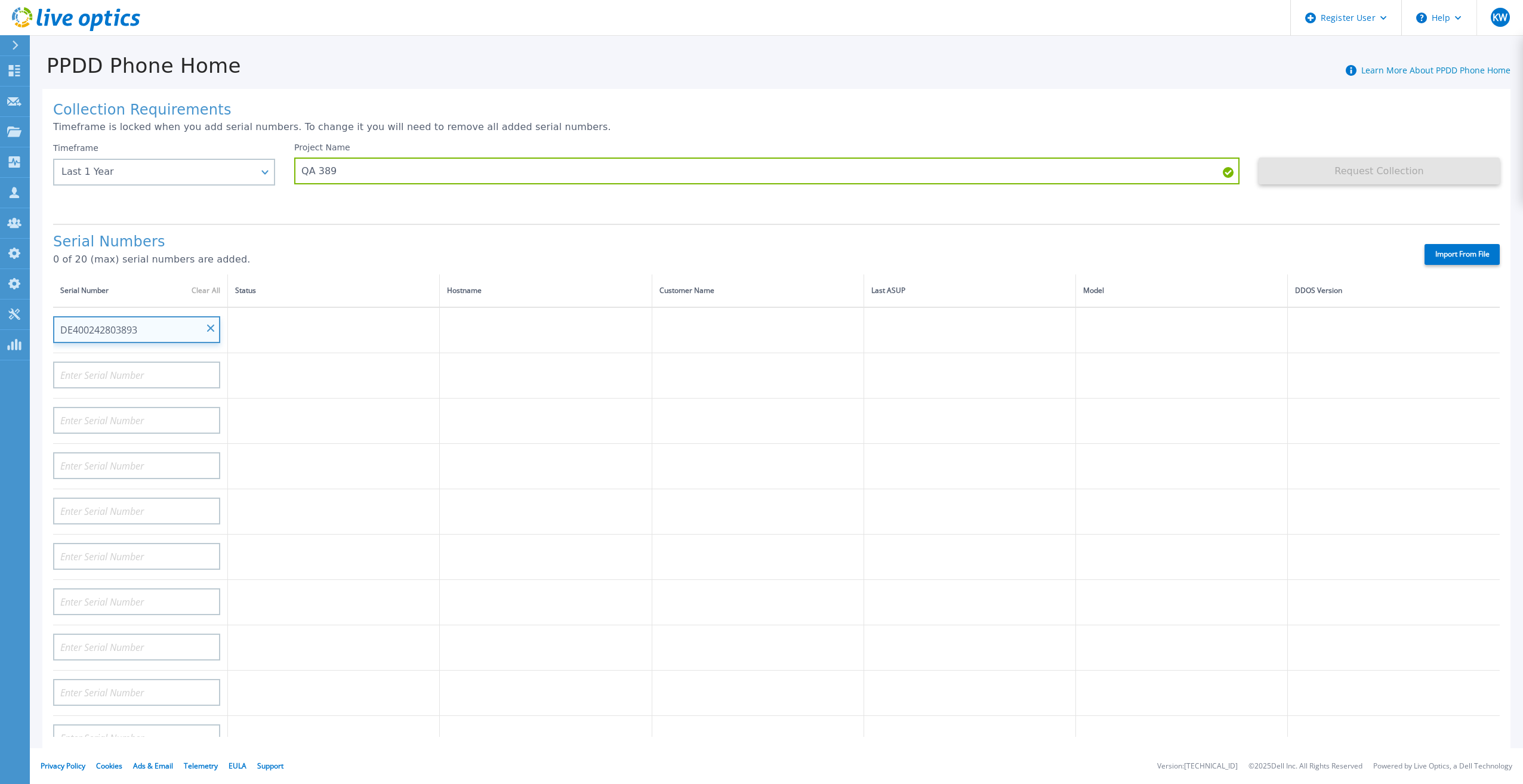
type input "DE400242803893"
click at [385, 223] on div "Serial Numbers 0 of 20 (max) serial numbers are added. Import From File" at bounding box center [776, 249] width 1447 height 51
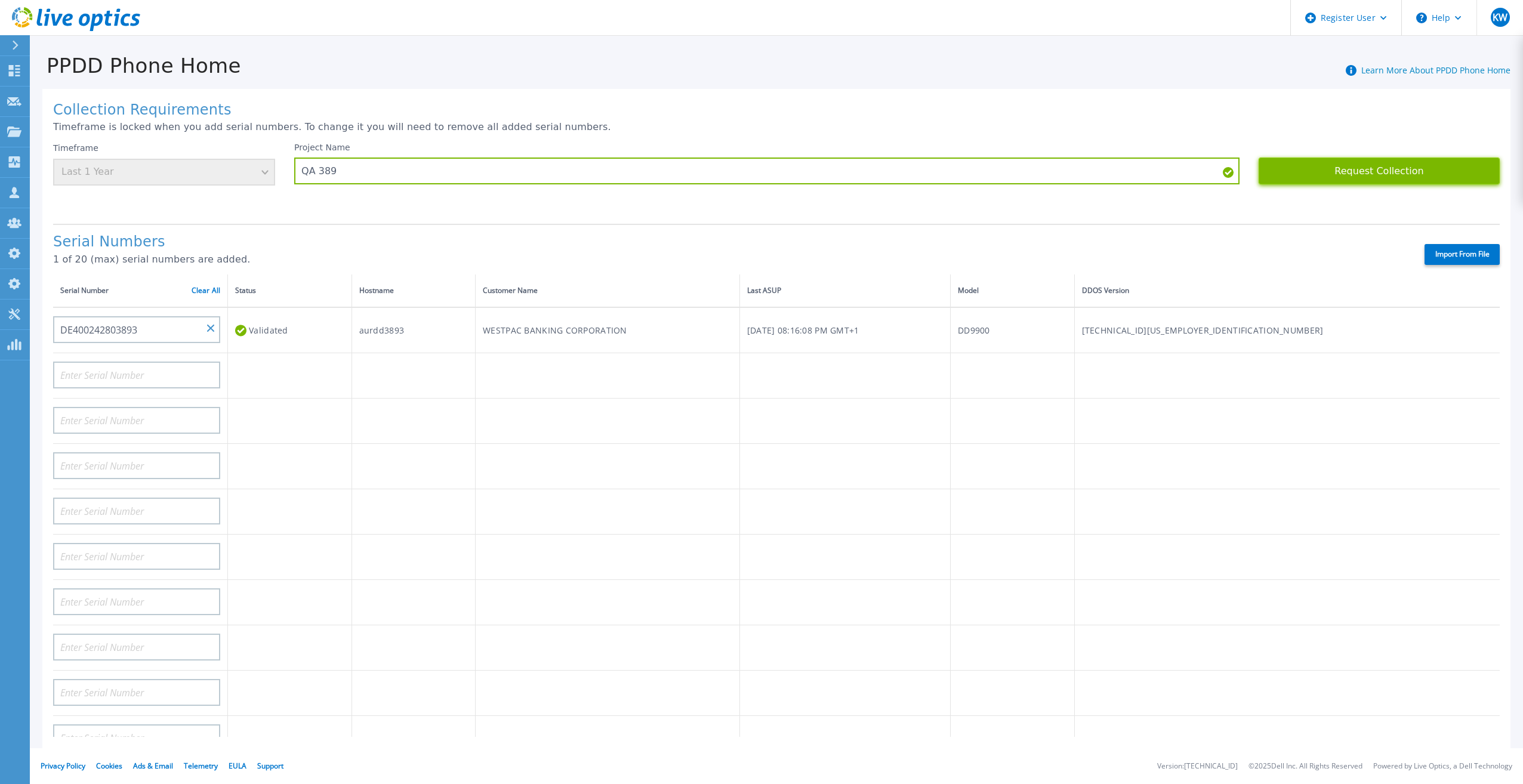
click at [1307, 165] on button "Request Collection" at bounding box center [1379, 171] width 241 height 27
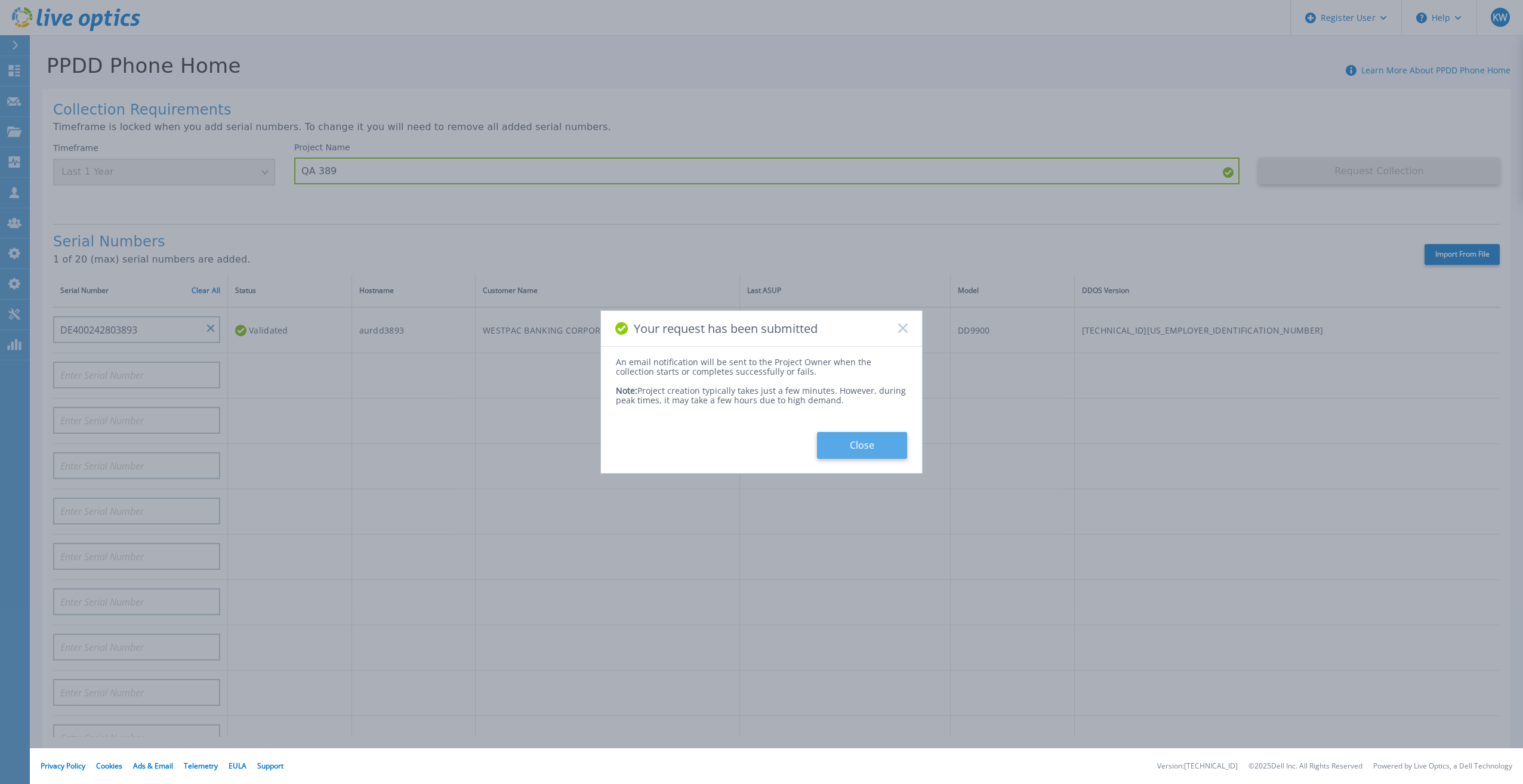
click at [860, 433] on button "Close" at bounding box center [861, 445] width 90 height 27
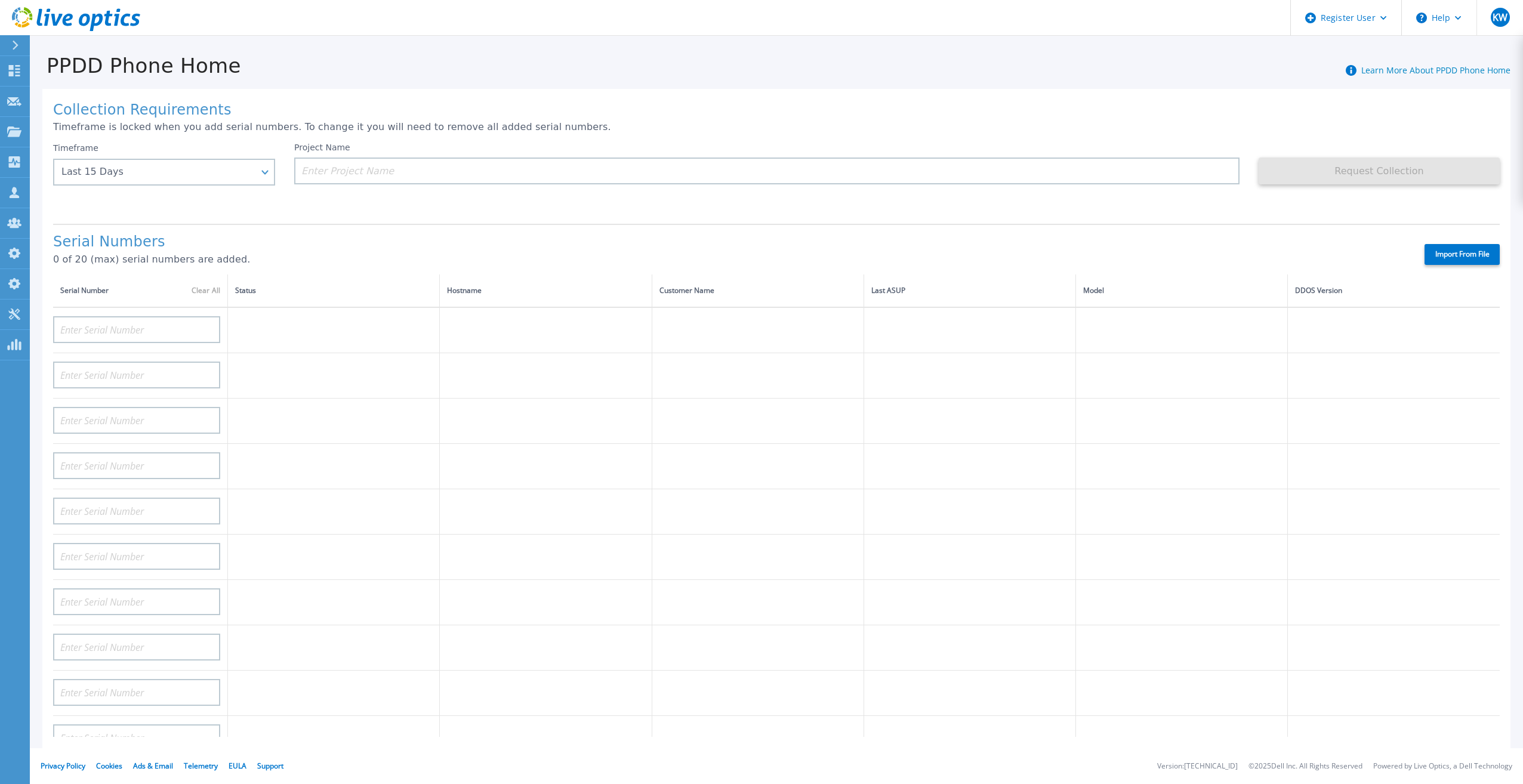
click at [112, 8] on icon at bounding box center [75, 19] width 128 height 25
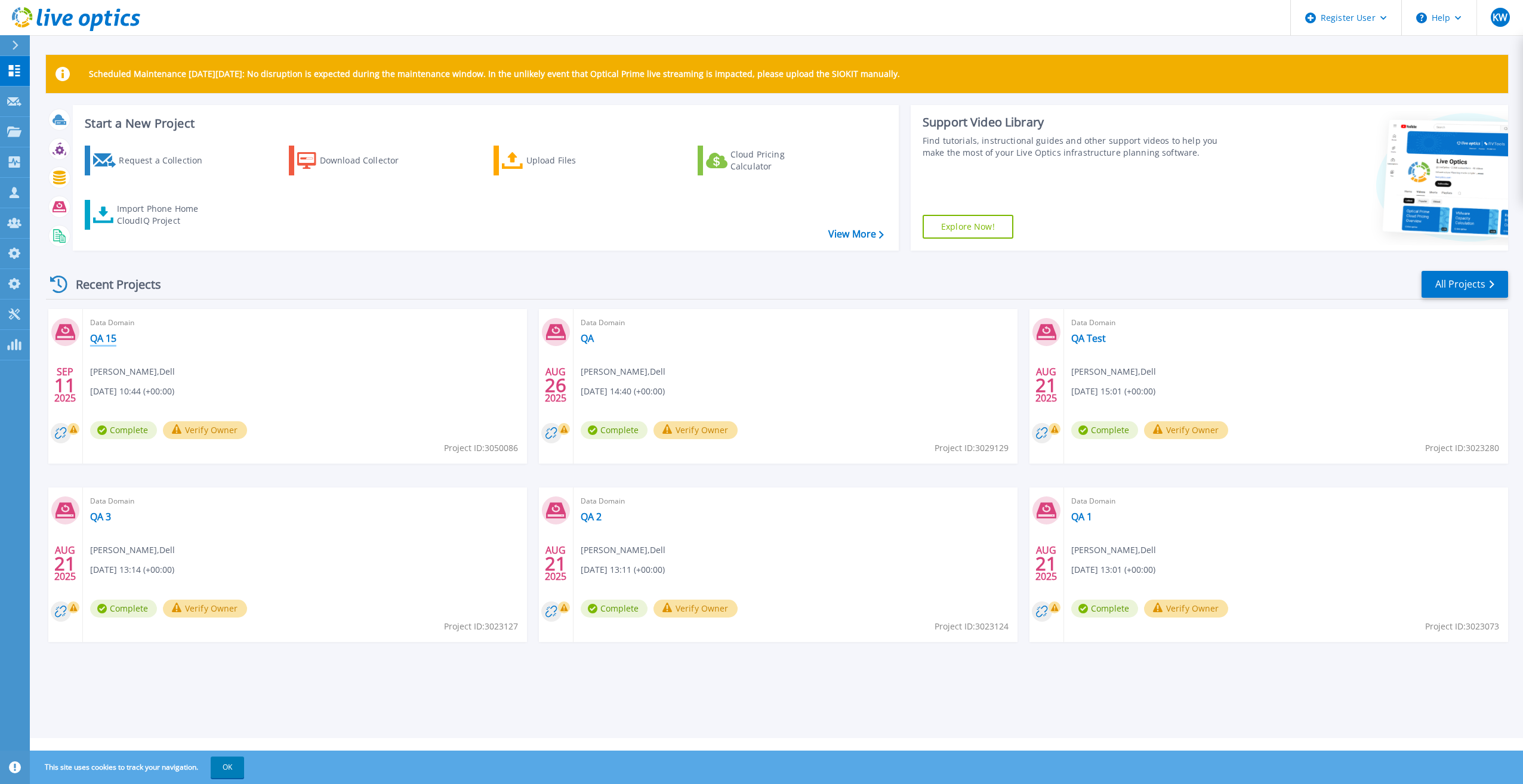
click at [105, 342] on link "QA 15" at bounding box center [103, 338] width 26 height 12
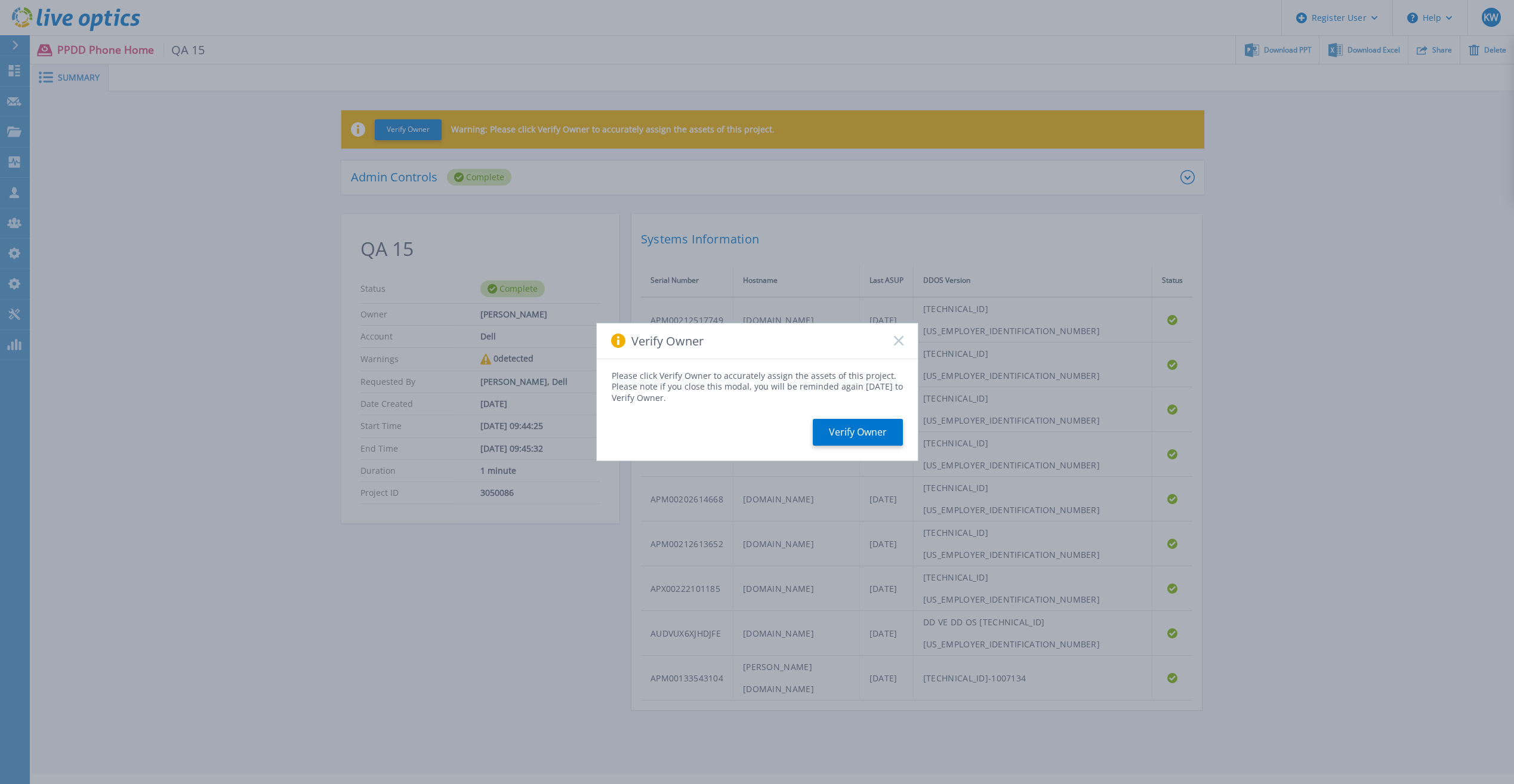
click at [894, 337] on icon at bounding box center [899, 341] width 10 height 10
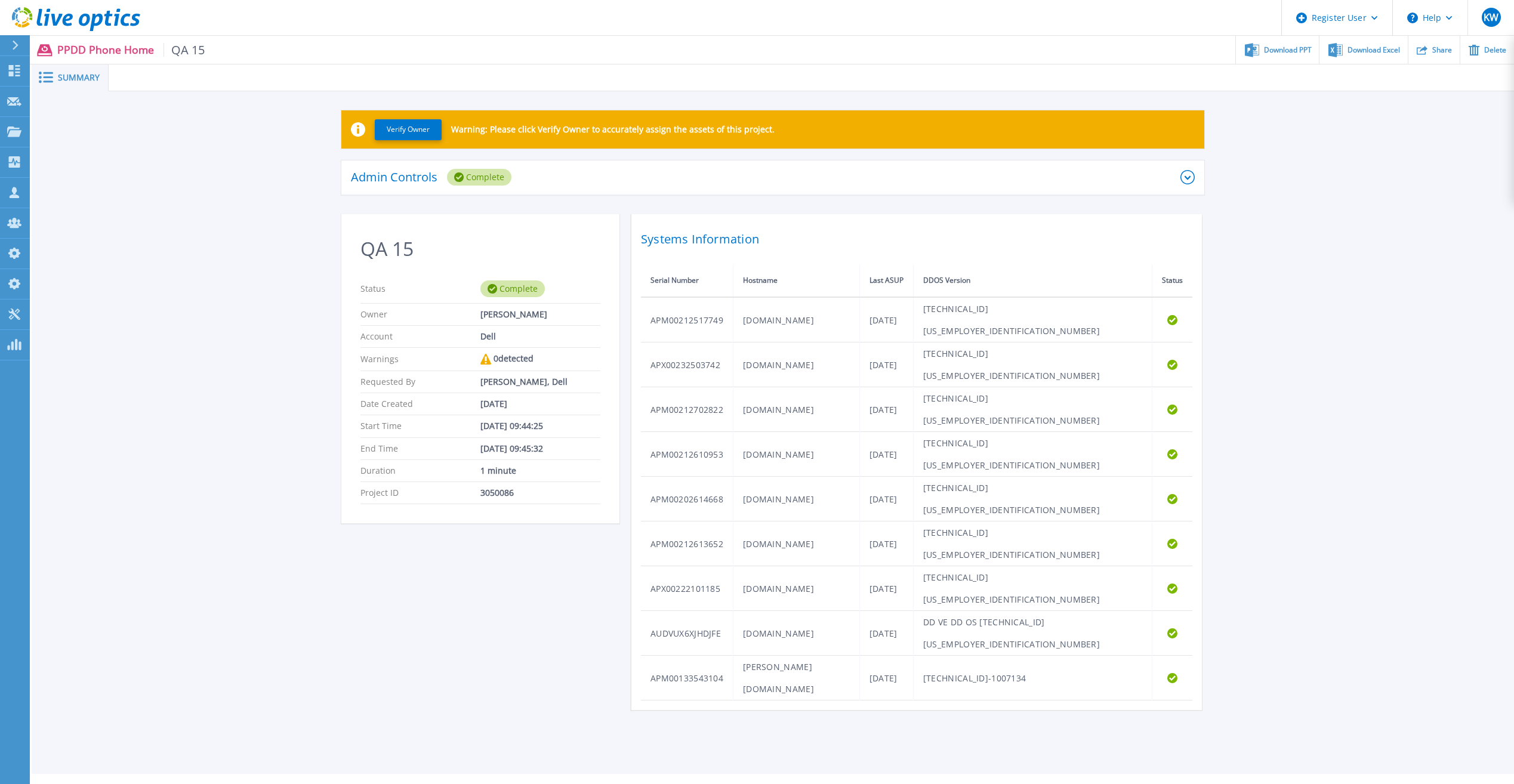
click at [86, 27] on icon at bounding box center [75, 19] width 128 height 25
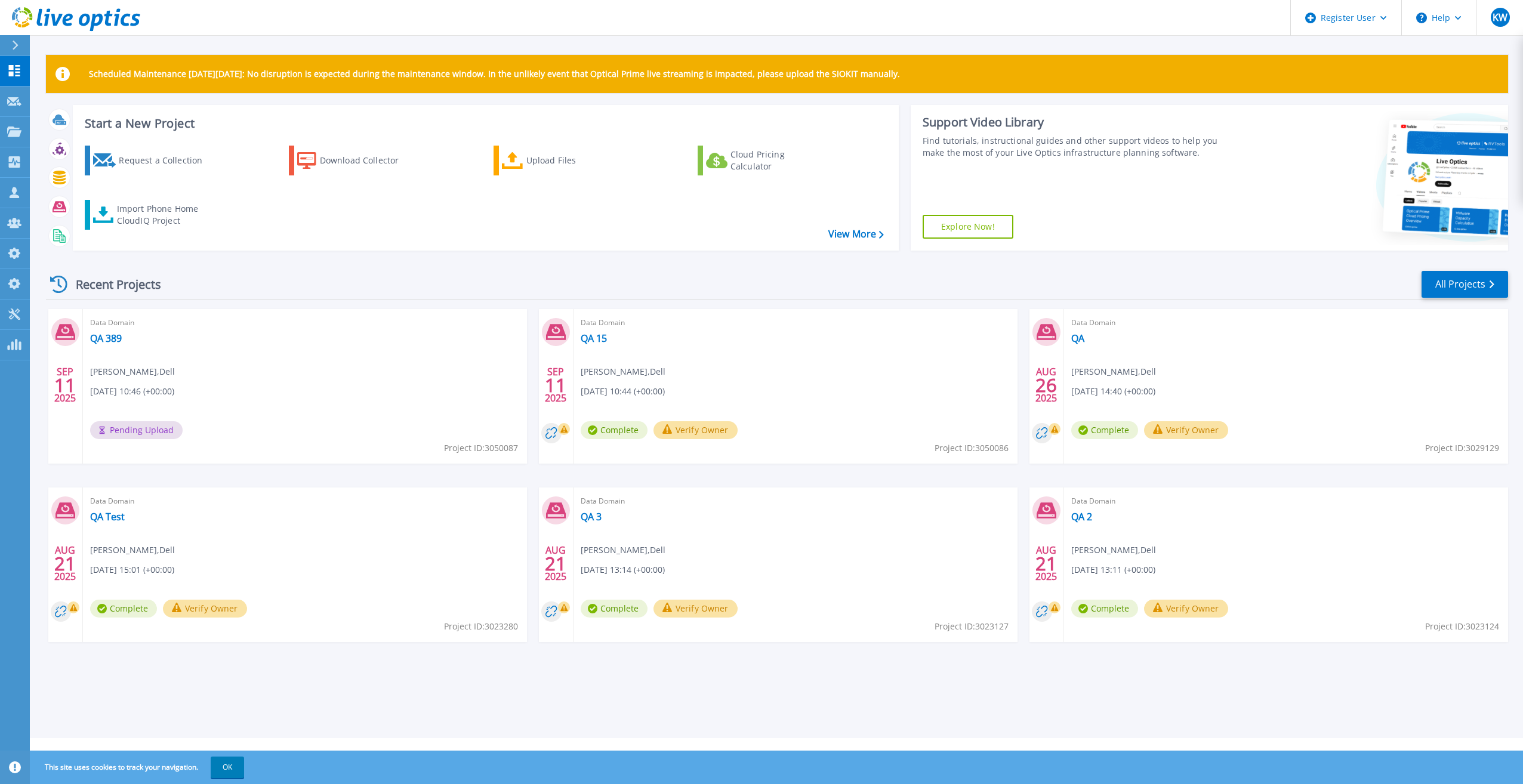
click at [549, 269] on div "Recent Projects All Projects" at bounding box center [777, 284] width 1462 height 30
click at [65, 14] on icon at bounding box center [75, 19] width 128 height 25
click at [1444, 273] on link "All Projects" at bounding box center [1465, 284] width 86 height 27
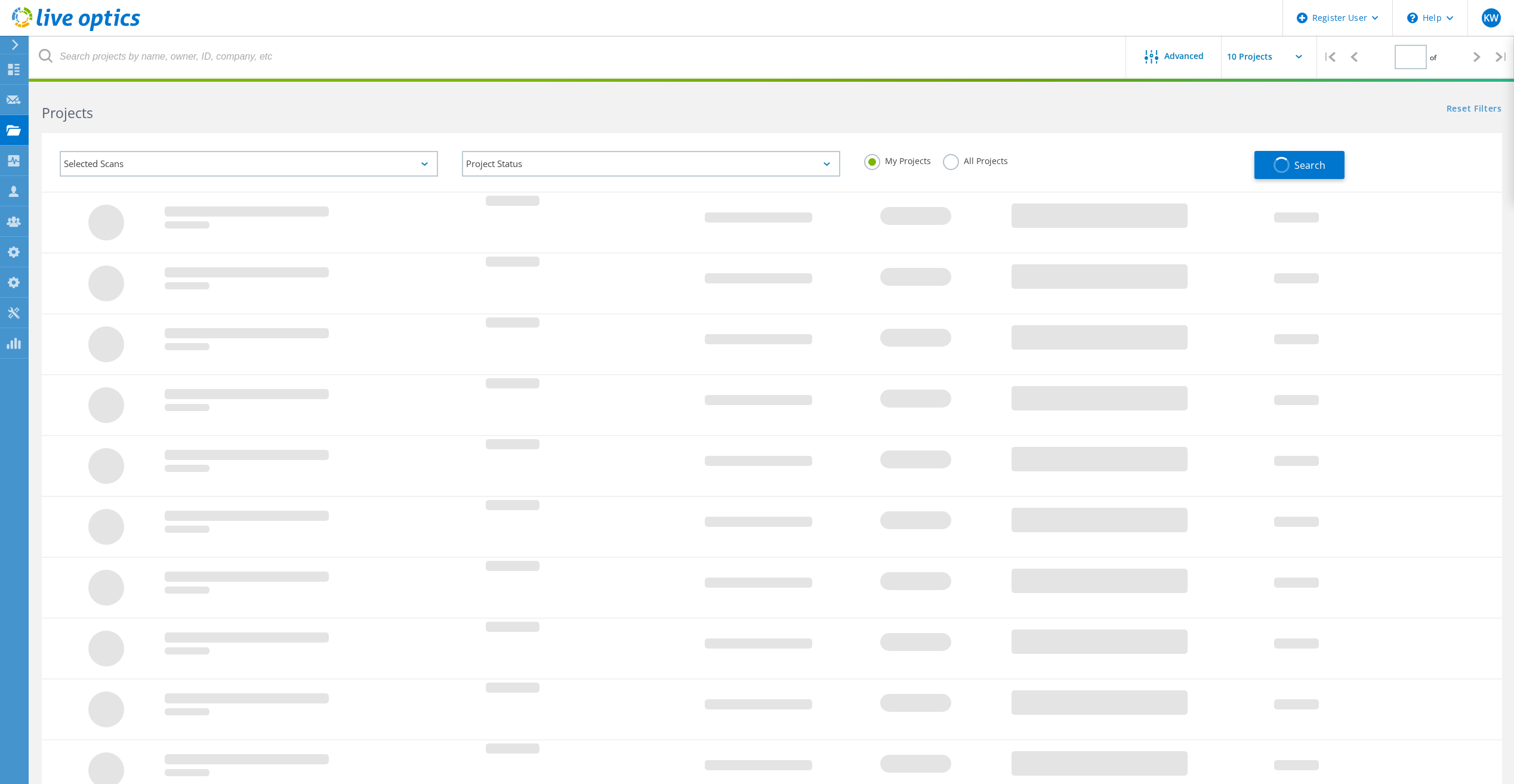
type input "1"
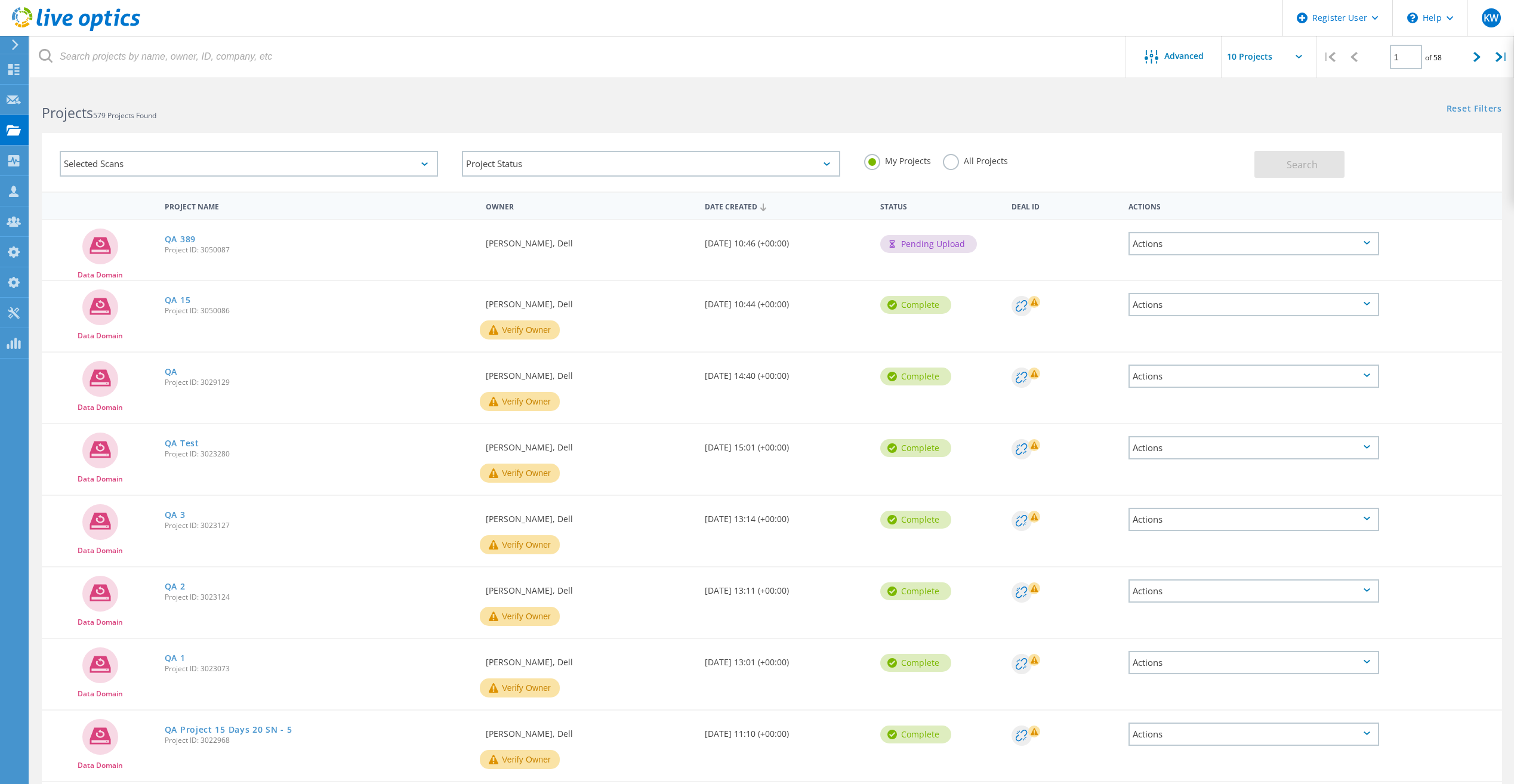
click at [947, 171] on div "My Projects All Projects" at bounding box center [1053, 161] width 402 height 44
click at [947, 165] on label "All Projects" at bounding box center [975, 160] width 65 height 12
click at [0, 0] on input "All Projects" at bounding box center [0, 0] width 0 height 0
drag, startPoint x: 1212, startPoint y: 164, endPoint x: 1276, endPoint y: 173, distance: 64.6
click at [1276, 173] on div "Selected Scans Project Status In Progress Complete Published Anonymous Archived…" at bounding box center [772, 162] width 1461 height 58
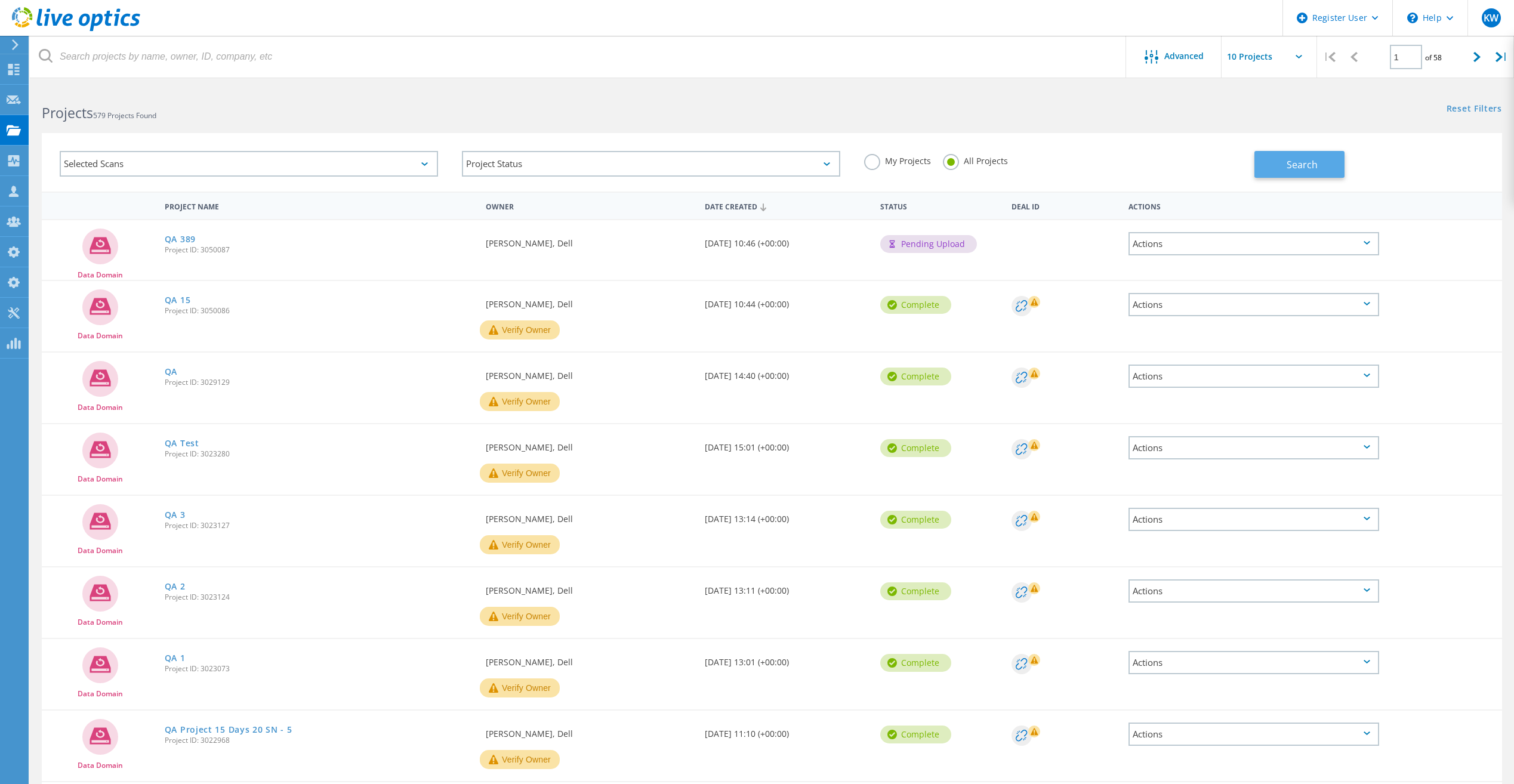
click at [1276, 173] on button "Search" at bounding box center [1299, 164] width 90 height 27
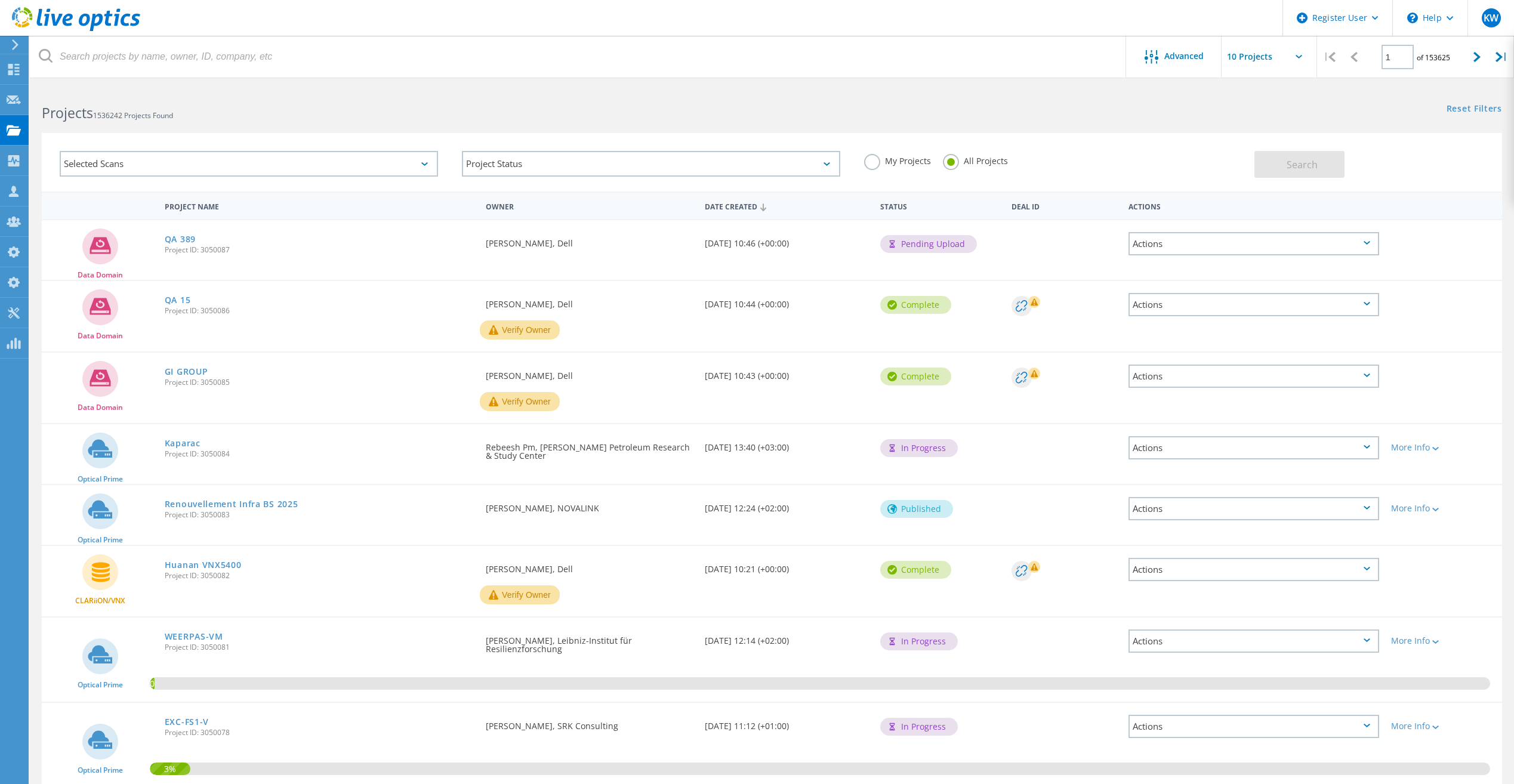
click at [403, 159] on div "Selected Scans" at bounding box center [249, 163] width 378 height 25
click at [92, 237] on label "Data Domain" at bounding box center [259, 233] width 343 height 14
click at [0, 0] on input "Data Domain" at bounding box center [0, 0] width 0 height 0
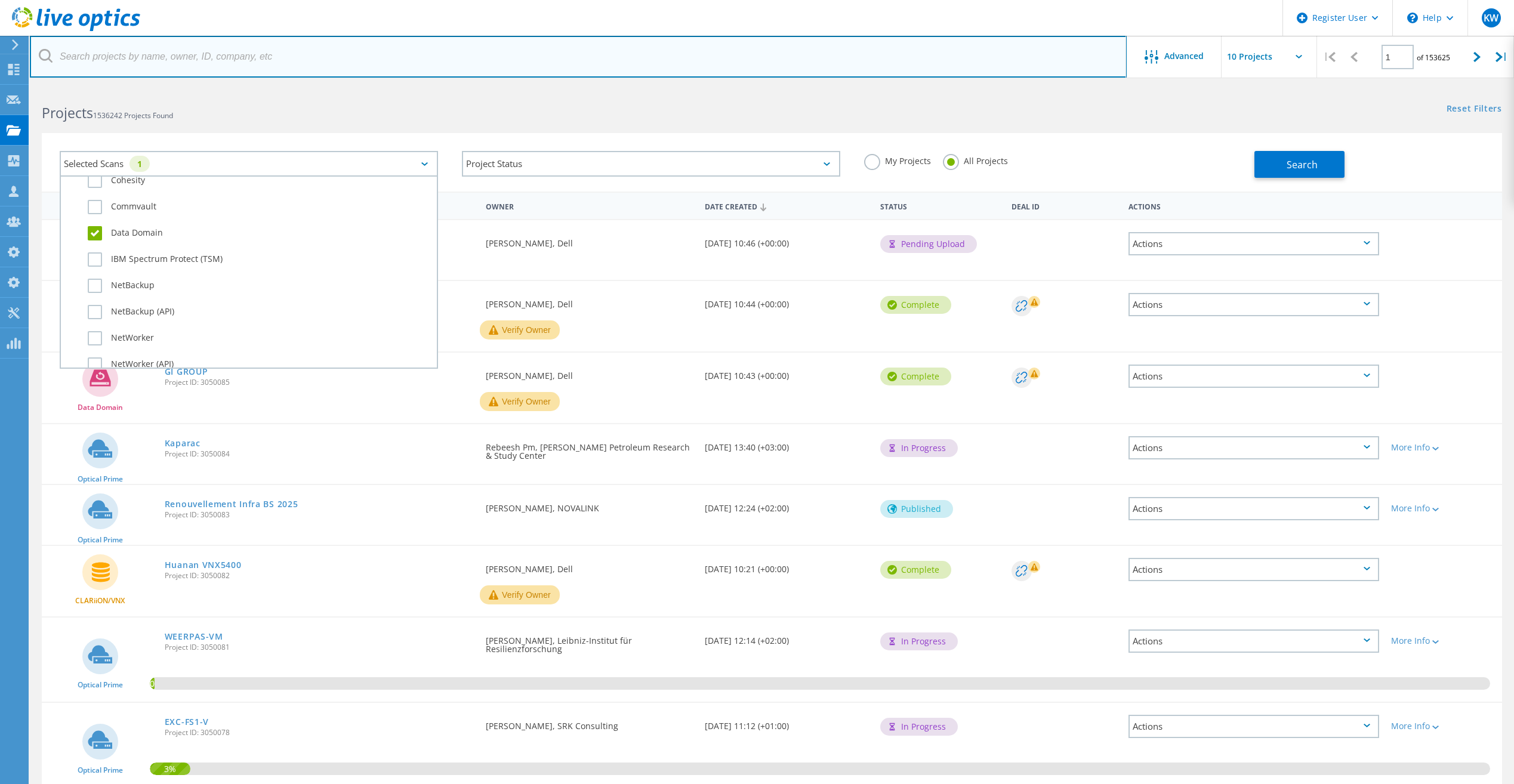
click at [564, 75] on input "text" at bounding box center [579, 56] width 1097 height 42
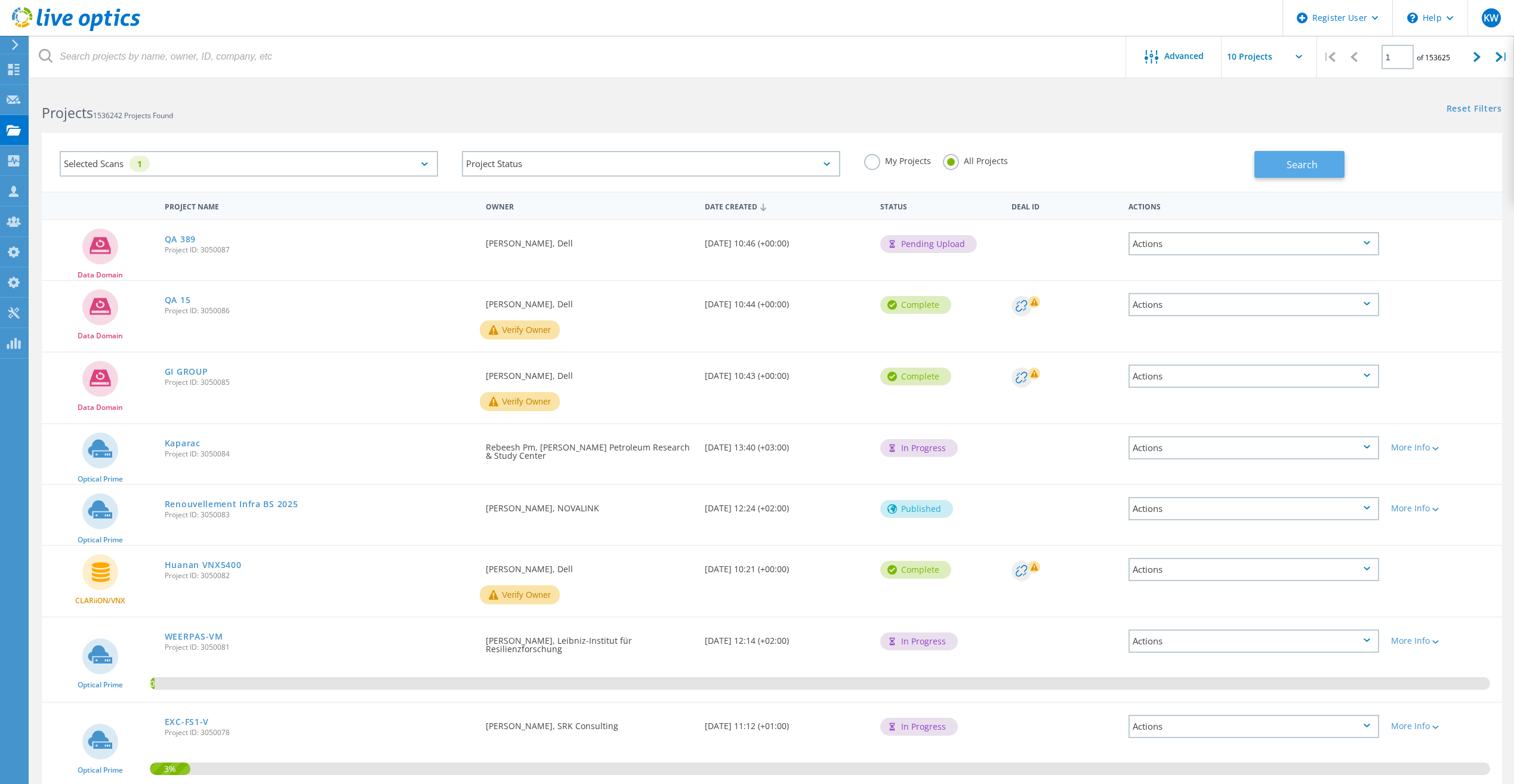
click at [1281, 162] on button "Search" at bounding box center [1299, 164] width 90 height 27
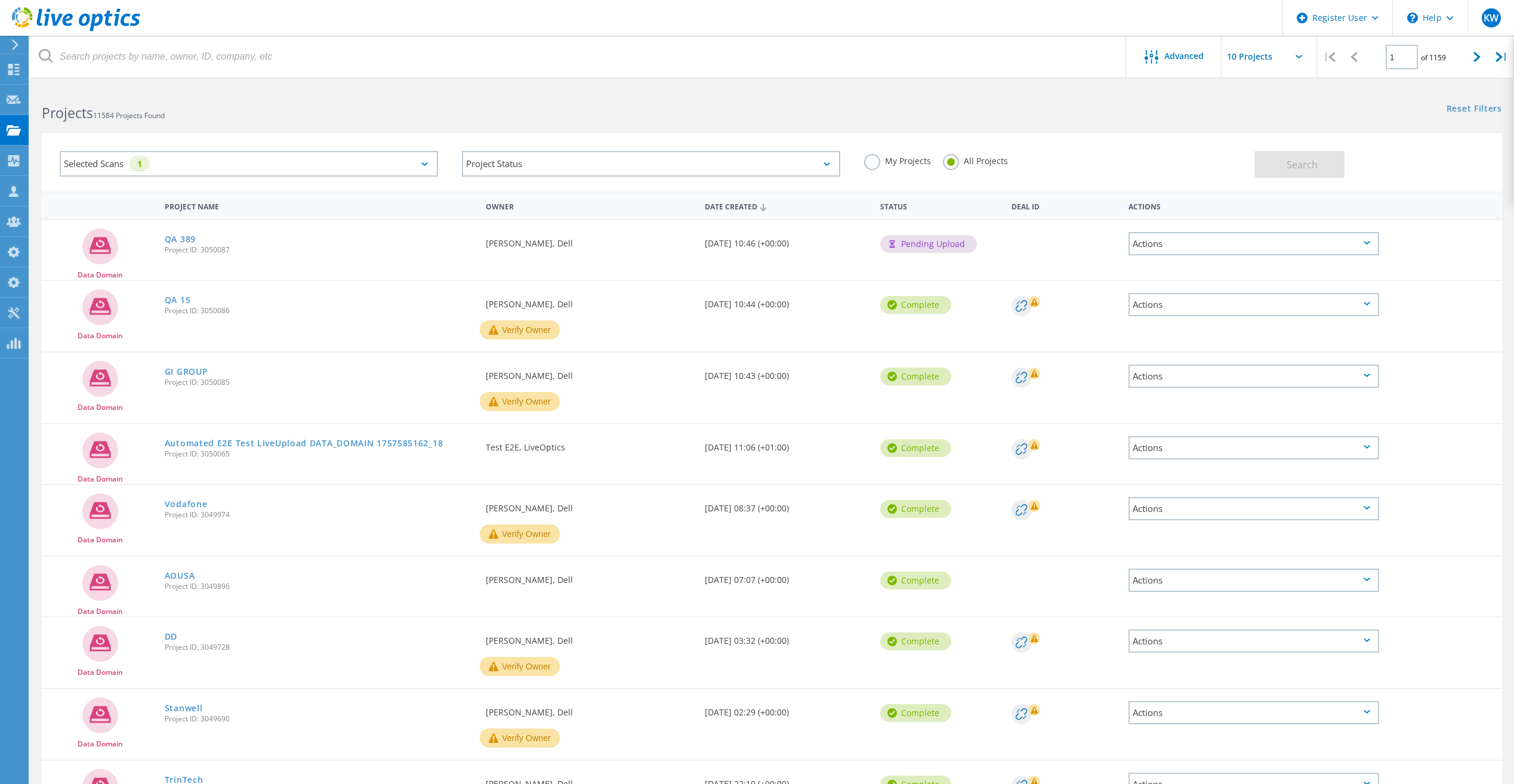
click at [88, 28] on icon at bounding box center [75, 19] width 128 height 25
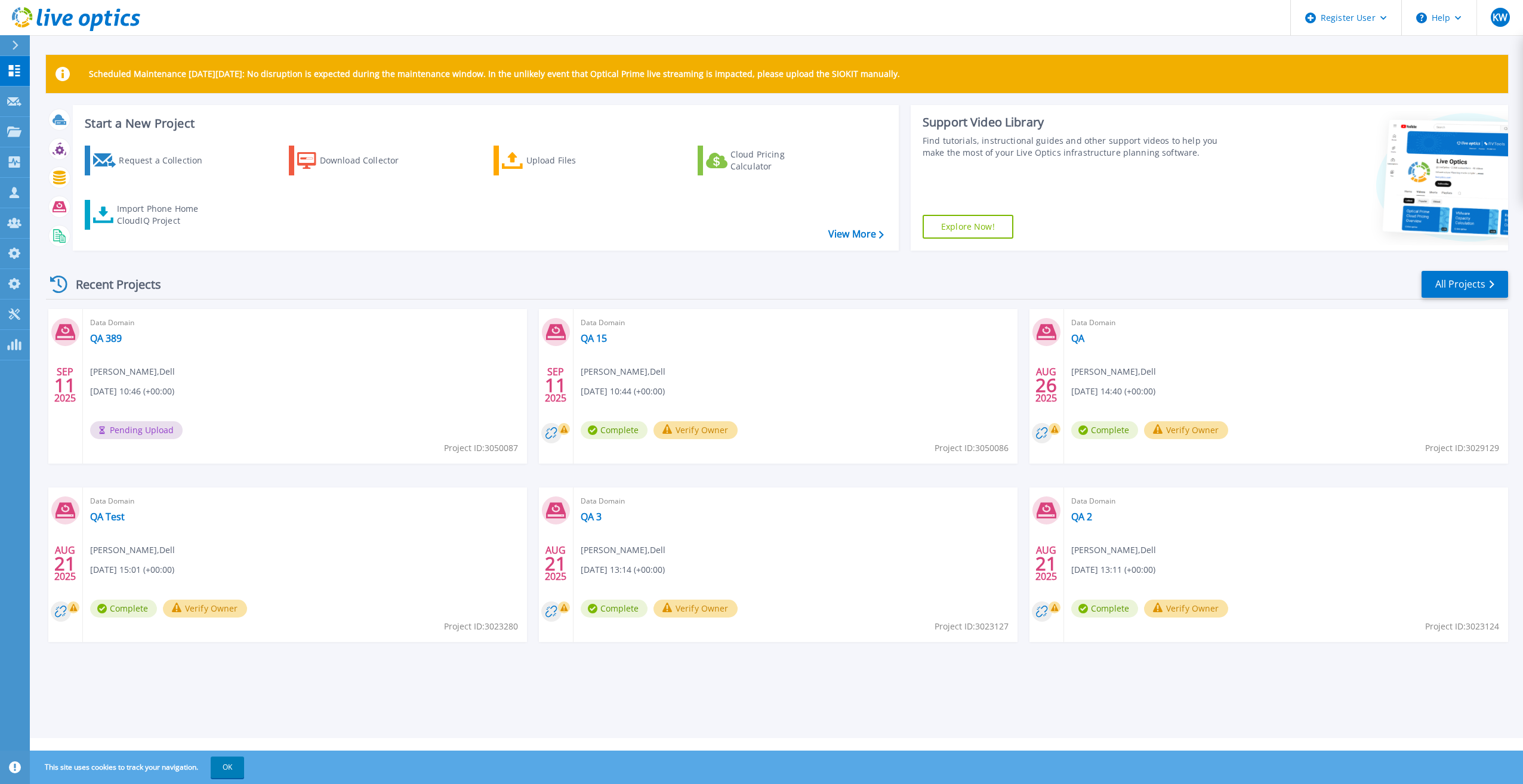
click at [843, 276] on div "Recent Projects All Projects" at bounding box center [777, 284] width 1462 height 30
click at [106, 331] on div "Data Domain QA 389 [PERSON_NAME] , Dell [DATE] 10:46 (+00:00) Complete Verify O…" at bounding box center [304, 386] width 444 height 154
click at [106, 332] on link "QA 389" at bounding box center [106, 338] width 32 height 12
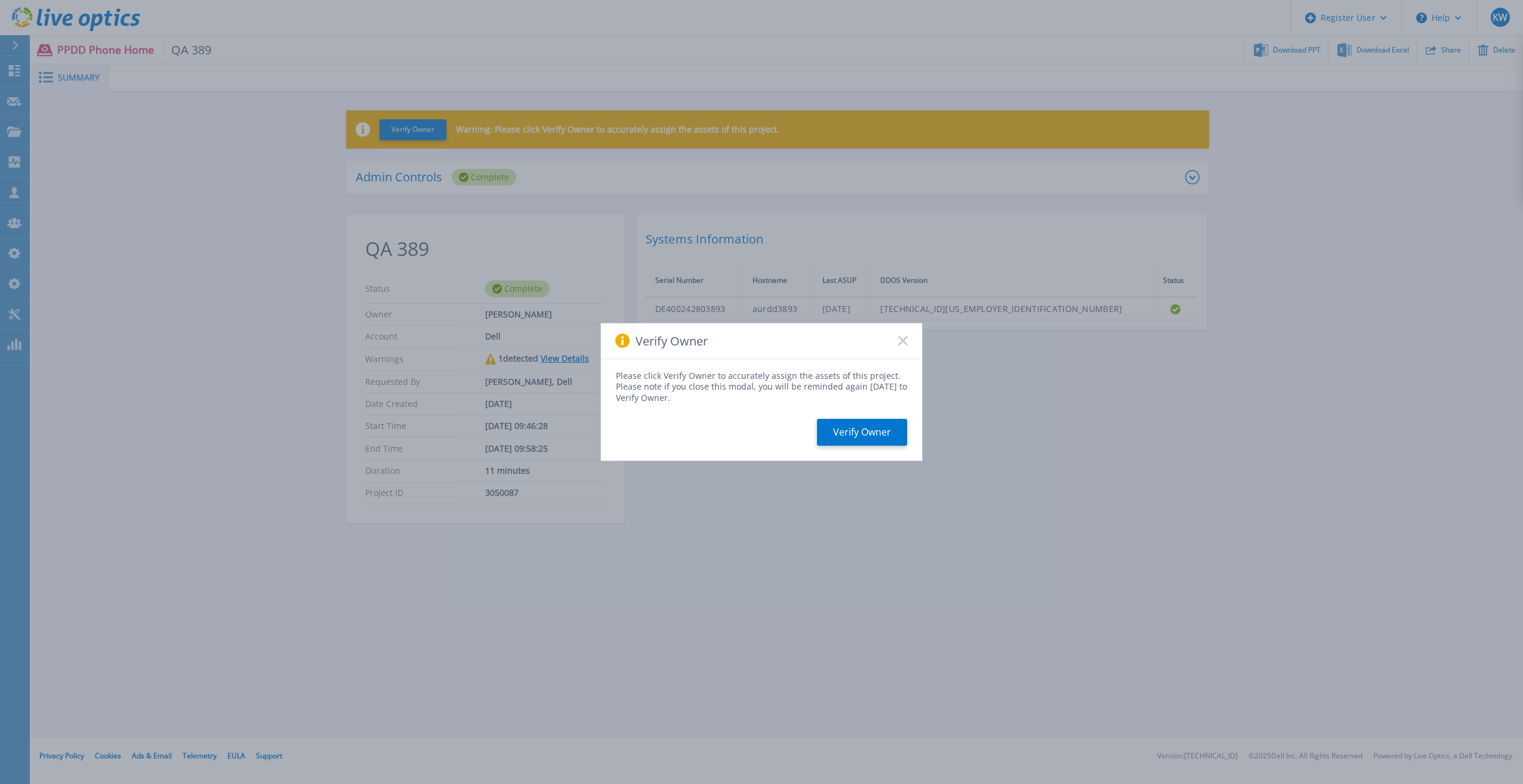
click at [904, 340] on rect at bounding box center [902, 341] width 10 height 10
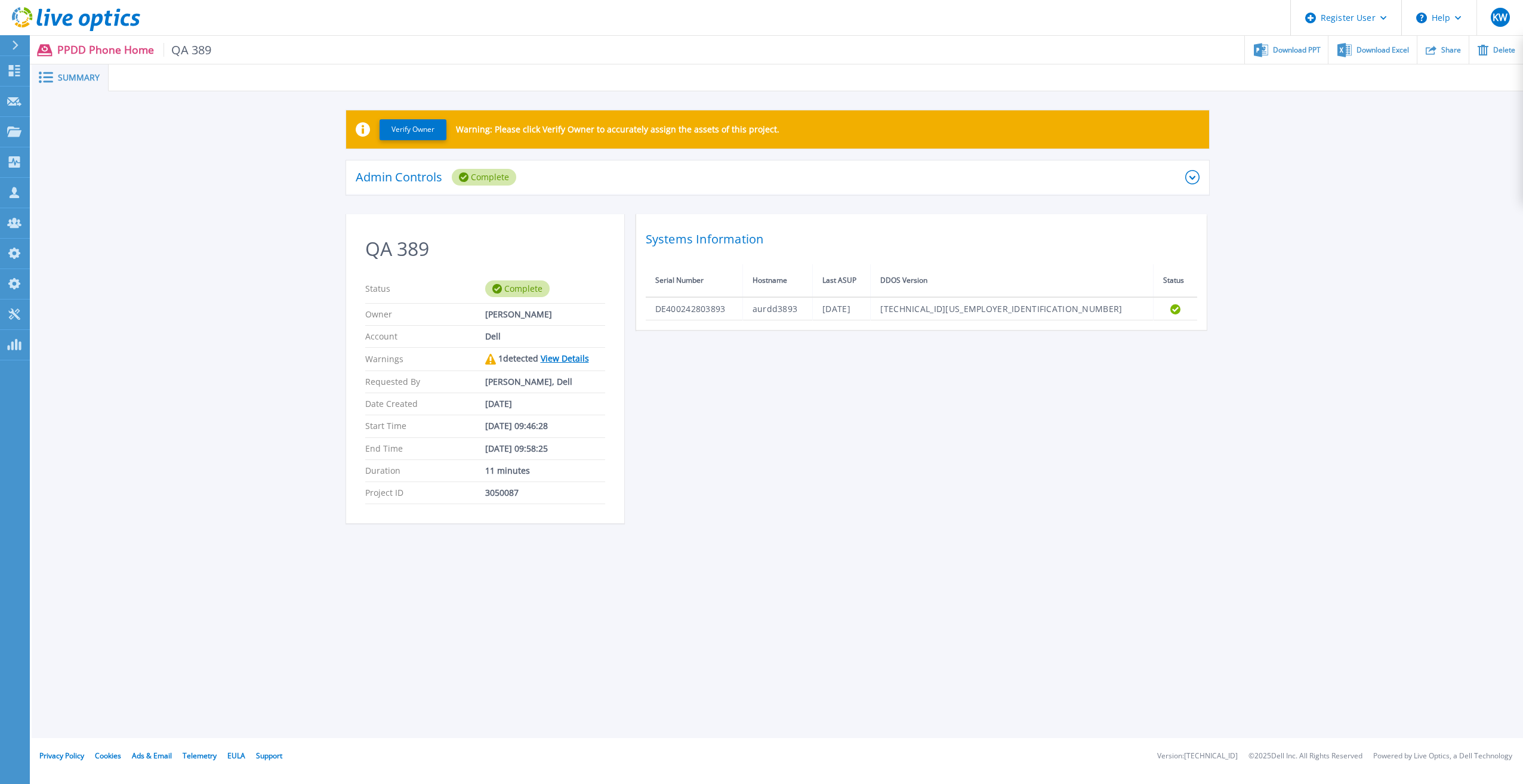
click at [584, 351] on div "Warnings 1 detected View Details" at bounding box center [485, 359] width 240 height 23
click at [571, 361] on link "View Details" at bounding box center [564, 358] width 48 height 12
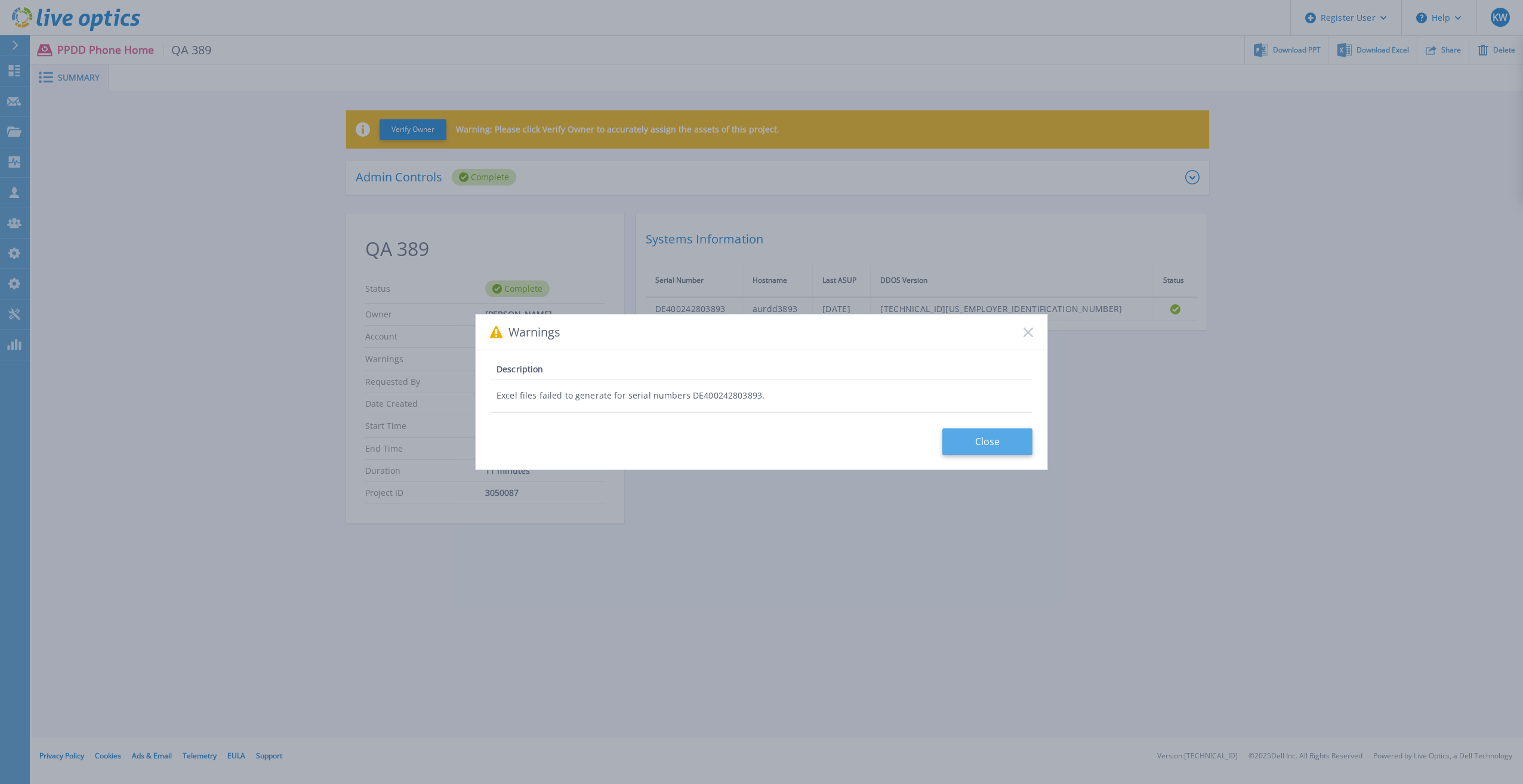
click at [982, 430] on button "Close" at bounding box center [987, 441] width 90 height 27
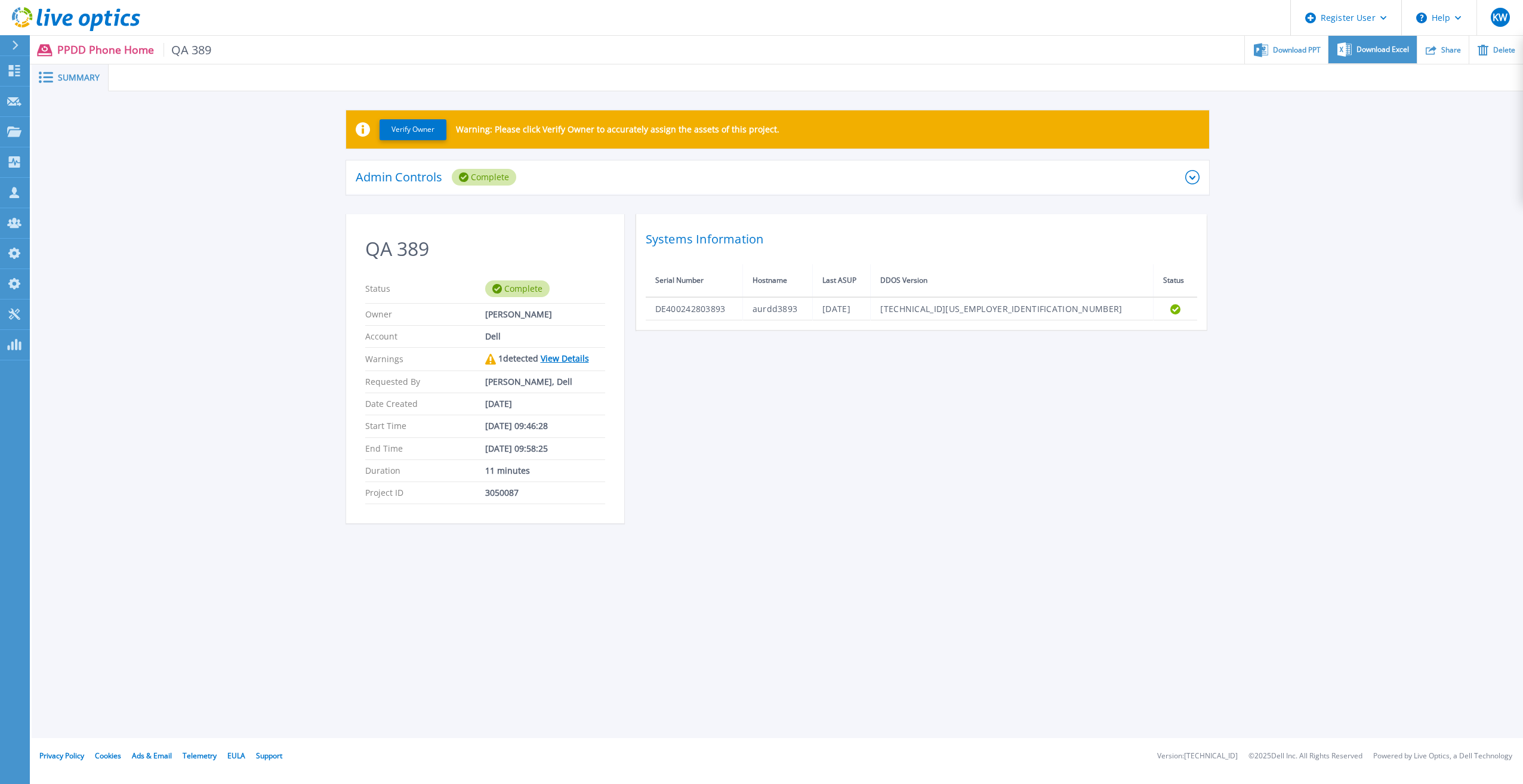
click at [1354, 49] on div "Download Excel" at bounding box center [1372, 49] width 88 height 28
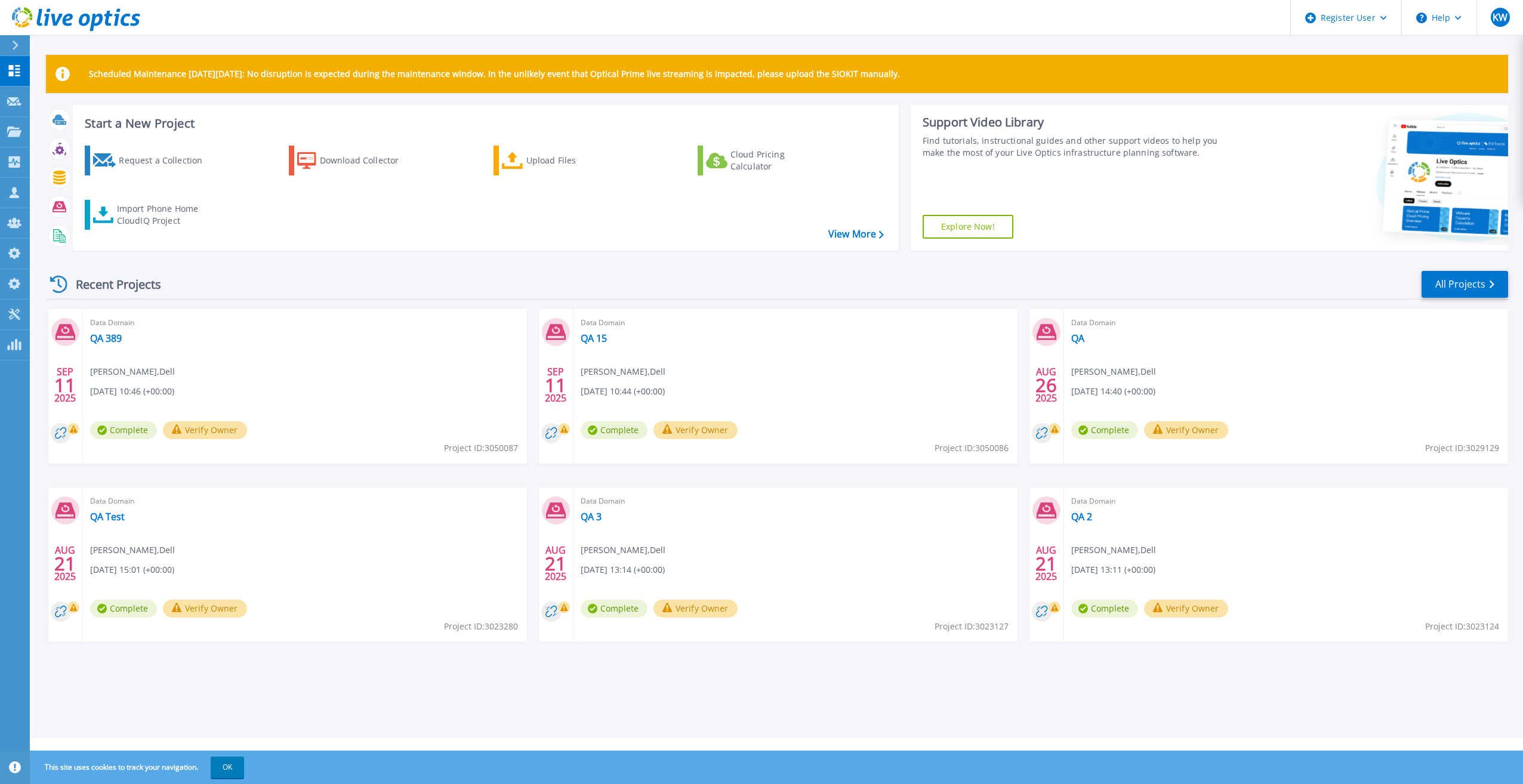
click at [91, 346] on div "Data Domain QA 389 Kieran Whooley , Dell 09/11/2025, 10:46 (+00:00) Complete Ve…" at bounding box center [304, 386] width 444 height 154
click at [96, 344] on link "QA 389" at bounding box center [106, 338] width 32 height 12
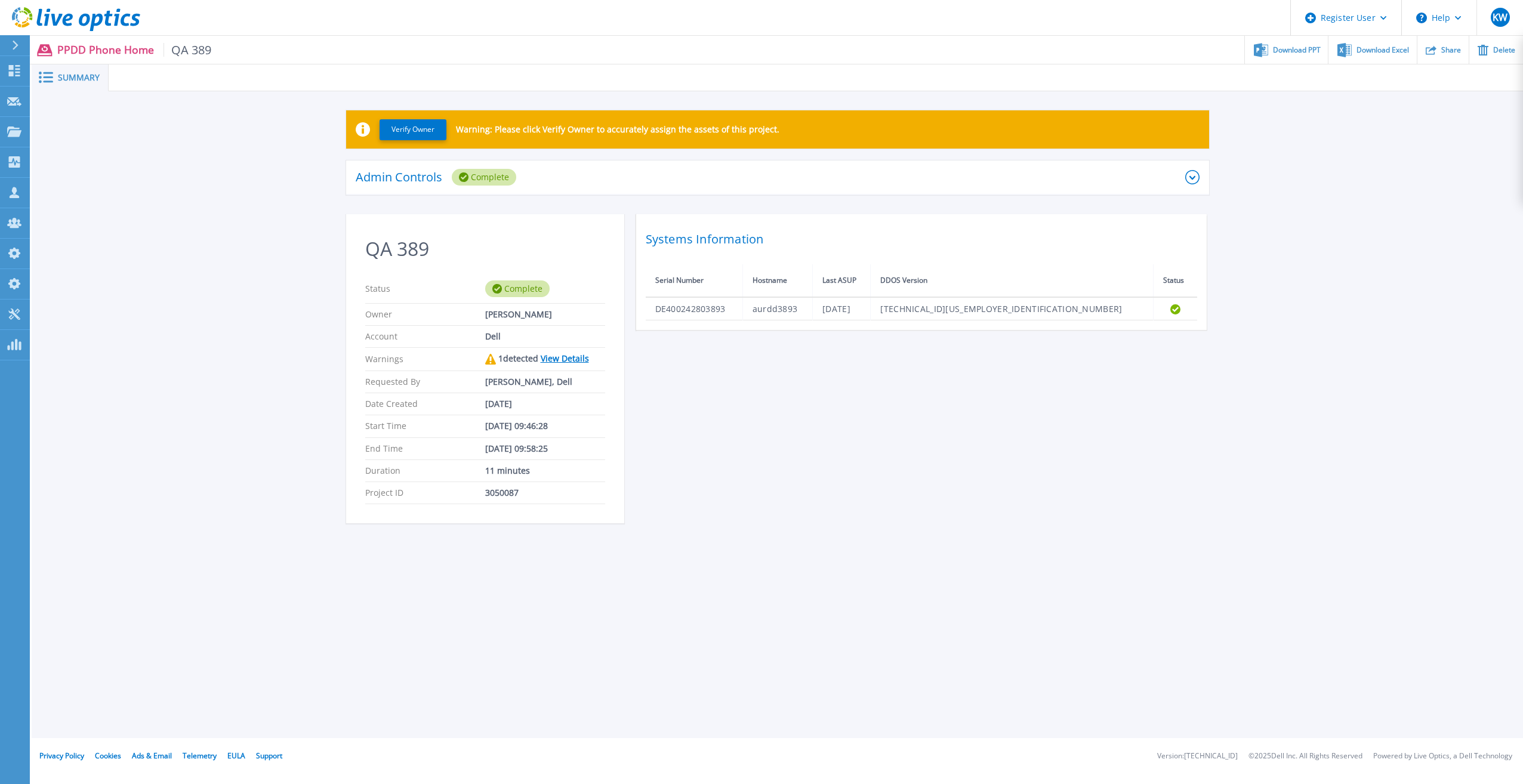
click at [552, 352] on link "View Details" at bounding box center [564, 358] width 48 height 12
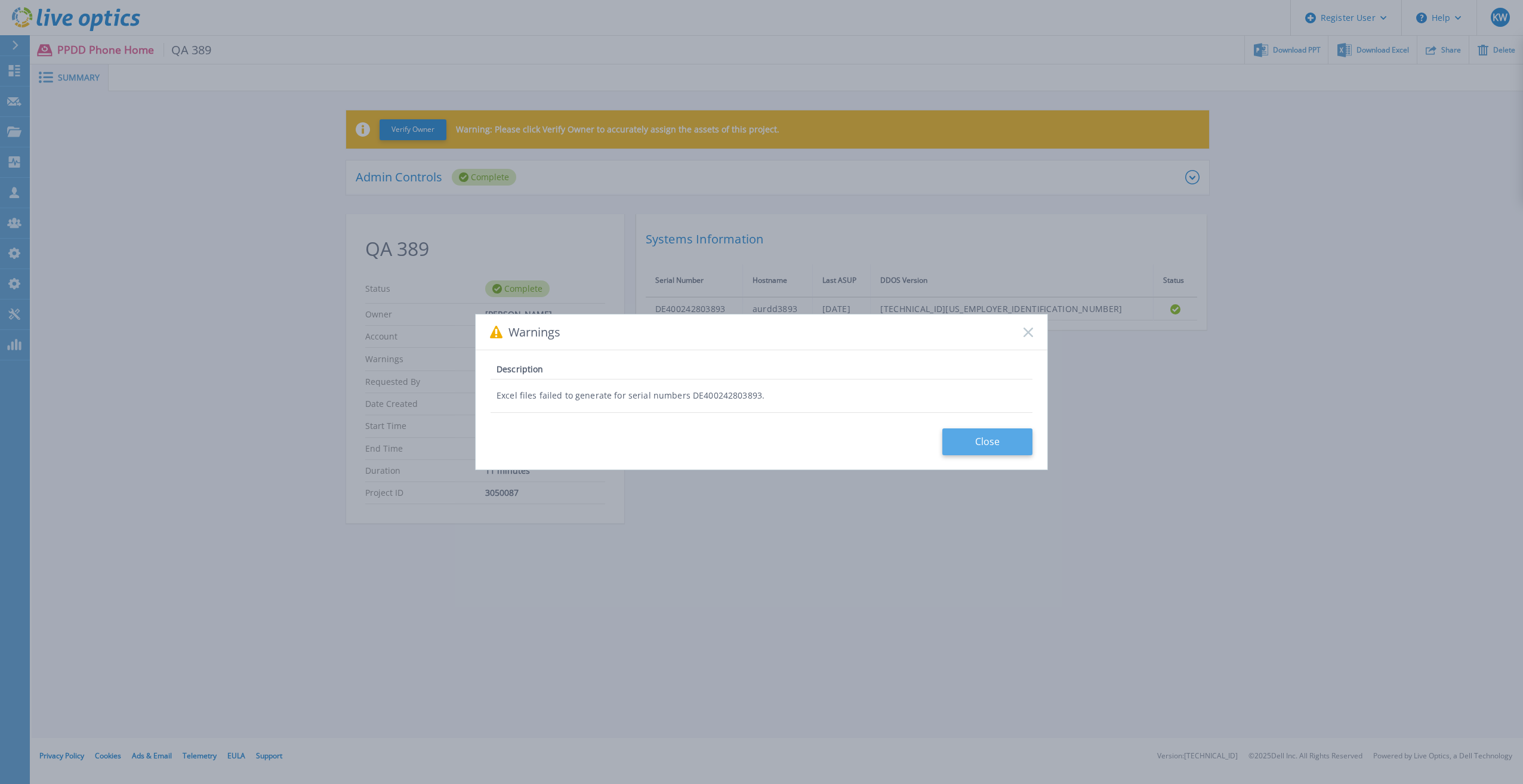
click at [984, 443] on button "Close" at bounding box center [987, 441] width 90 height 27
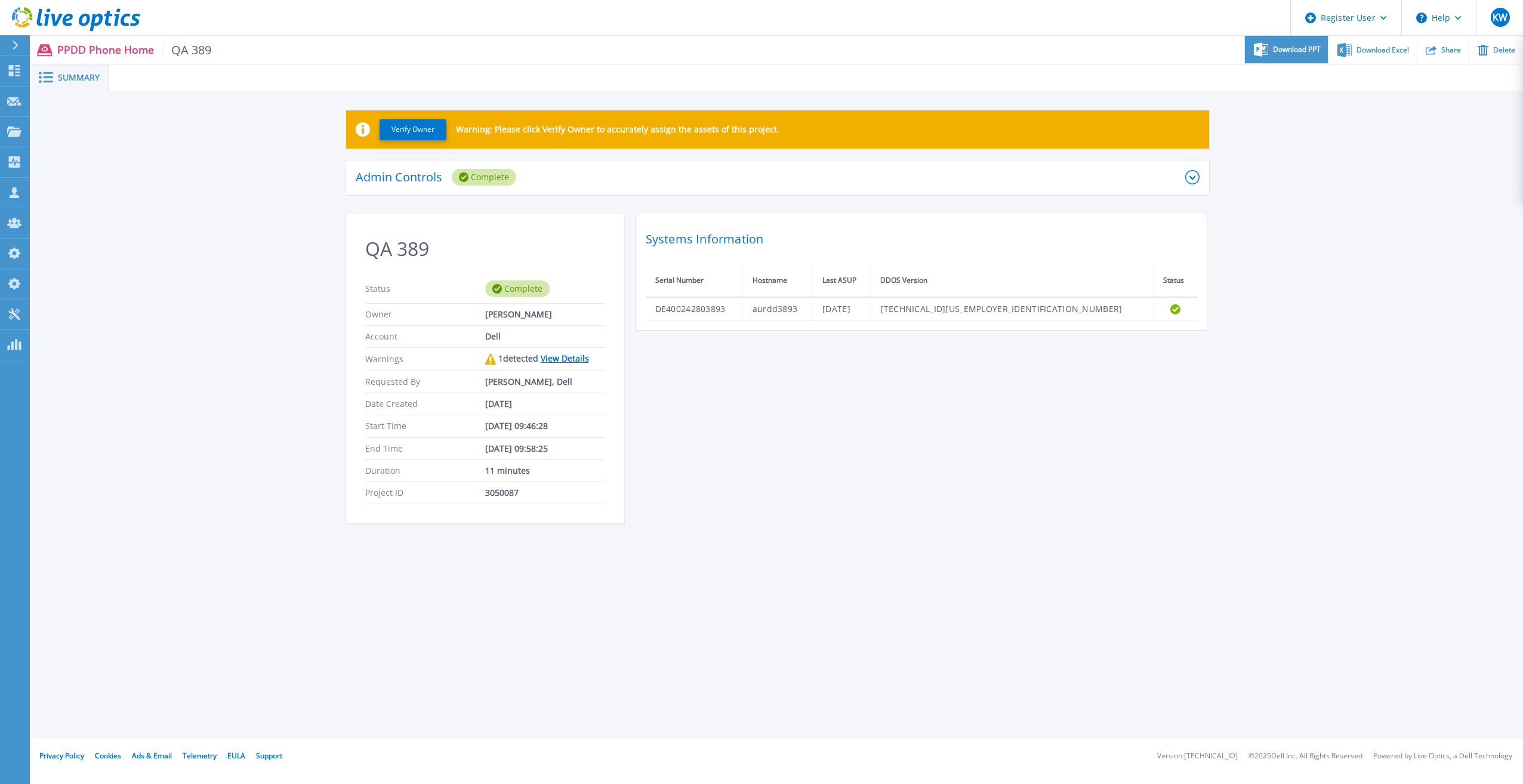
click at [1302, 49] on span "Download PPT" at bounding box center [1297, 49] width 48 height 7
click at [1376, 263] on div "Verify Owner Warning: Please click Verify Owner to accurately assign the assets…" at bounding box center [777, 323] width 1491 height 464
click at [556, 352] on link "View Details" at bounding box center [564, 358] width 48 height 12
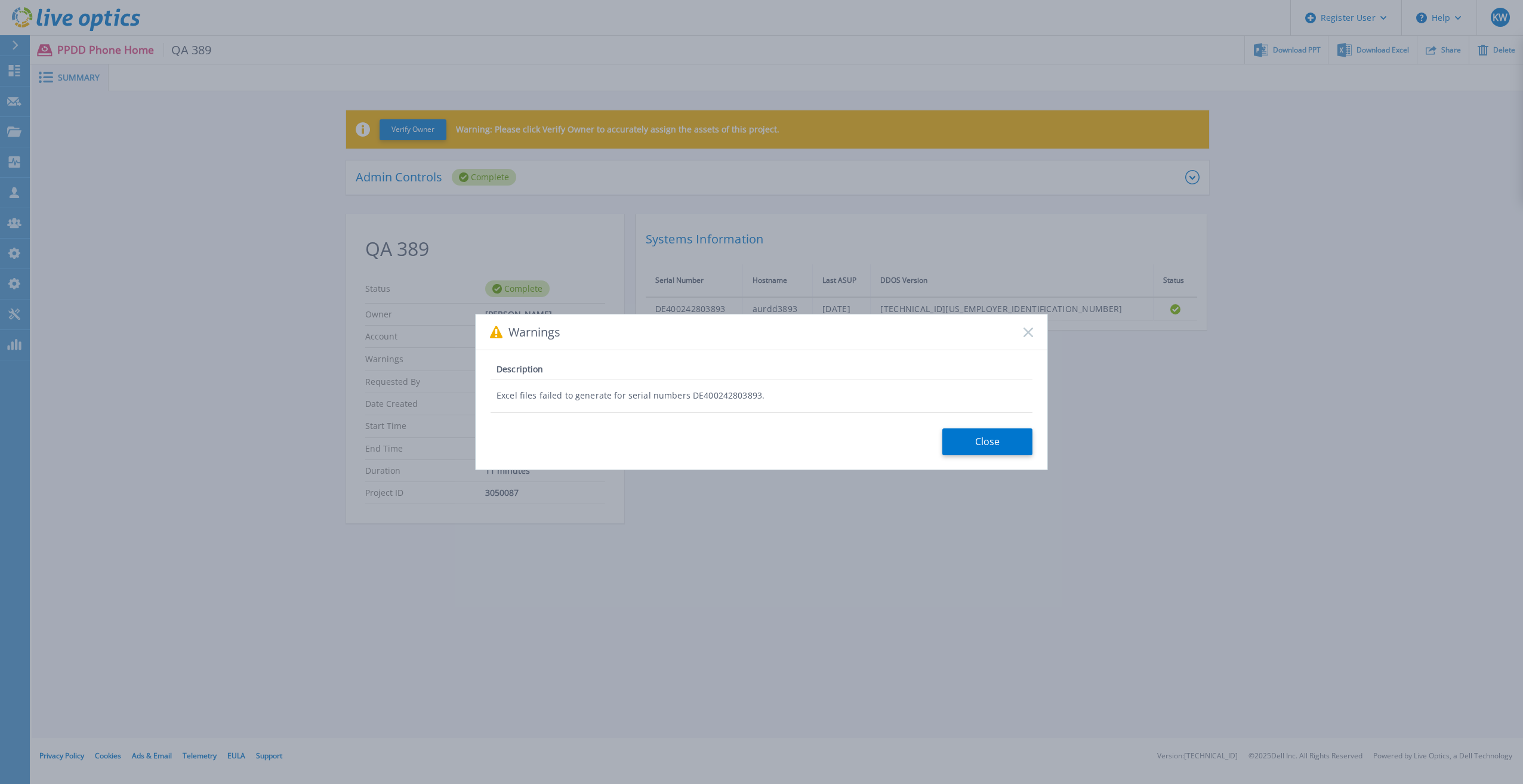
click at [810, 495] on div "Warnings Description Excel files failed to generate for serial numbers DE400242…" at bounding box center [761, 392] width 1523 height 784
click at [811, 498] on div "Warnings Description Excel files failed to generate for serial numbers DE400242…" at bounding box center [761, 392] width 1523 height 784
click at [1038, 448] on div "Close" at bounding box center [994, 442] width 105 height 27
click at [1003, 448] on button "Close" at bounding box center [987, 441] width 90 height 27
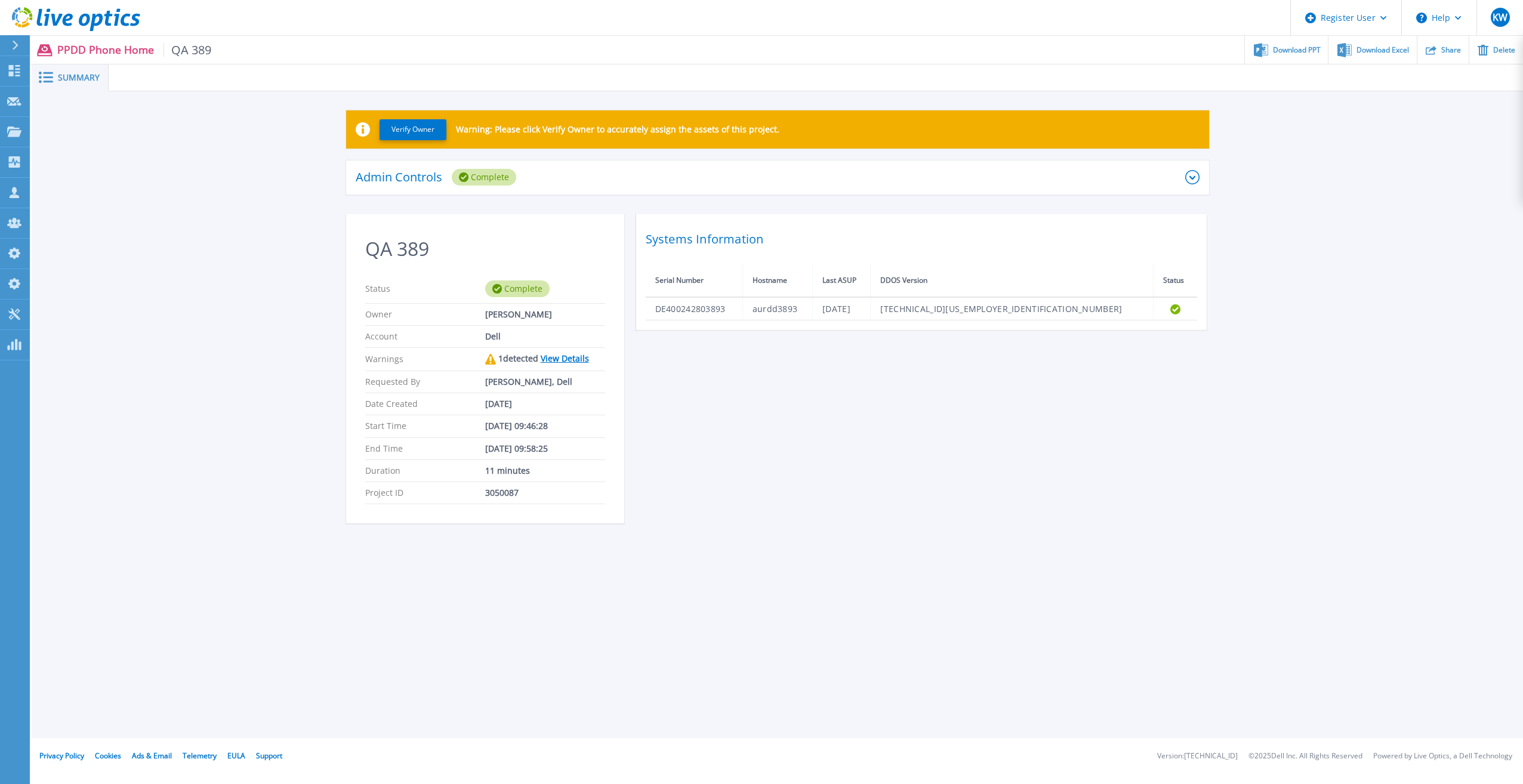
click at [112, 24] on icon at bounding box center [75, 19] width 128 height 25
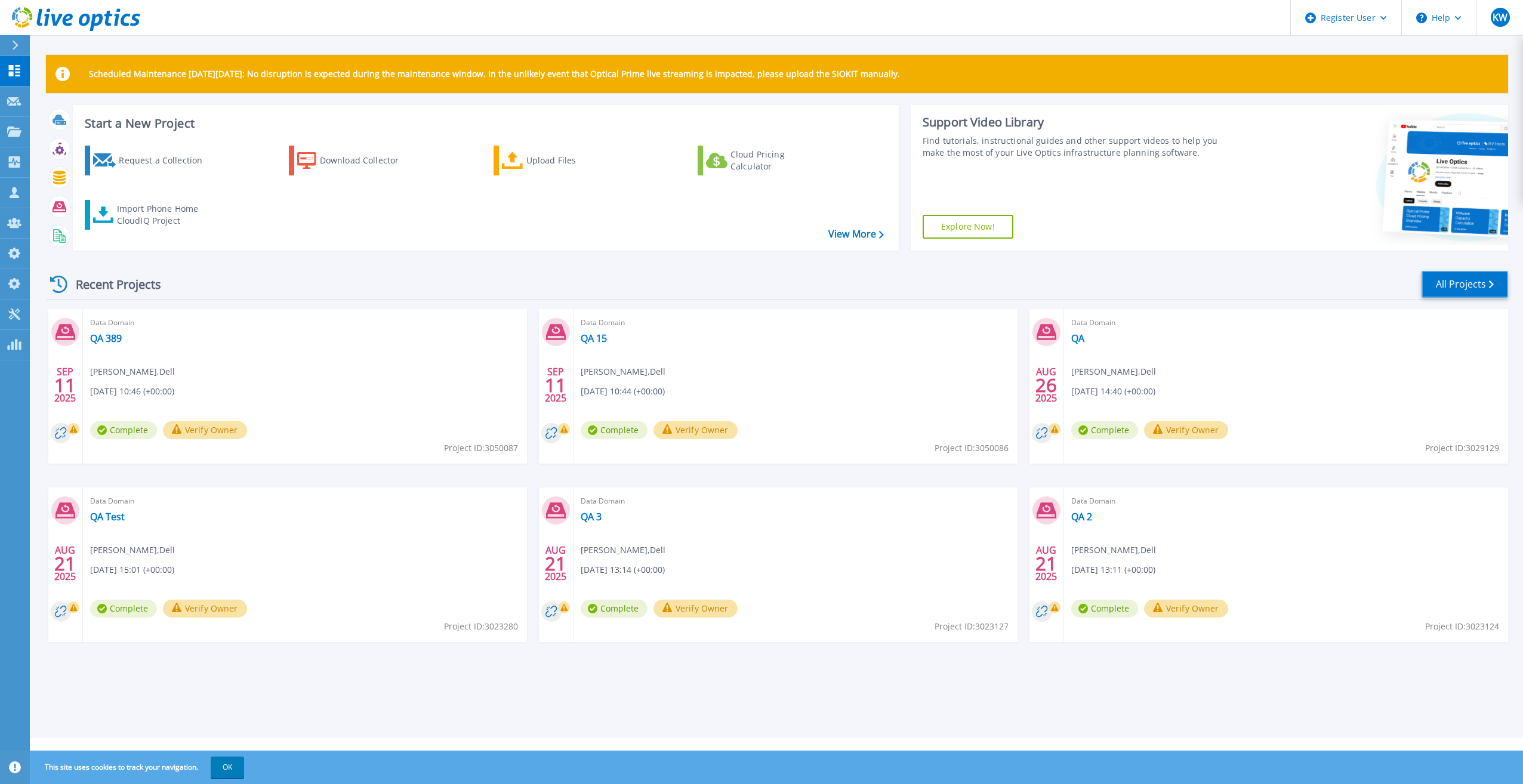
click at [1452, 273] on link "All Projects" at bounding box center [1465, 284] width 86 height 27
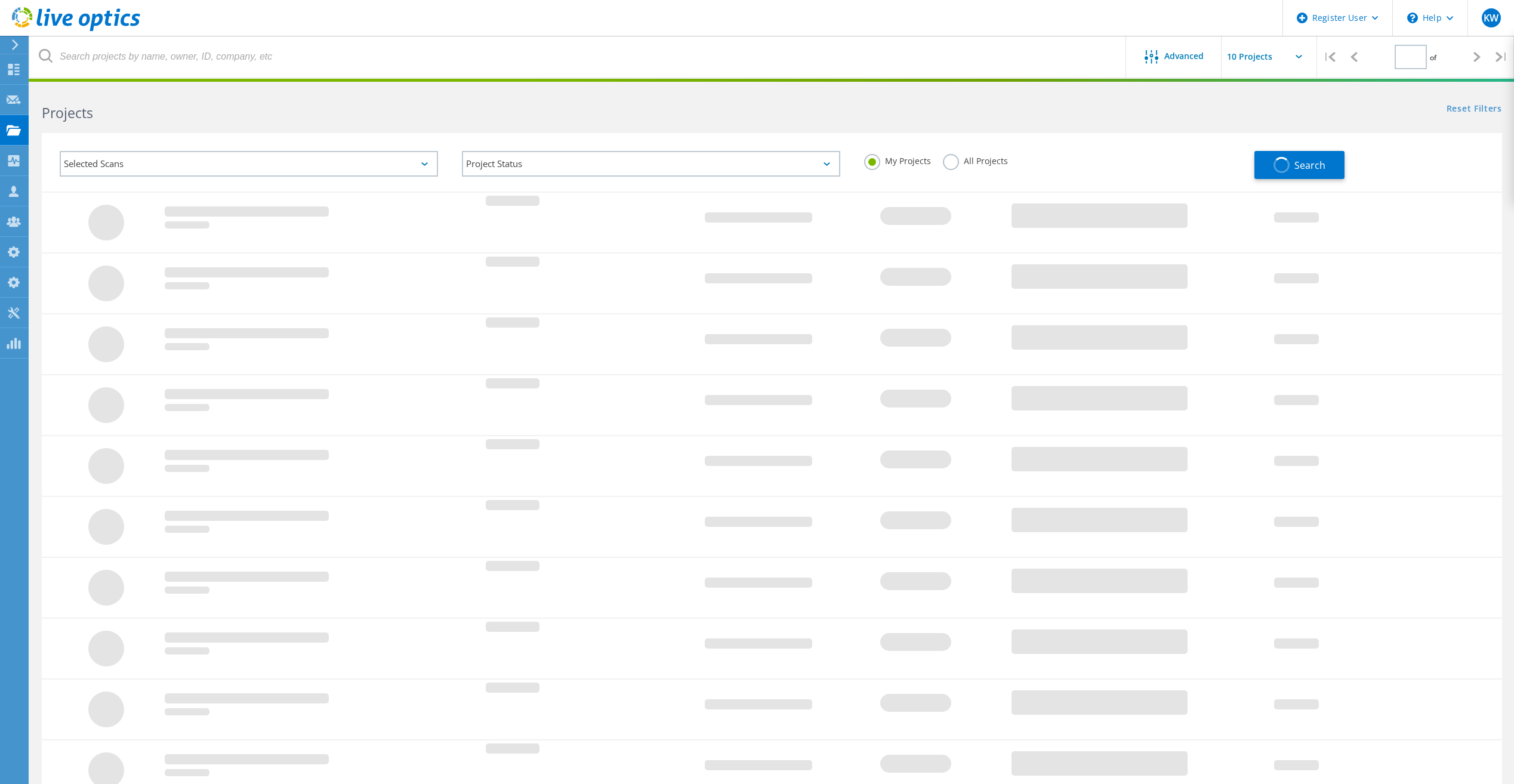
type input "1"
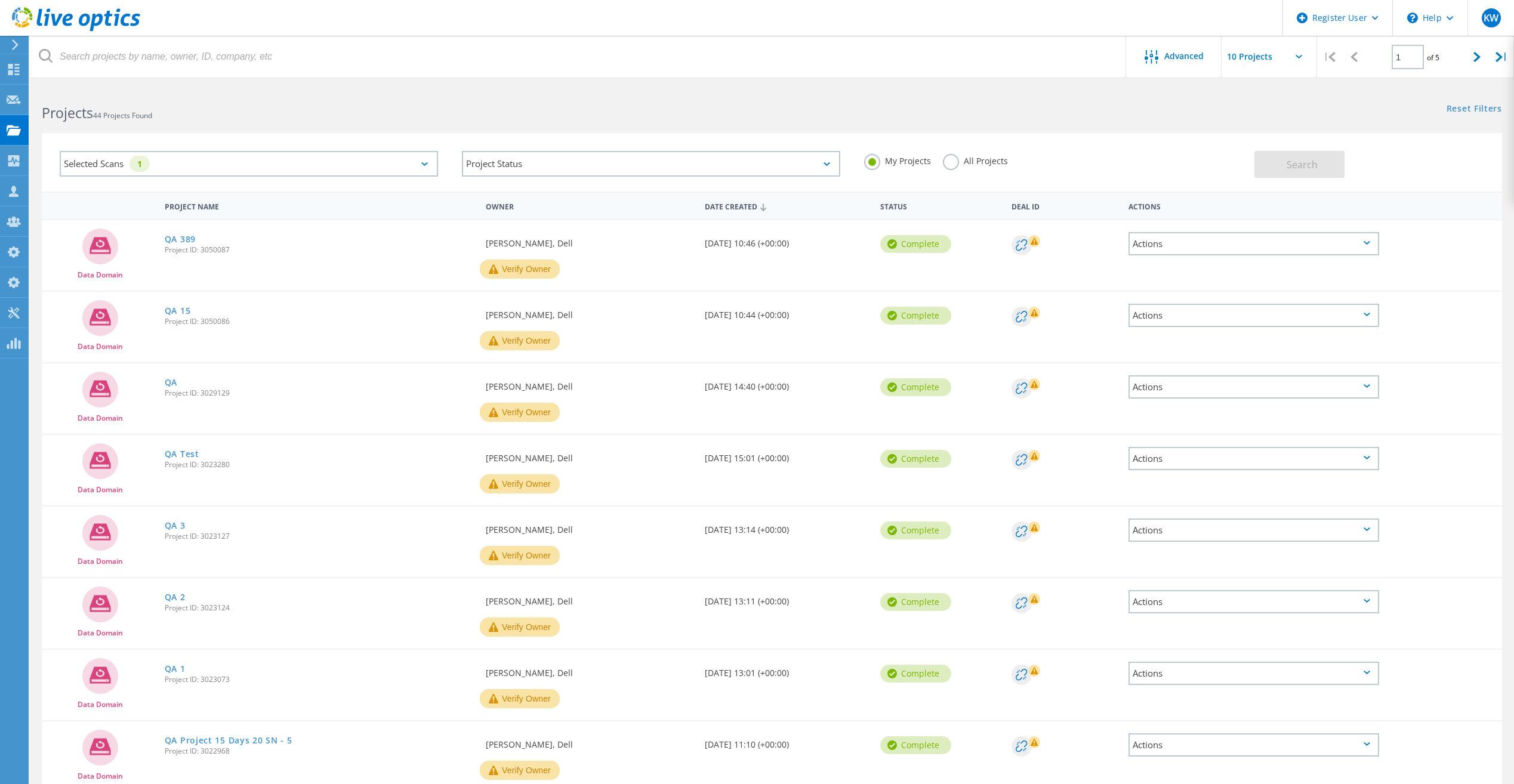
click at [955, 158] on label "All Projects" at bounding box center [975, 160] width 65 height 12
click at [0, 0] on input "All Projects" at bounding box center [0, 0] width 0 height 0
click at [1313, 171] on span "Search" at bounding box center [1301, 164] width 31 height 13
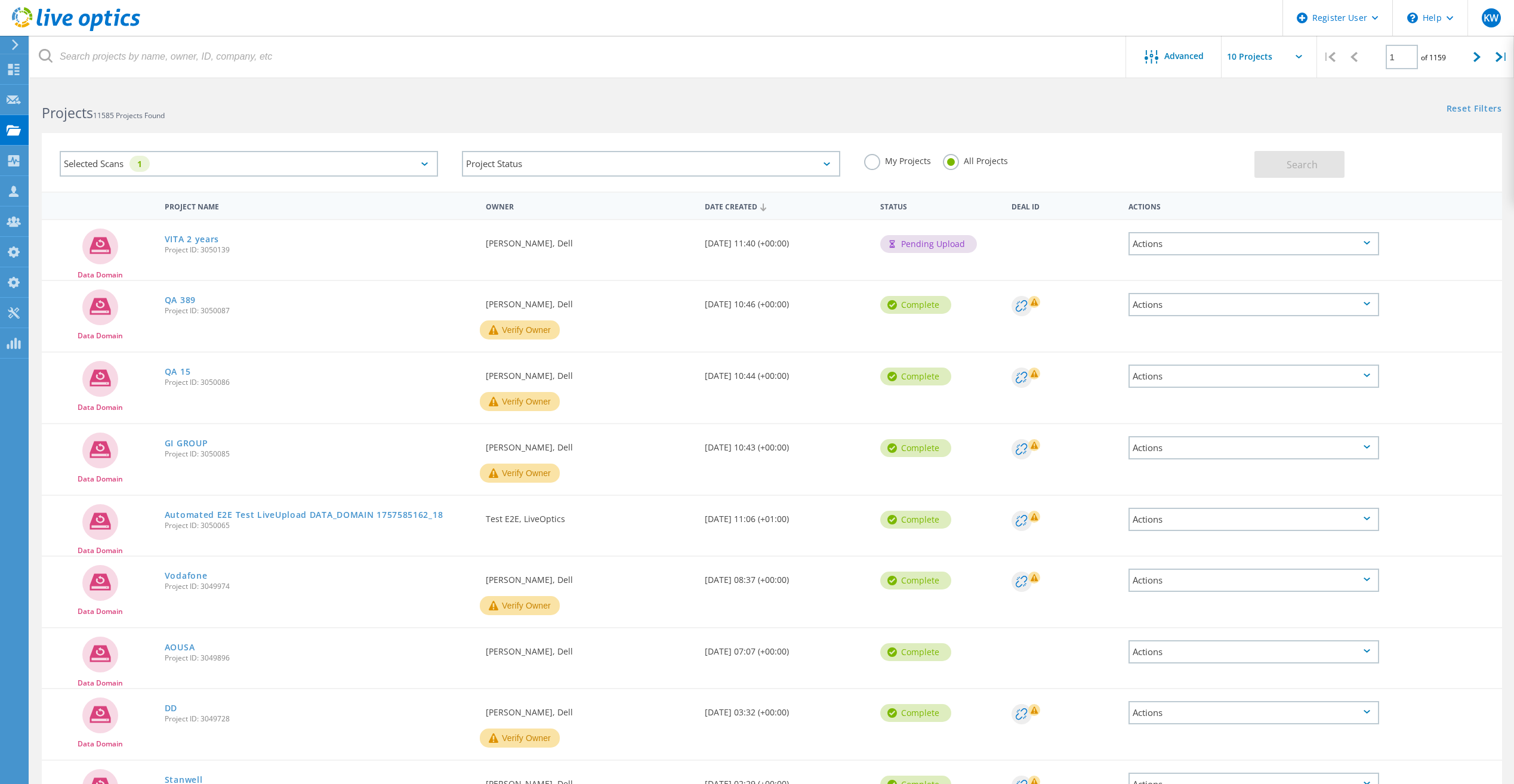
click at [116, 11] on icon at bounding box center [75, 19] width 128 height 25
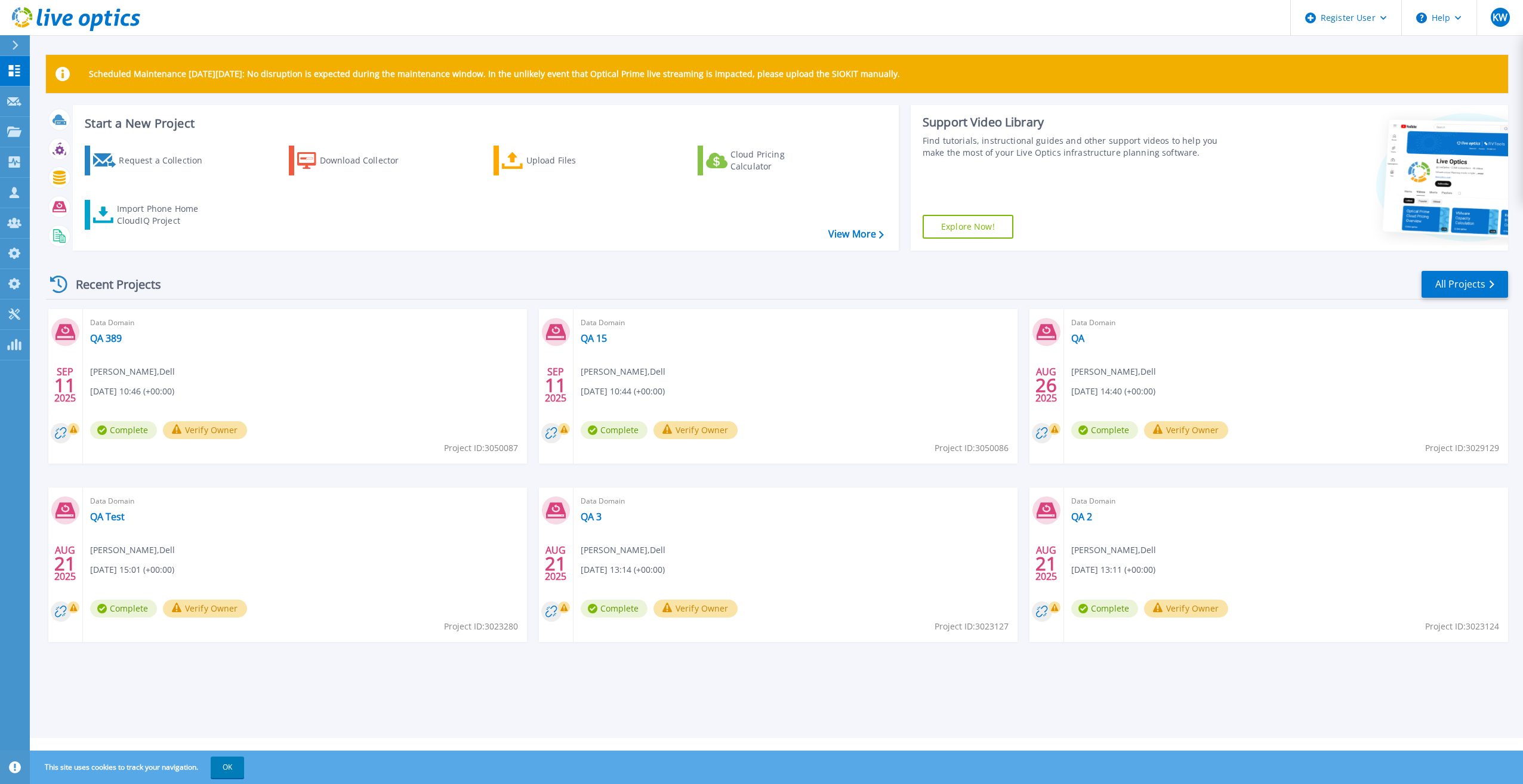
click at [725, 262] on div "Recent Projects All Projects [DATE] Data Domain QA 389 [PERSON_NAME] , Dell [DA…" at bounding box center [777, 467] width 1462 height 415
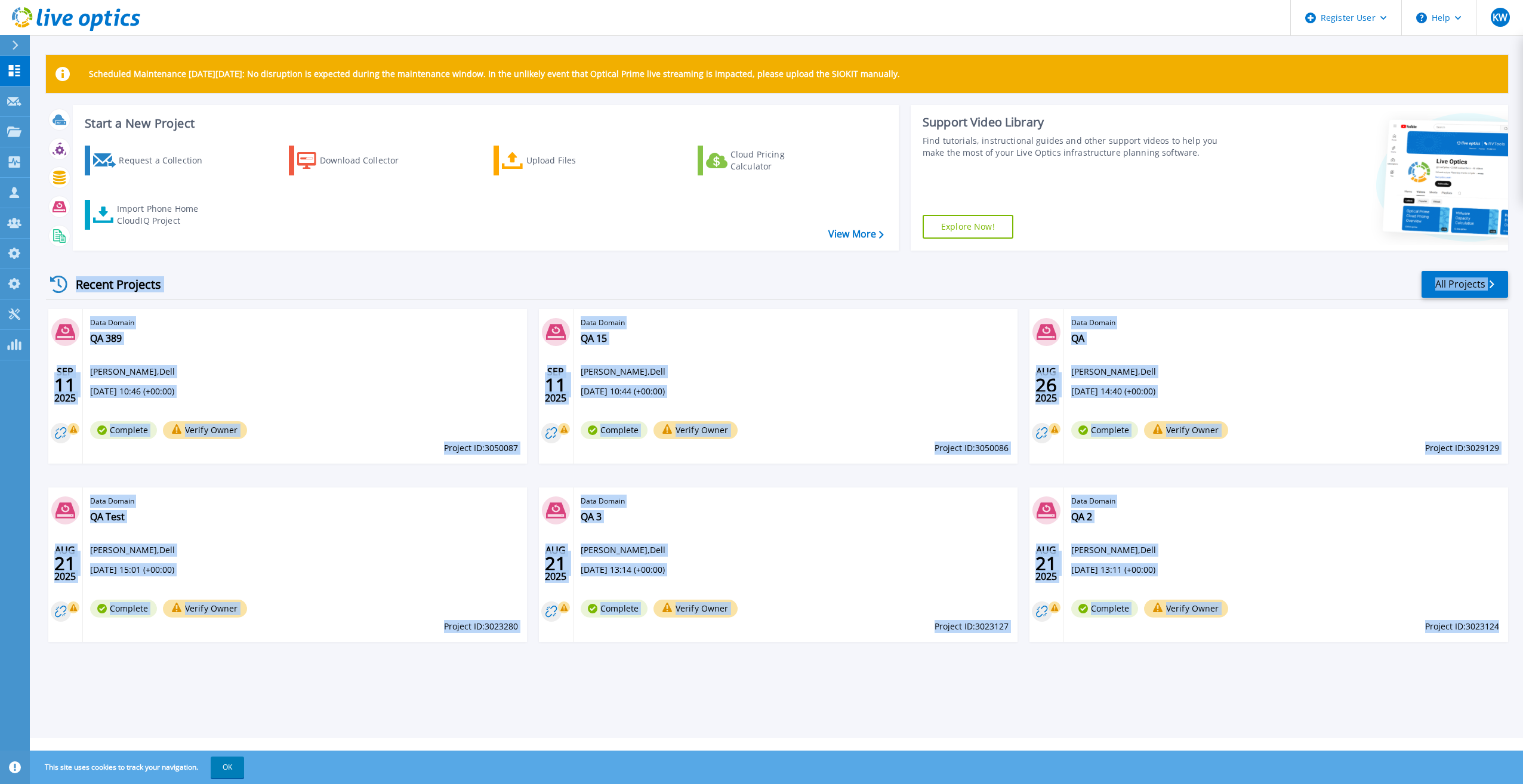
drag, startPoint x: 307, startPoint y: 270, endPoint x: 1498, endPoint y: 624, distance: 1242.5
click at [1498, 624] on div "Recent Projects All Projects [DATE] Data Domain QA 389 [PERSON_NAME] , Dell [DA…" at bounding box center [777, 467] width 1462 height 415
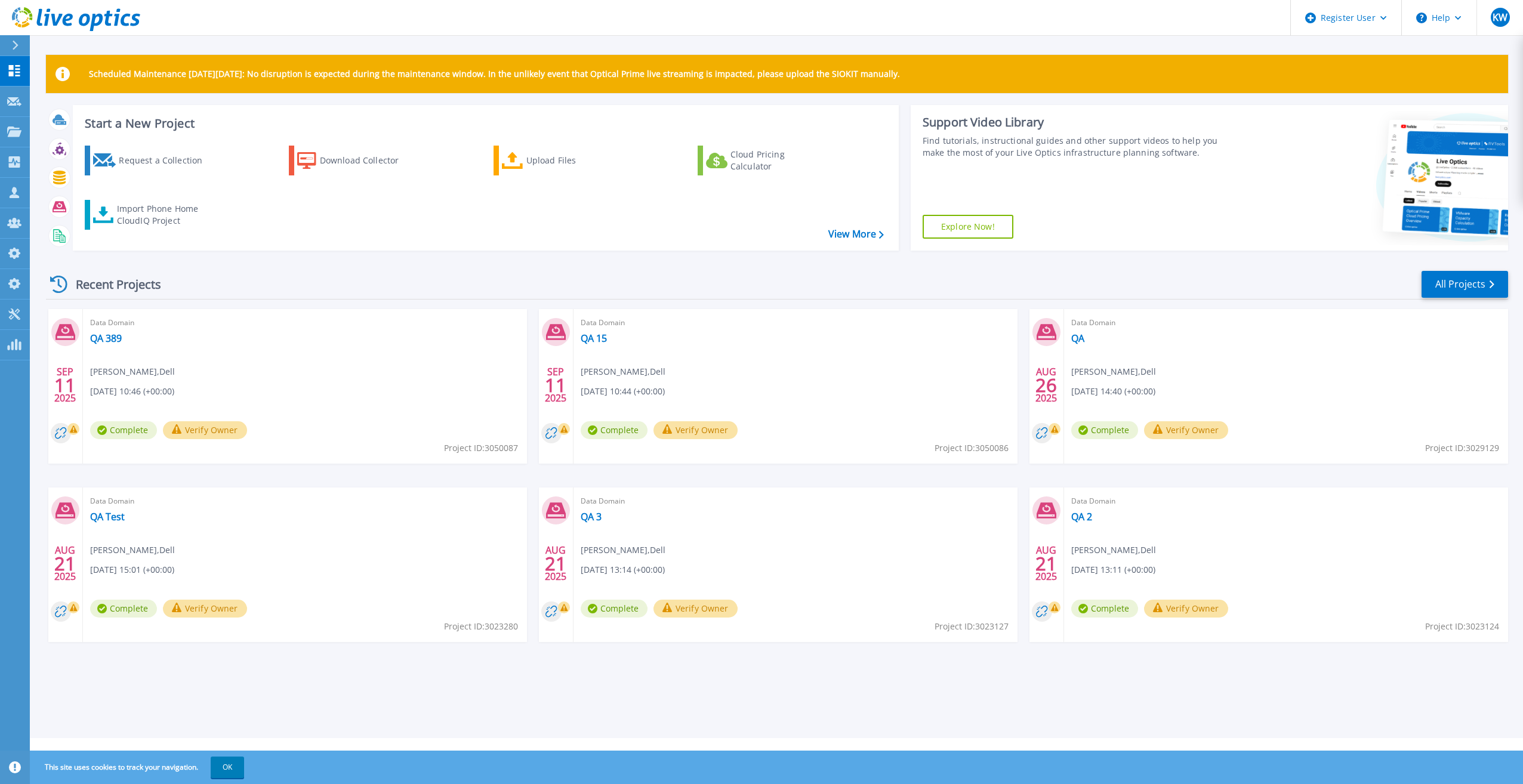
click at [544, 268] on div "Recent Projects All Projects [DATE] Data Domain QA 389 [PERSON_NAME] , Dell [DA…" at bounding box center [777, 467] width 1462 height 415
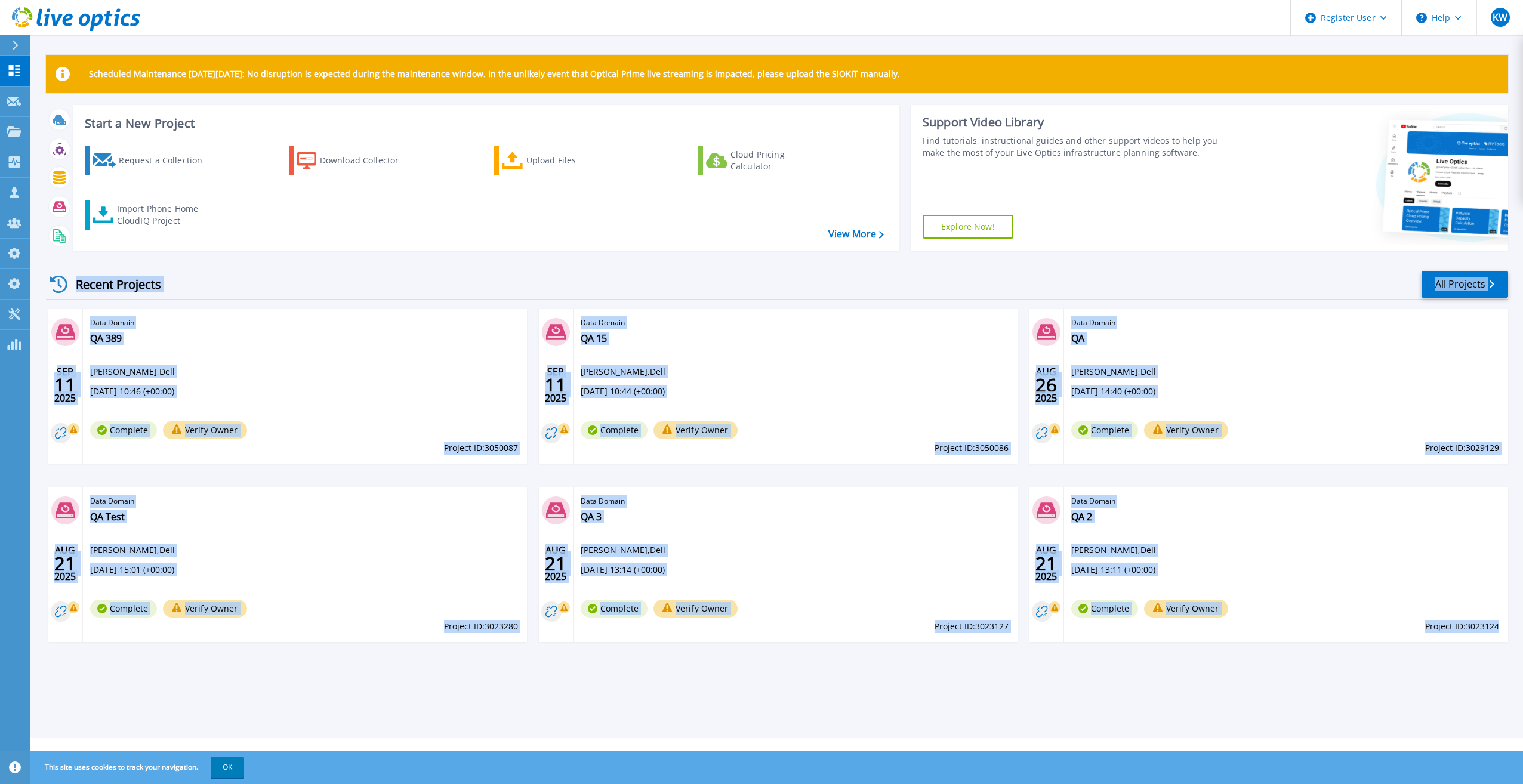
drag, startPoint x: 71, startPoint y: 273, endPoint x: 1498, endPoint y: 626, distance: 1470.0
click at [1498, 626] on div "Recent Projects All Projects [DATE] Data Domain QA 389 [PERSON_NAME] , Dell [DA…" at bounding box center [777, 467] width 1462 height 415
